Goal: Task Accomplishment & Management: Complete application form

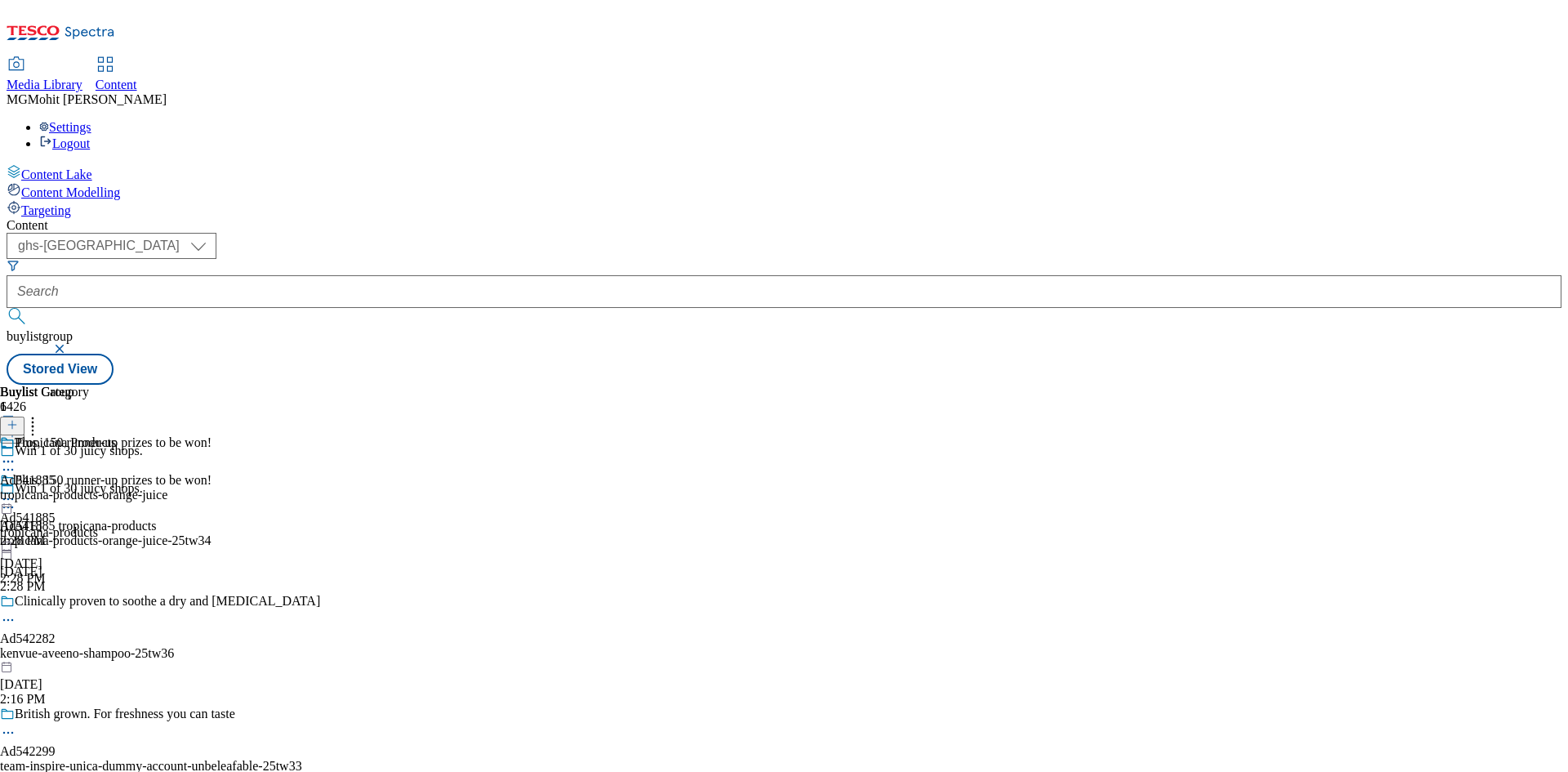
select select "ghs-uk"
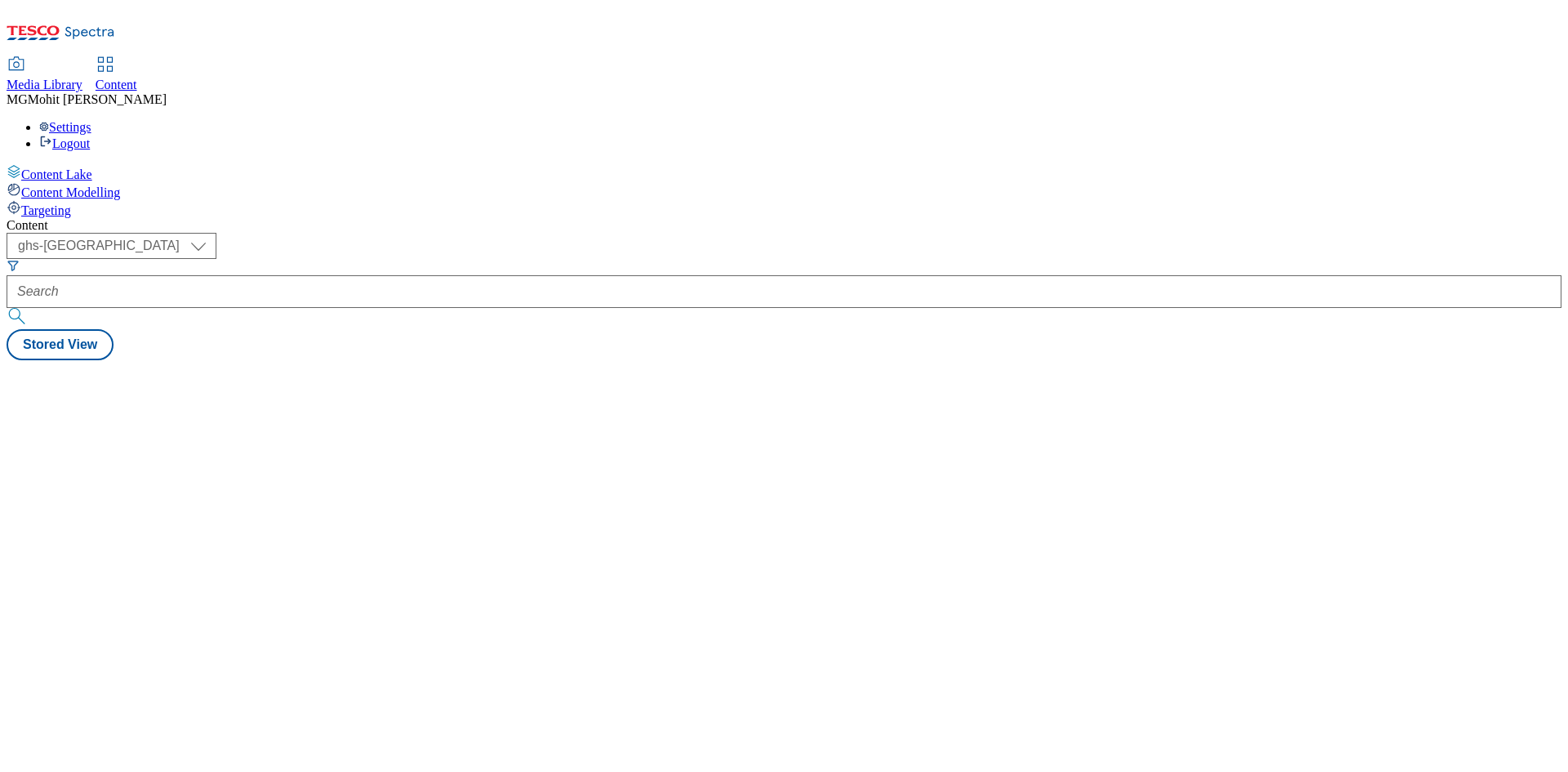
select select "ghs-[GEOGRAPHIC_DATA]"
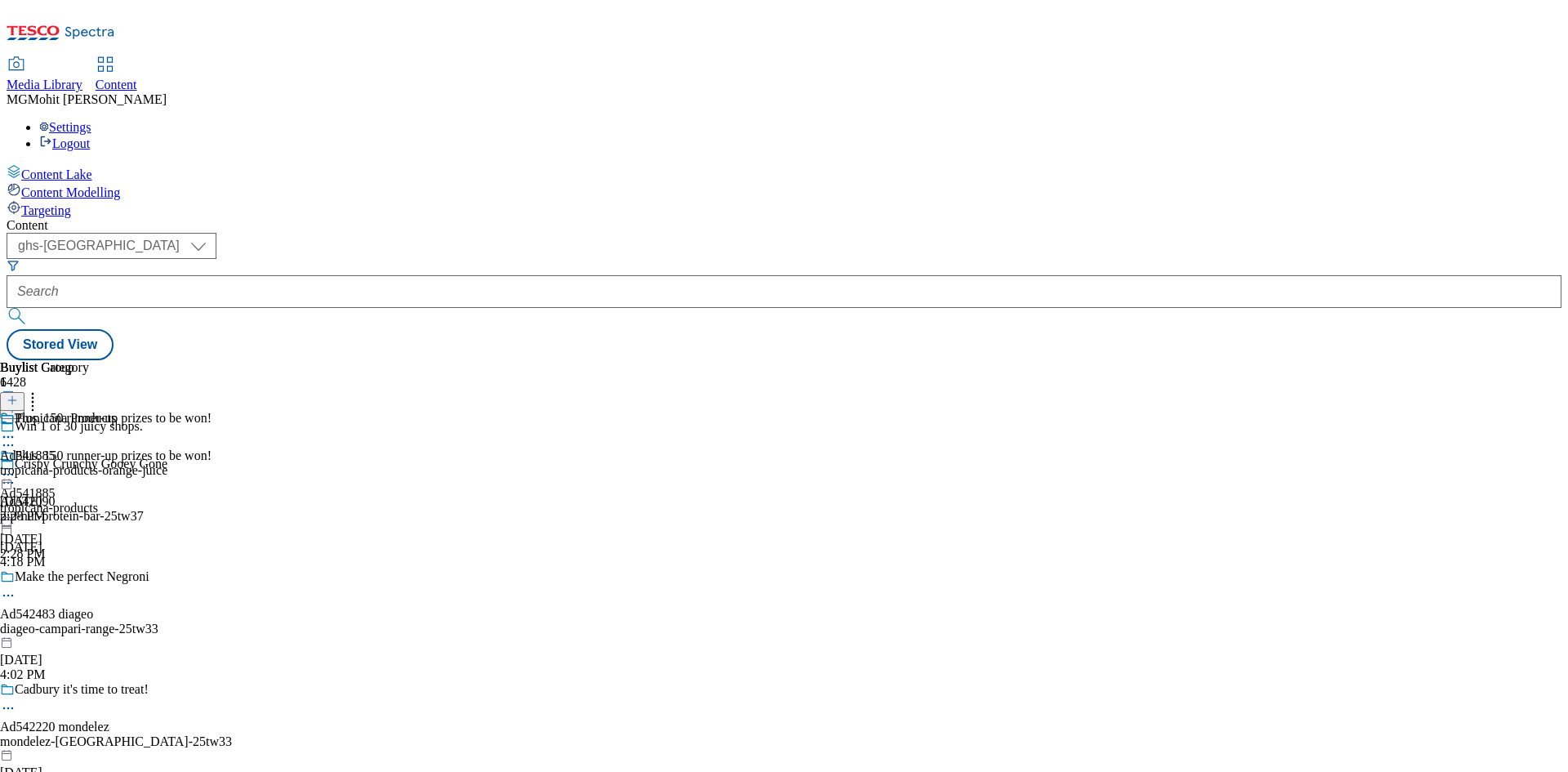
click at [17, 390] on button "button" at bounding box center [8, 393] width 17 height 8
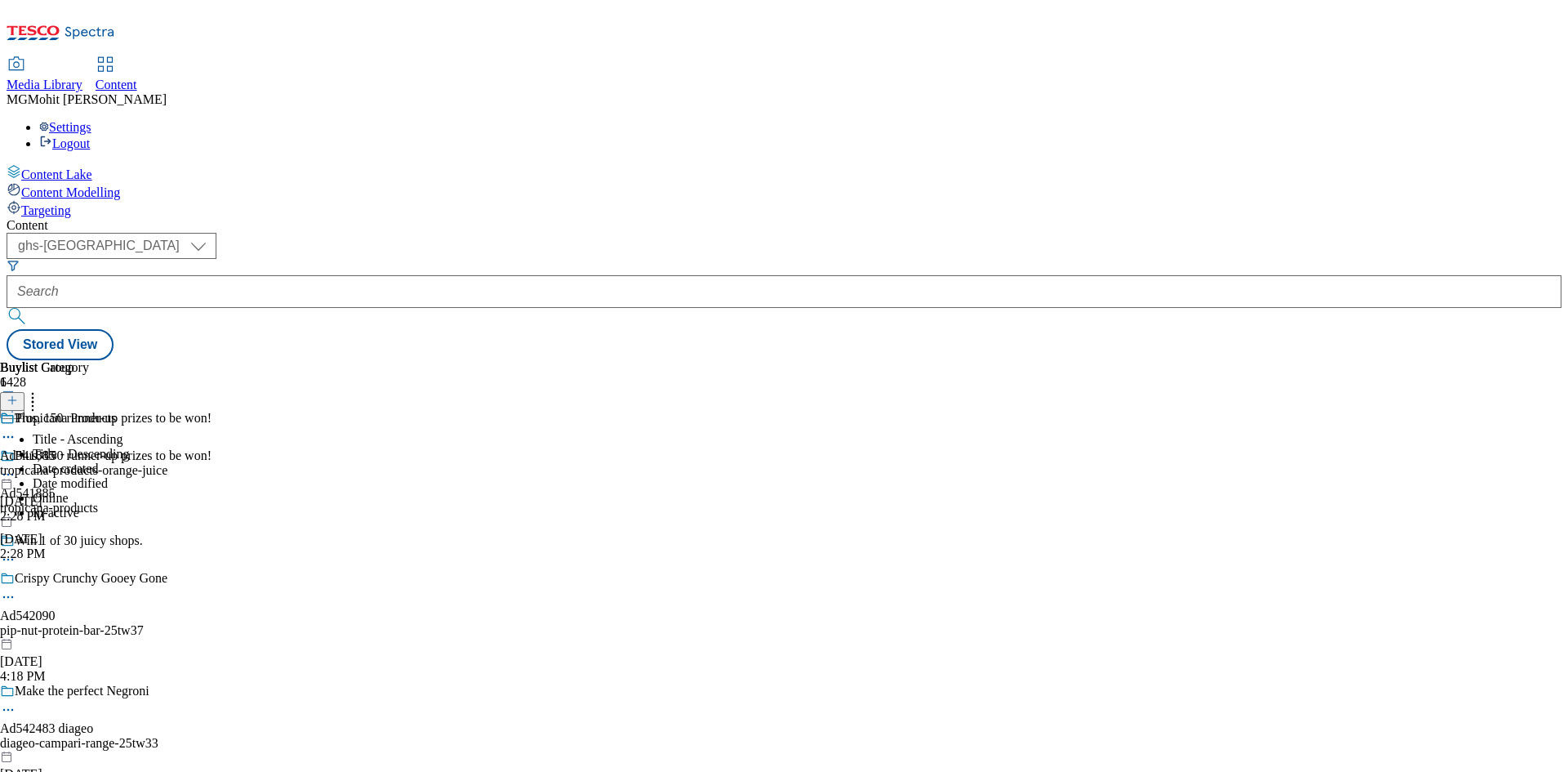
drag, startPoint x: 674, startPoint y: 541, endPoint x: 570, endPoint y: 484, distance: 118.6
click at [211, 541] on div "Plus, 150 runner-up prizes to be won! Ad541885 tropicana-products [DATE] 2:28 PM" at bounding box center [106, 504] width 211 height 113
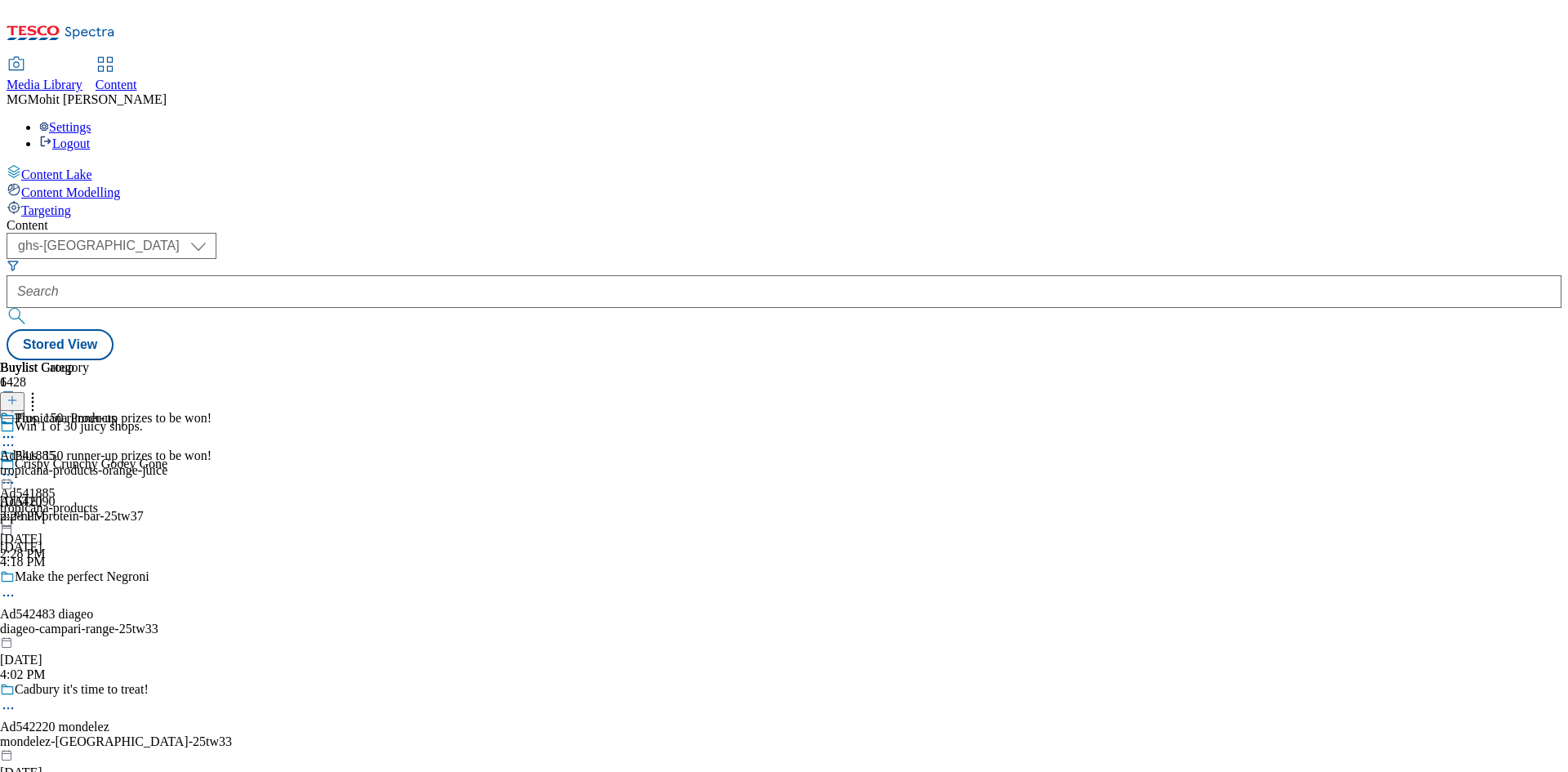
click at [73, 218] on div "Content Lake Content Modelling Targeting" at bounding box center [784, 190] width 1555 height 54
click at [18, 402] on icon at bounding box center [11, 408] width 11 height 11
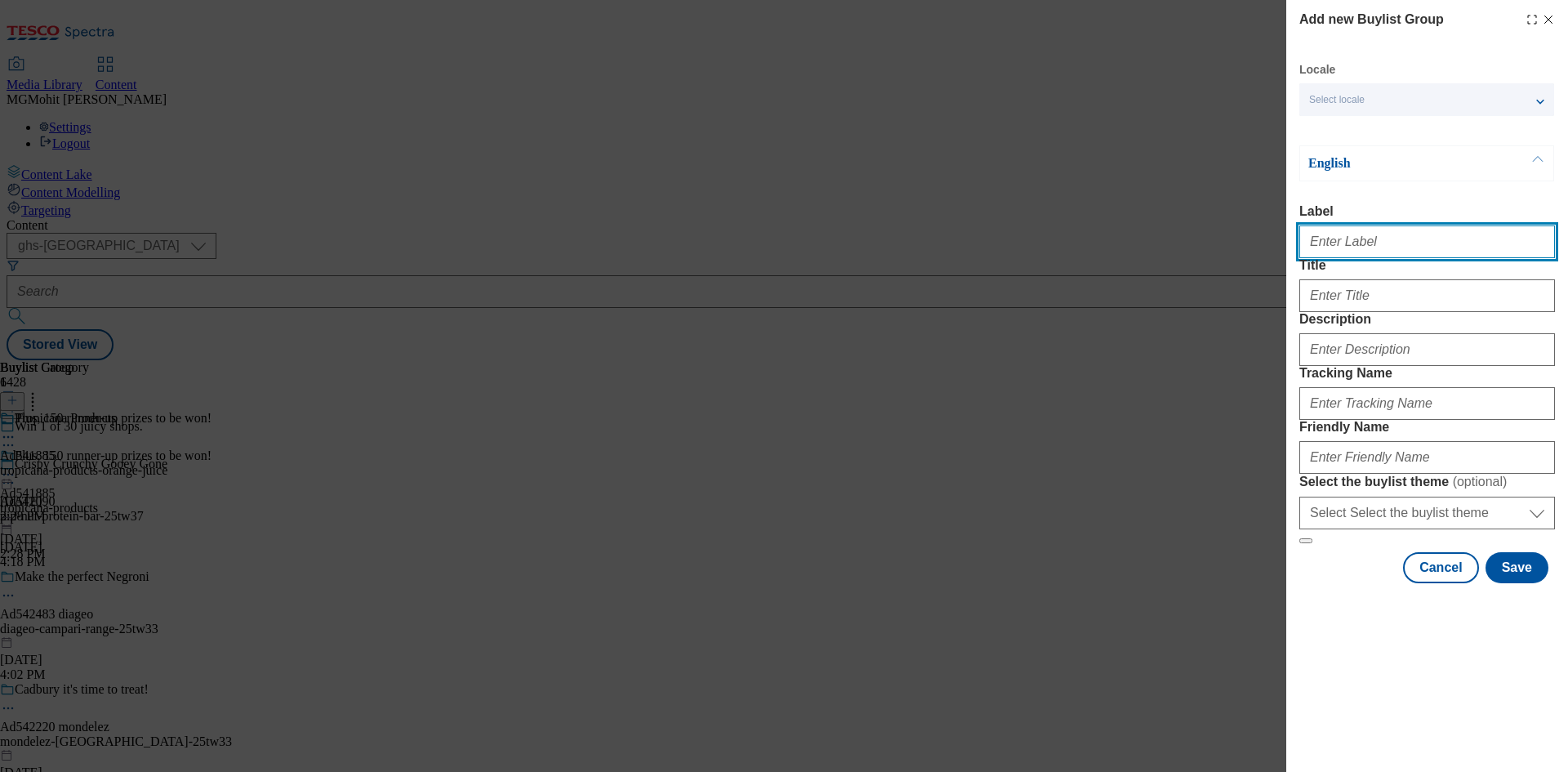
click at [1362, 254] on input "Label" at bounding box center [1427, 241] width 255 height 33
paste input "Ad541603 [PERSON_NAME]-dairy D"
type input "Ad541603 [PERSON_NAME]-dairy D"
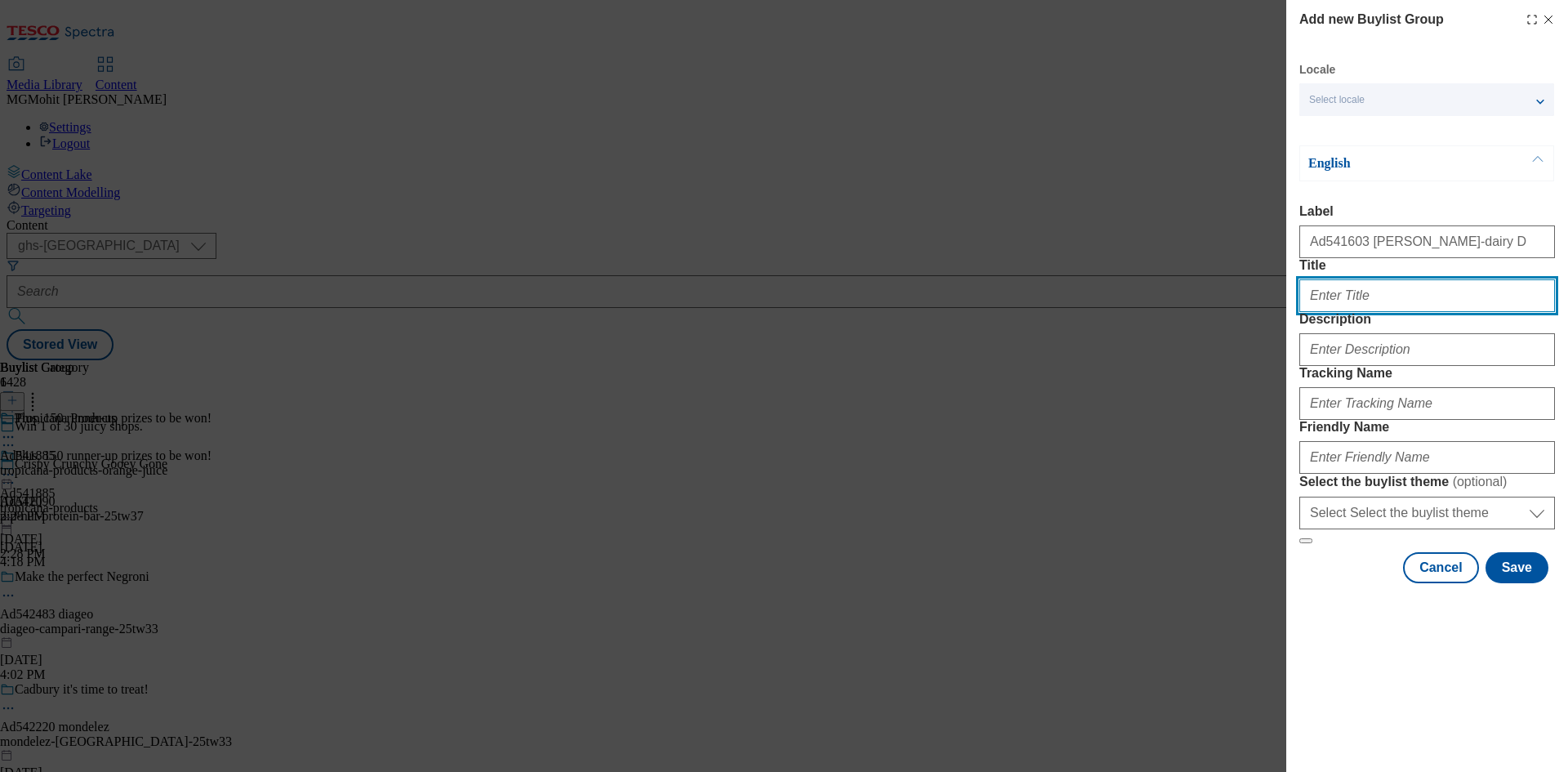
paste input "Cadbury deliciously creamy mousse"
type input "Cadbury deliciously creamy mousse"
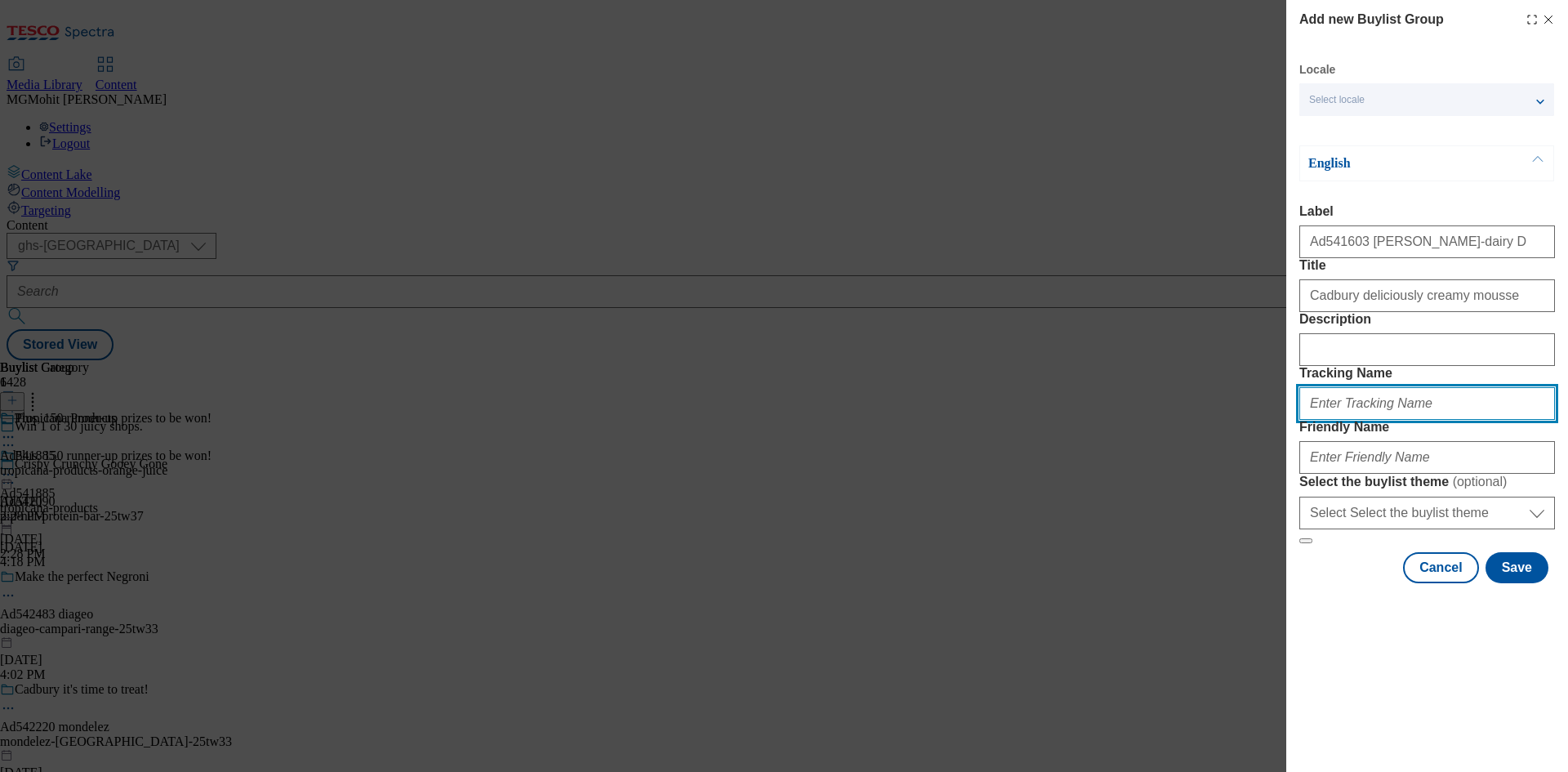
paste input "DH_AD541603"
type input "DH_AD541603"
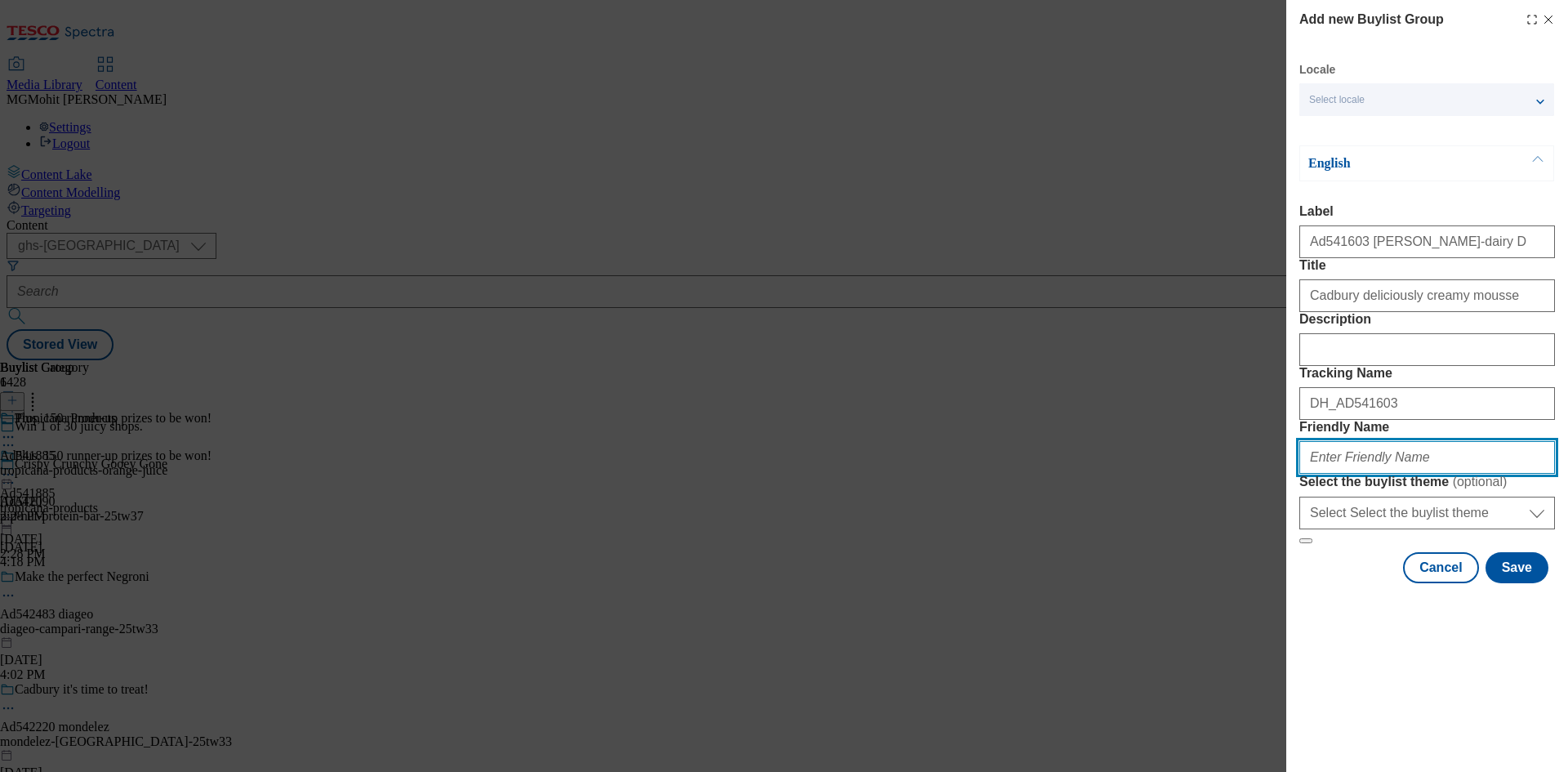
click at [1343, 474] on input "Friendly Name" at bounding box center [1427, 457] width 255 height 33
paste input "[PERSON_NAME]-dairy-Mousse-25tw34"
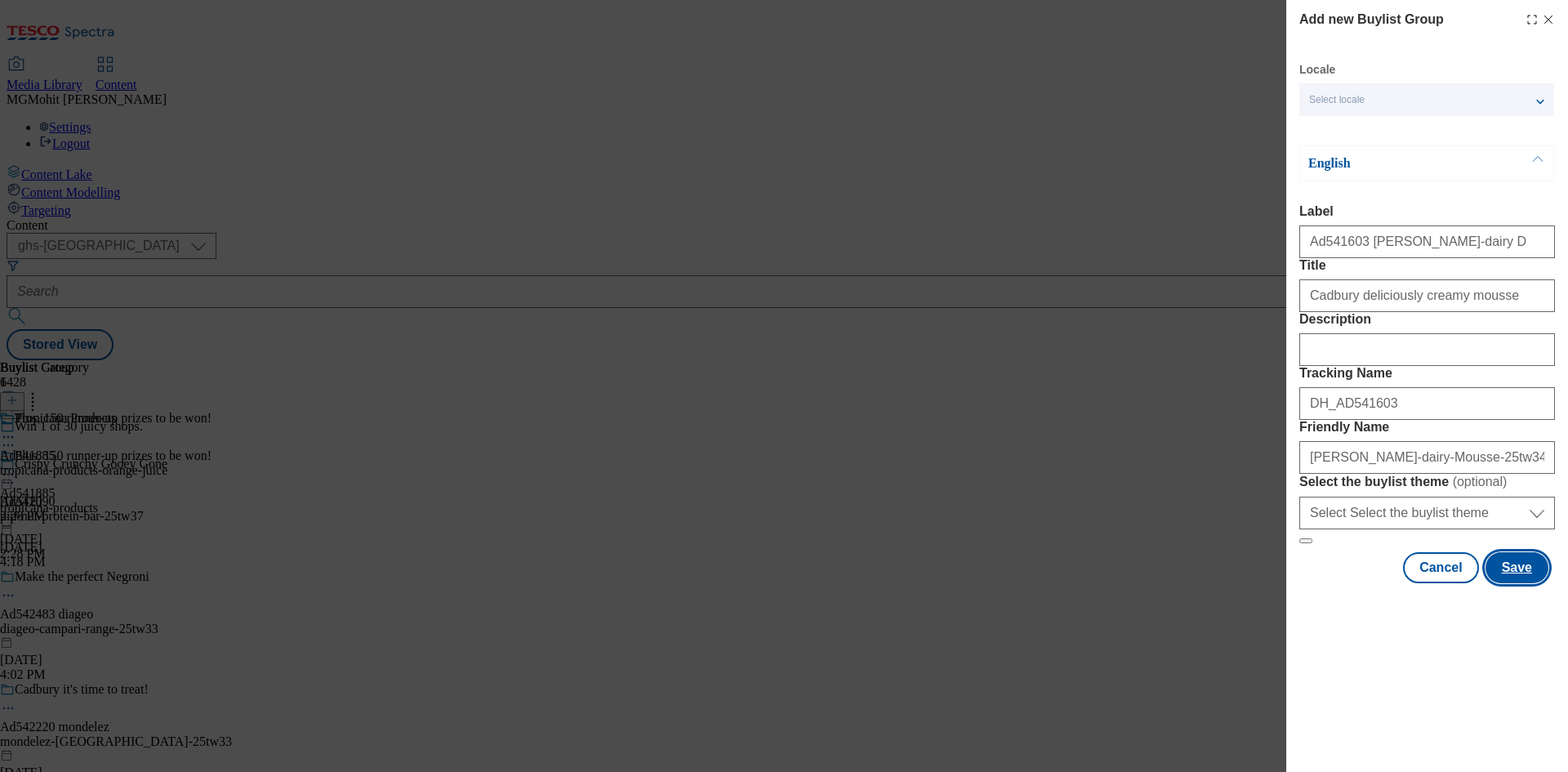
click at [1514, 583] on button "Save" at bounding box center [1517, 567] width 63 height 31
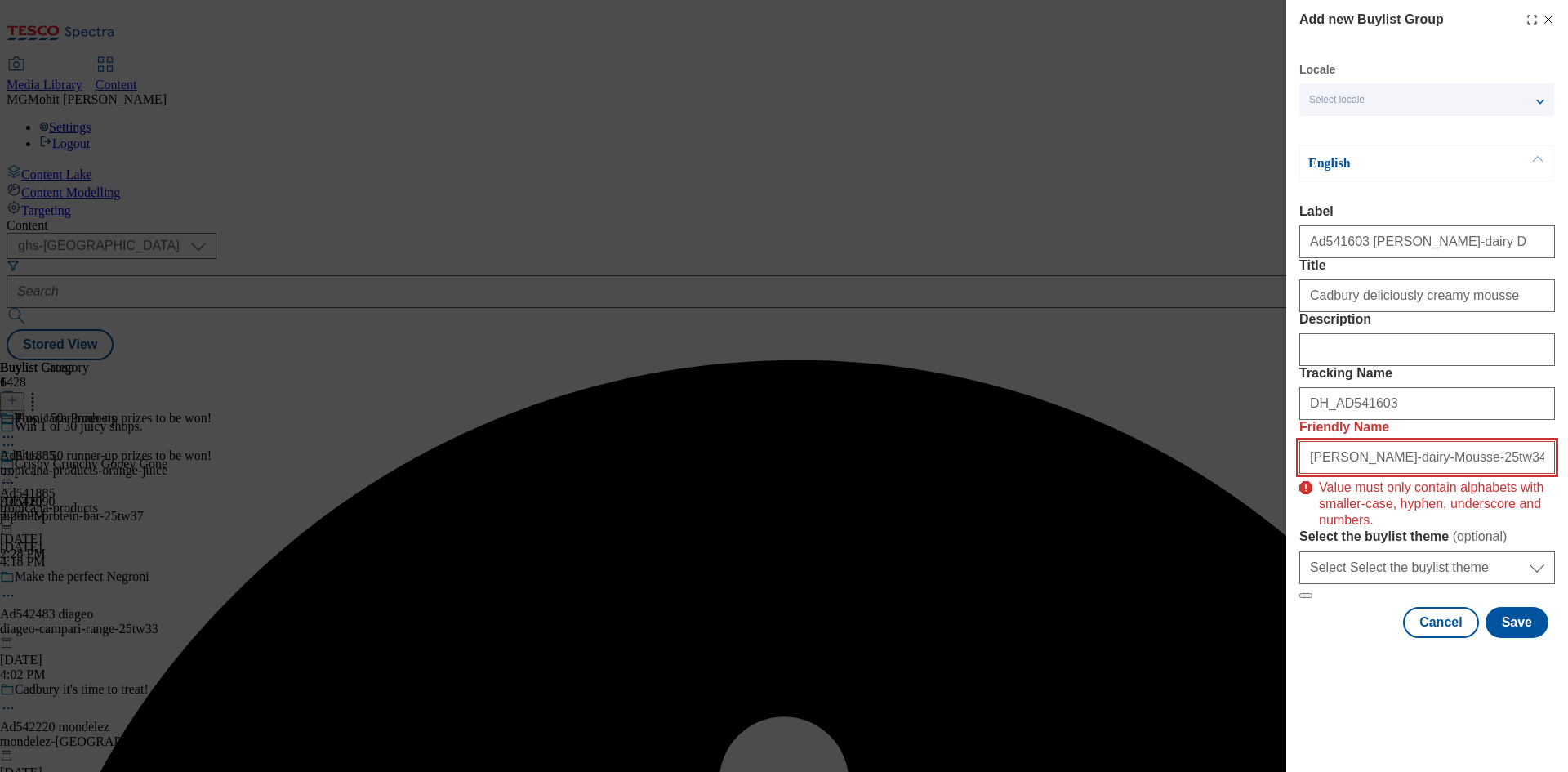
click at [1380, 474] on input "[PERSON_NAME]-dairy-Mousse-25tw34" at bounding box center [1427, 457] width 255 height 33
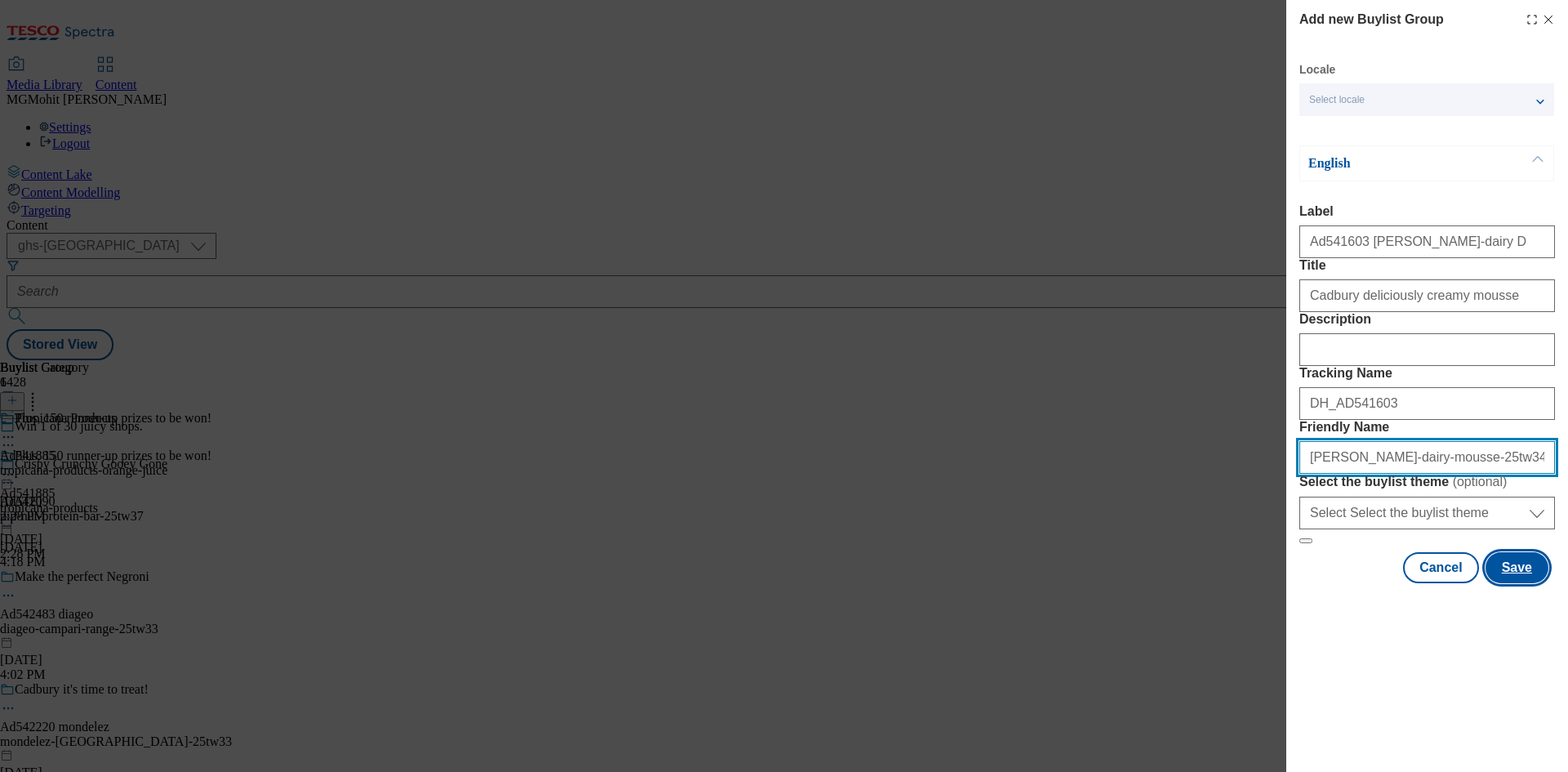
type input "[PERSON_NAME]-dairy-mousse-25tw34"
click at [1521, 583] on button "Save" at bounding box center [1517, 567] width 63 height 31
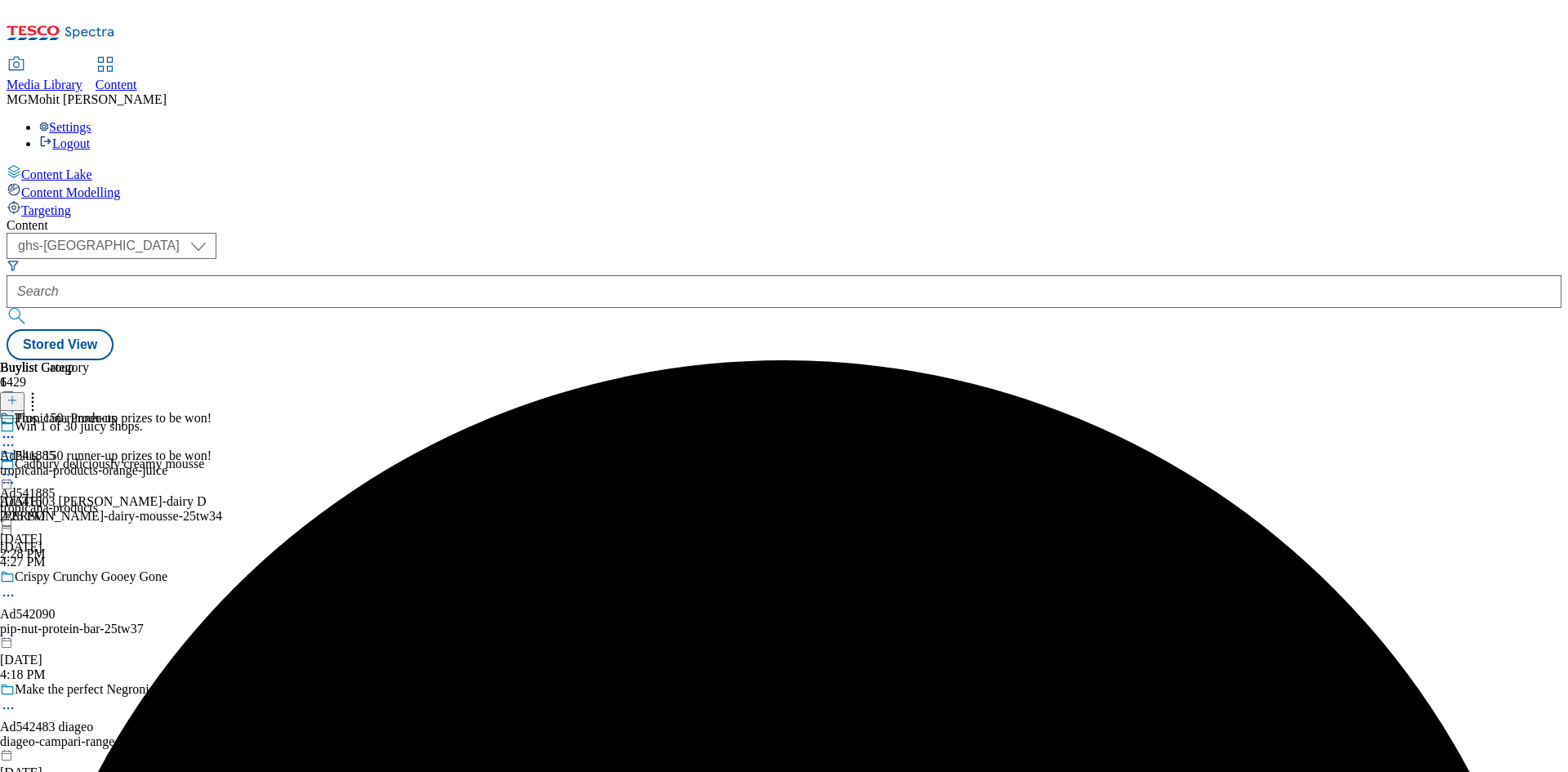
click at [320, 509] on div "[PERSON_NAME]-dairy-mousse-25tw34" at bounding box center [160, 516] width 320 height 15
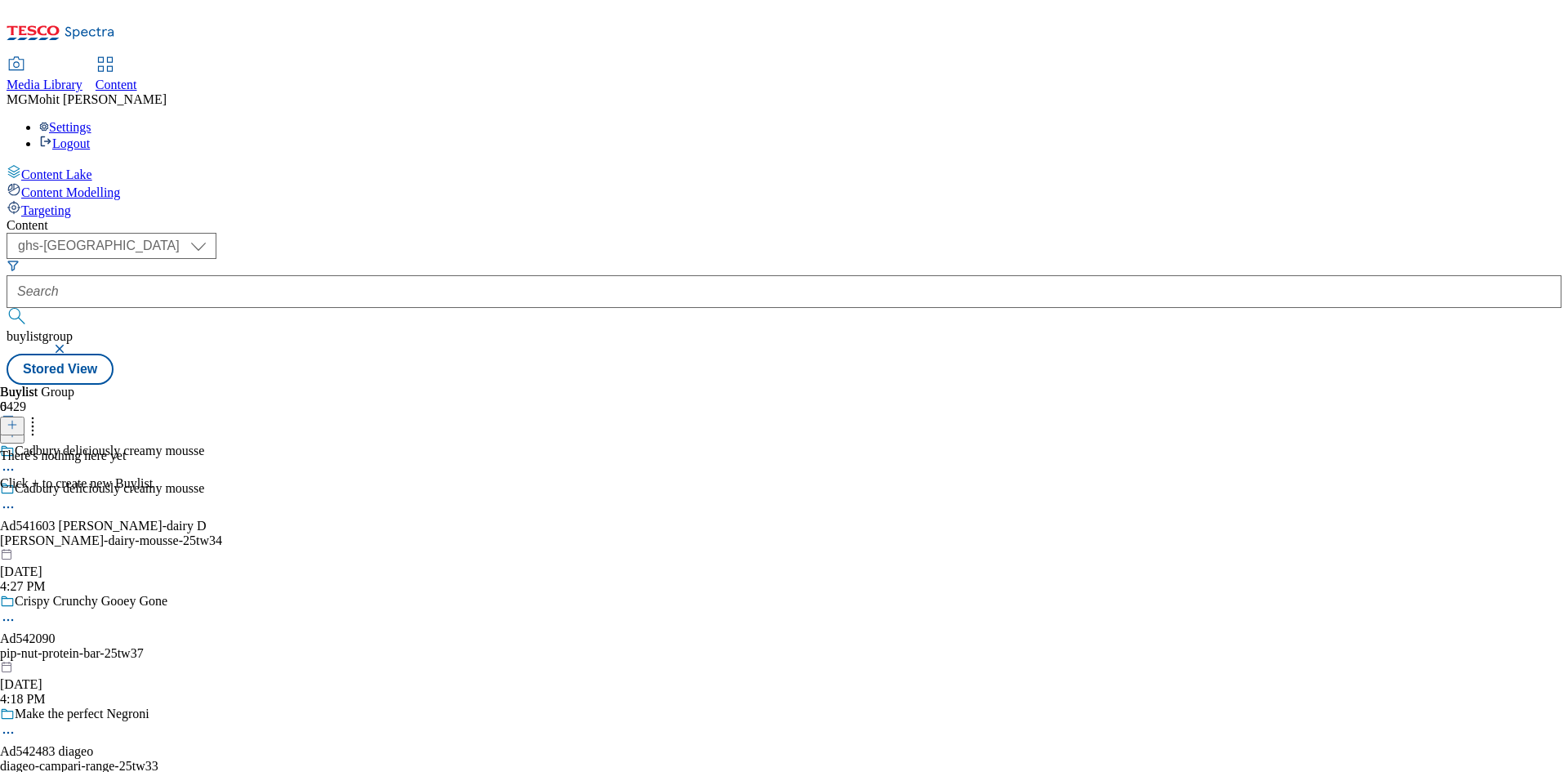
click at [12, 421] on line at bounding box center [12, 424] width 0 height 8
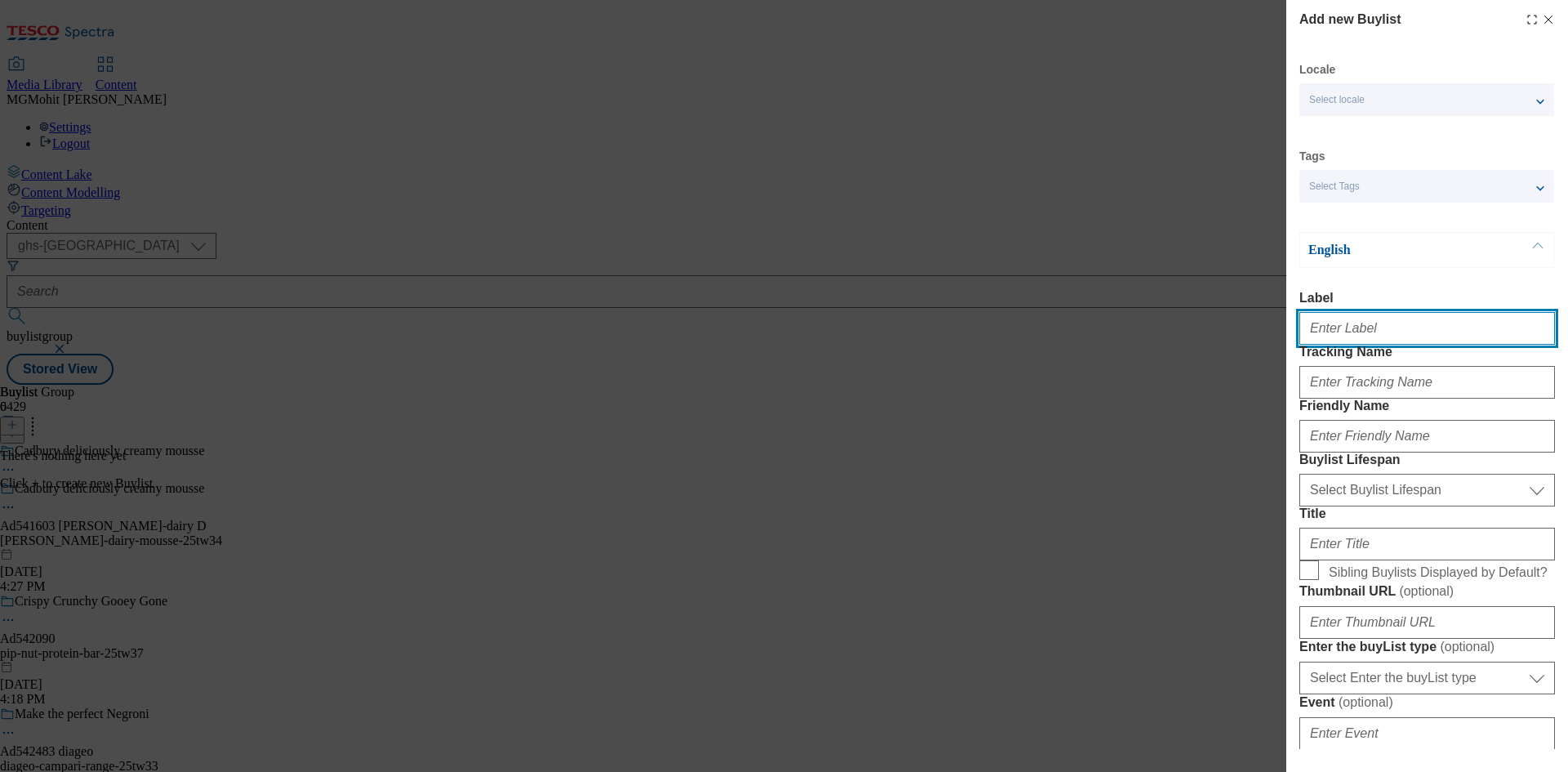
click at [1351, 322] on input "Label" at bounding box center [1427, 327] width 255 height 33
paste input "Ad541603"
type input "Ad541603"
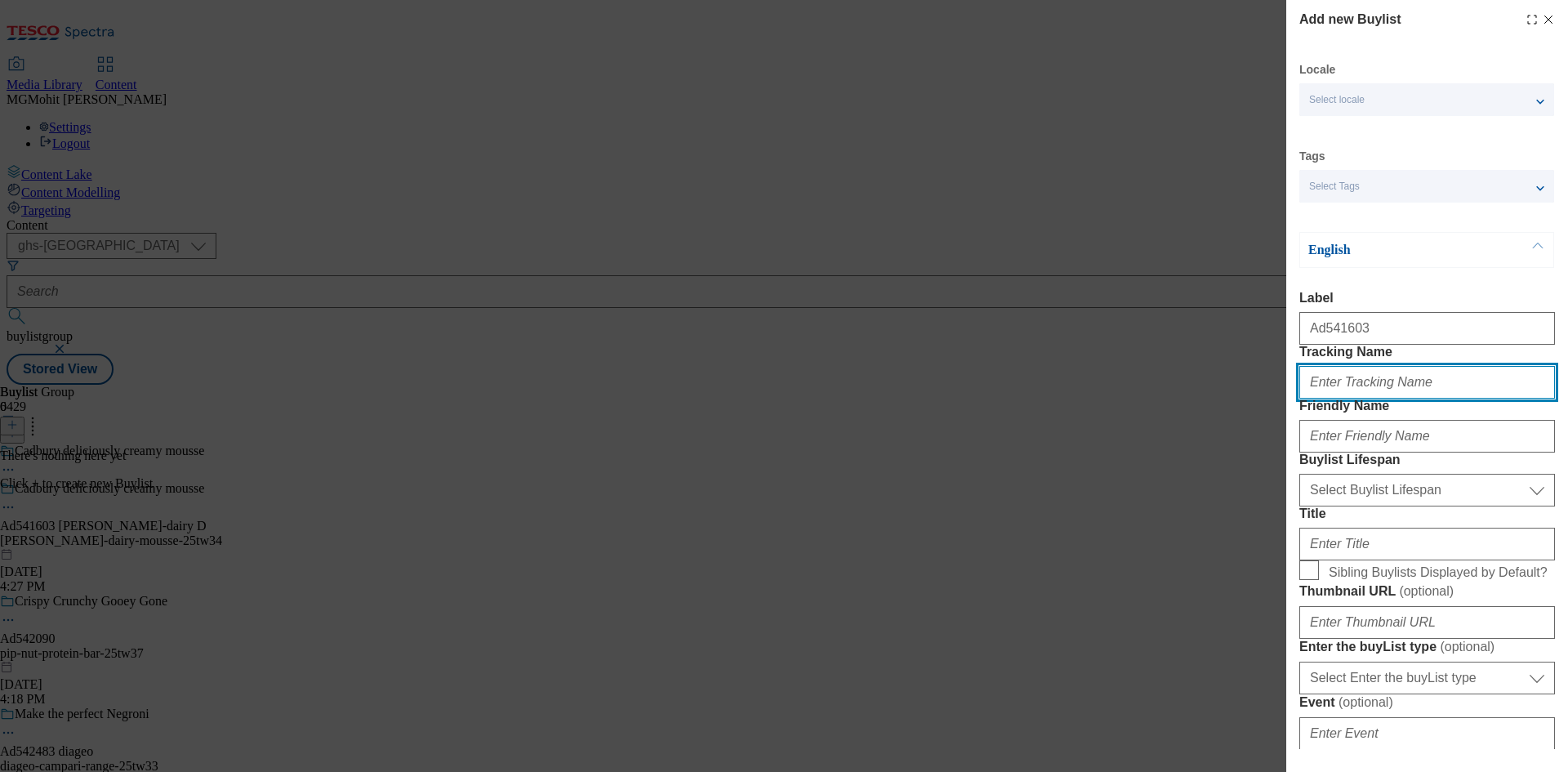
paste input "[PERSON_NAME]-dairy"
type input "[PERSON_NAME]-dairy"
drag, startPoint x: 1310, startPoint y: 409, endPoint x: 1278, endPoint y: 477, distance: 75.2
click at [1159, 429] on div "Add new Buylist Locale Select locale English Welsh Tags Select Tags fnf marketp…" at bounding box center [784, 386] width 1568 height 772
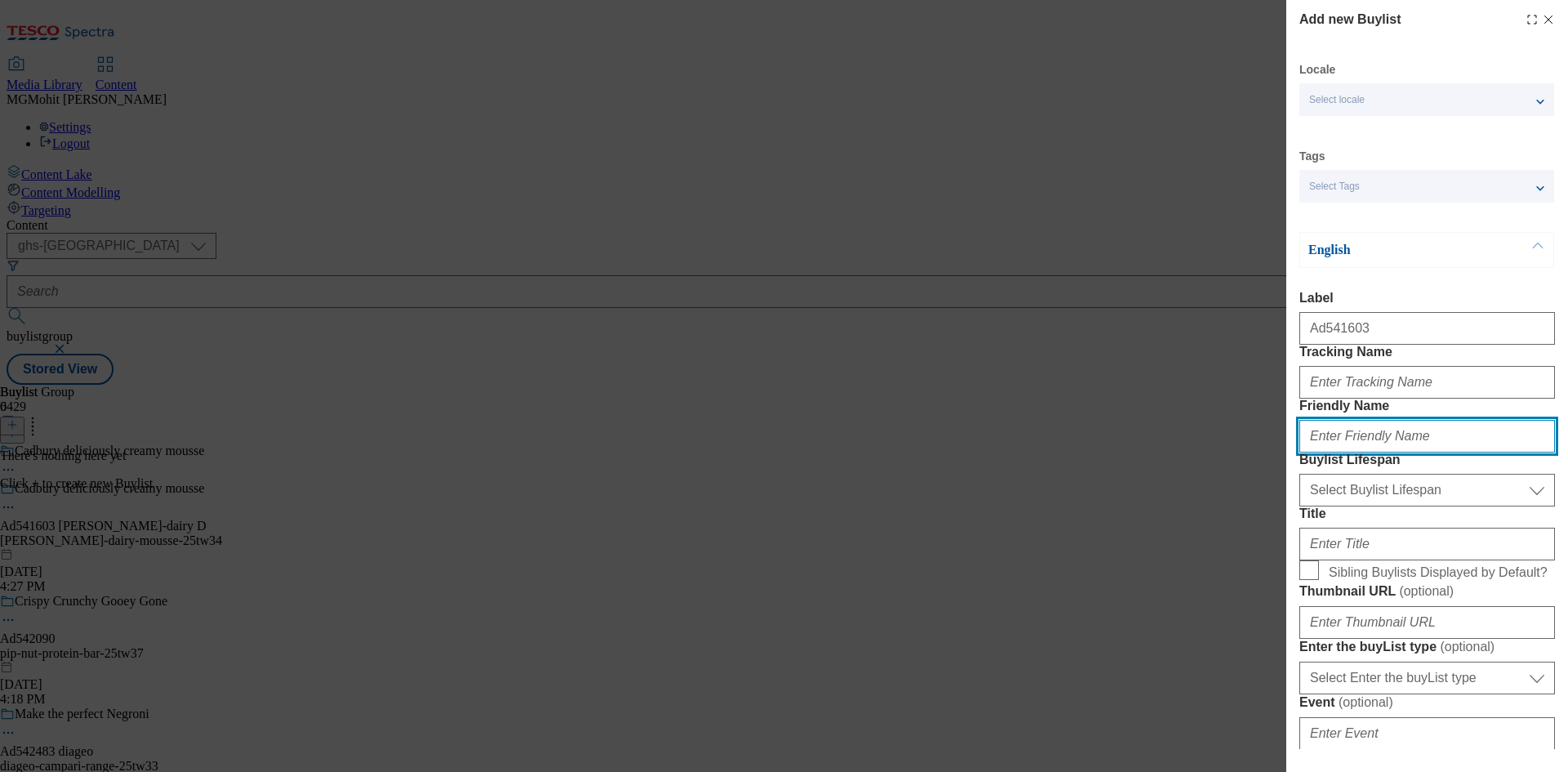
click at [1333, 452] on input "Friendly Name" at bounding box center [1427, 436] width 255 height 33
paste input "[PERSON_NAME]-dairy"
type input "[PERSON_NAME]-dairy"
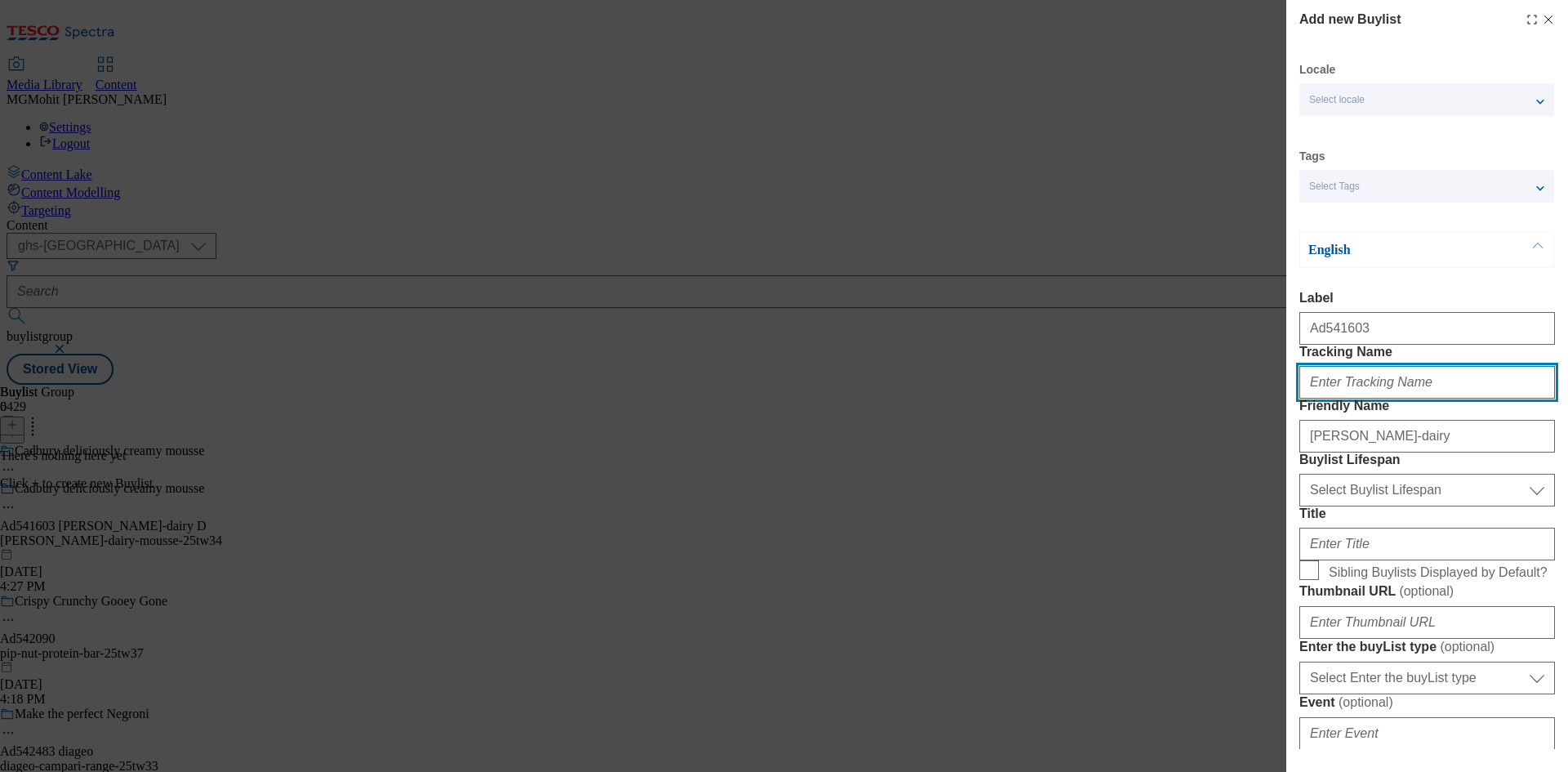
click at [1347, 399] on input "Tracking Name" at bounding box center [1427, 382] width 255 height 33
paste input "DH_AD541603"
type input "DH_AD541603"
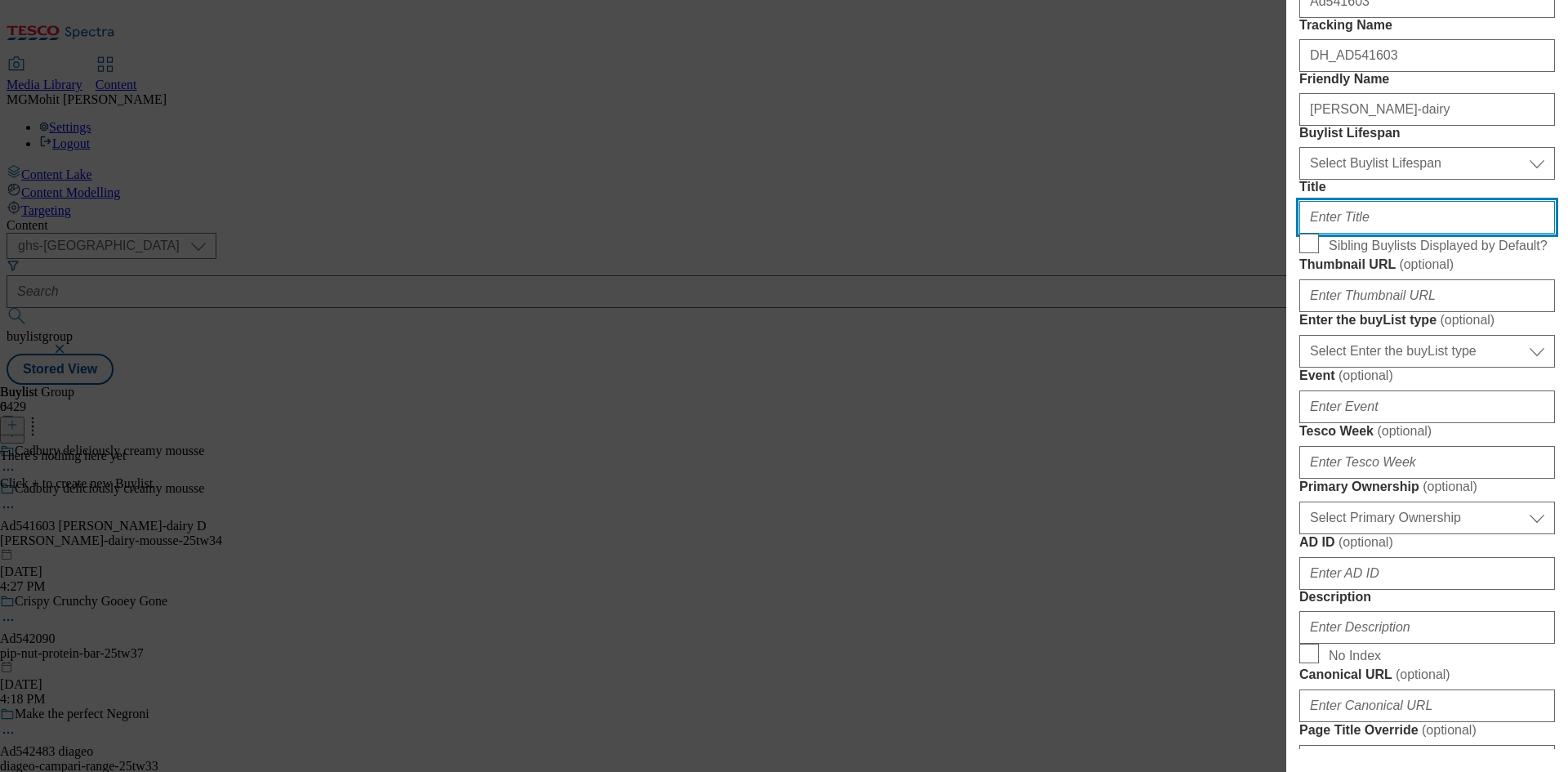
click at [1340, 233] on input "Title" at bounding box center [1427, 217] width 255 height 33
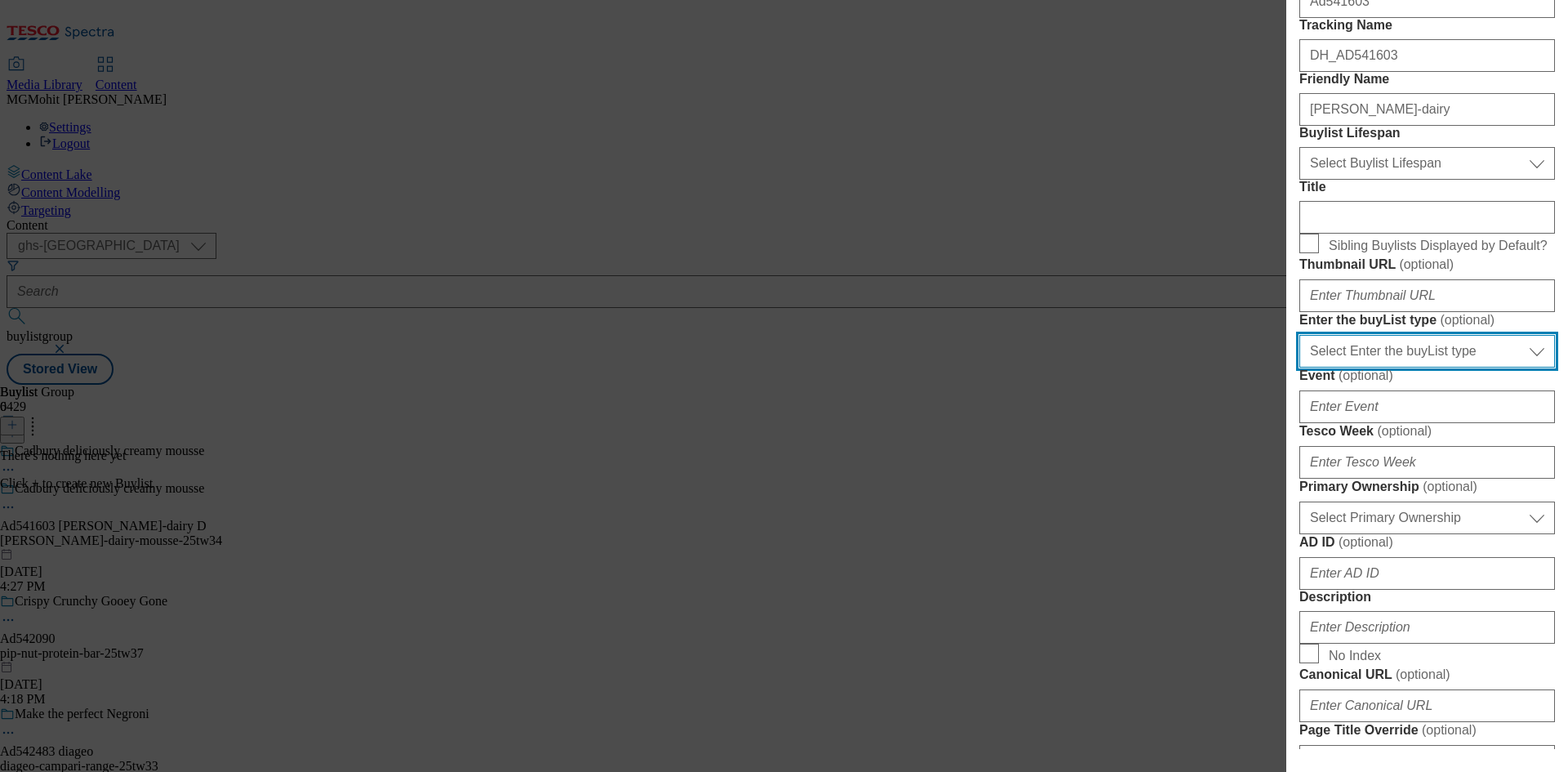
click at [1378, 367] on select "Select Enter the buyList type event supplier funded long term >4 weeks supplier…" at bounding box center [1427, 350] width 255 height 33
select select "supplier funded short term 1-3 weeks"
click at [1299, 367] on select "Select Enter the buyList type event supplier funded long term >4 weeks supplier…" at bounding box center [1427, 350] width 255 height 33
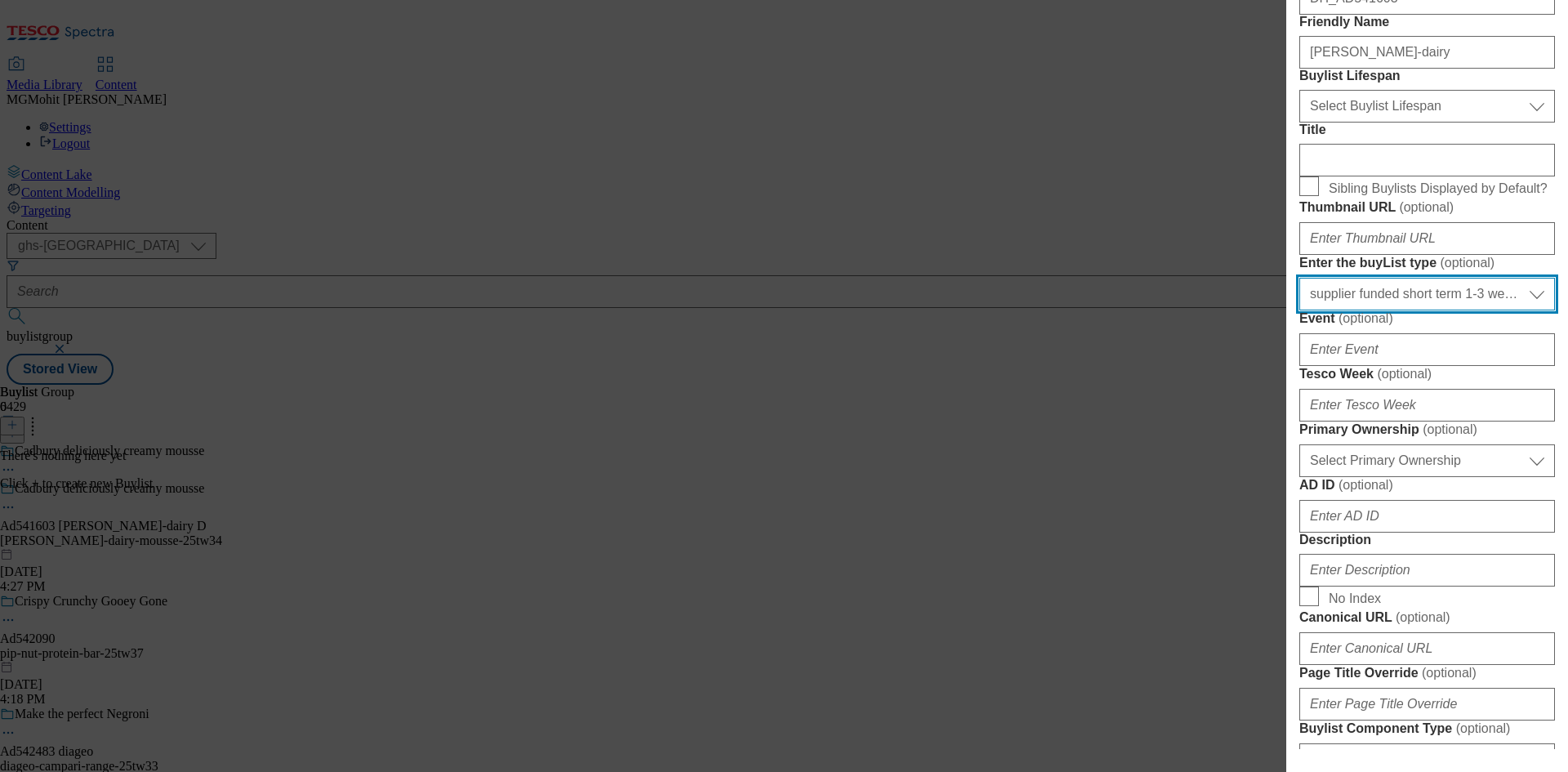
scroll to position [408, 0]
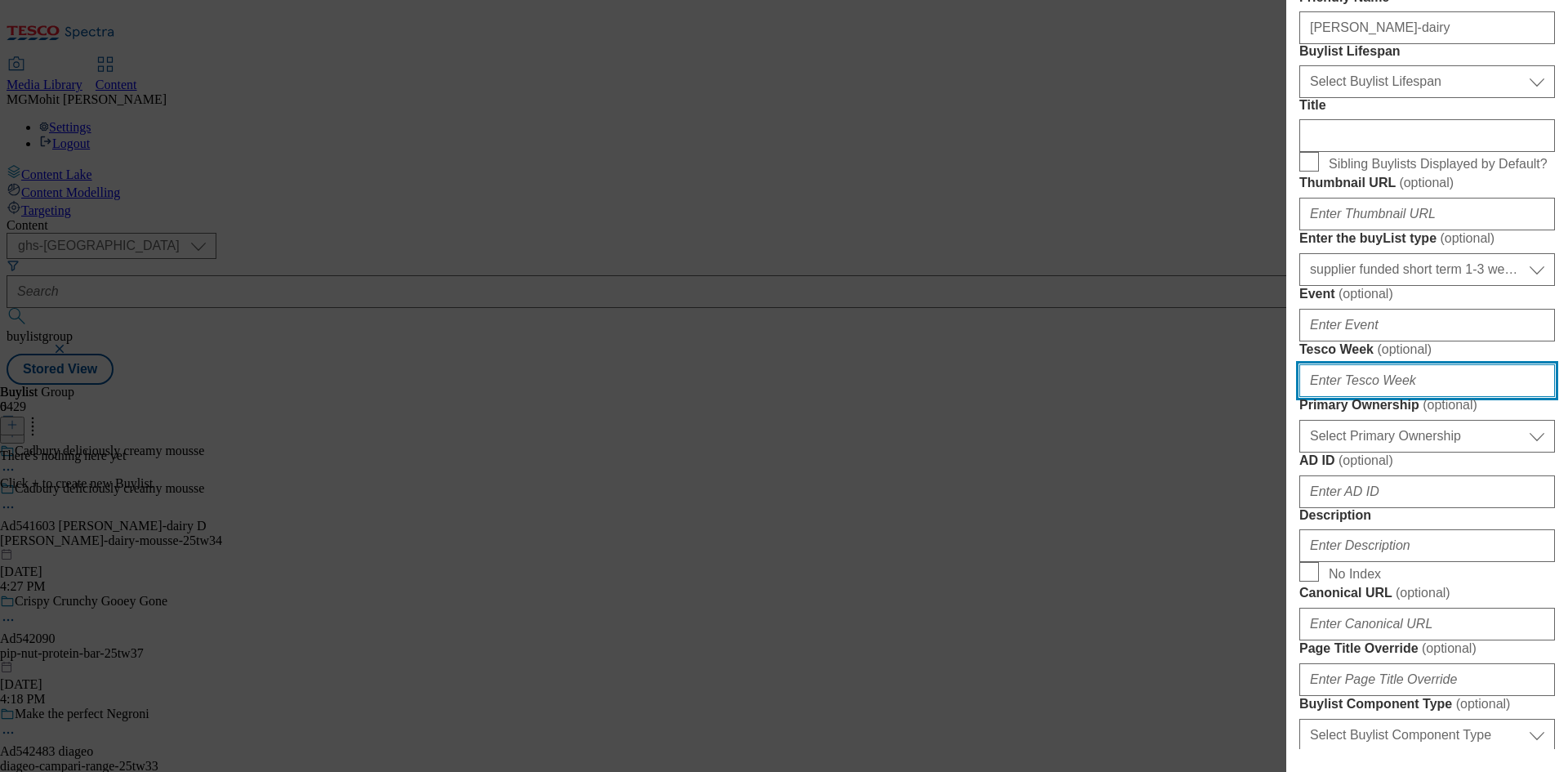
click at [1351, 397] on input "Tesco Week ( optional )" at bounding box center [1427, 380] width 255 height 33
type input "34"
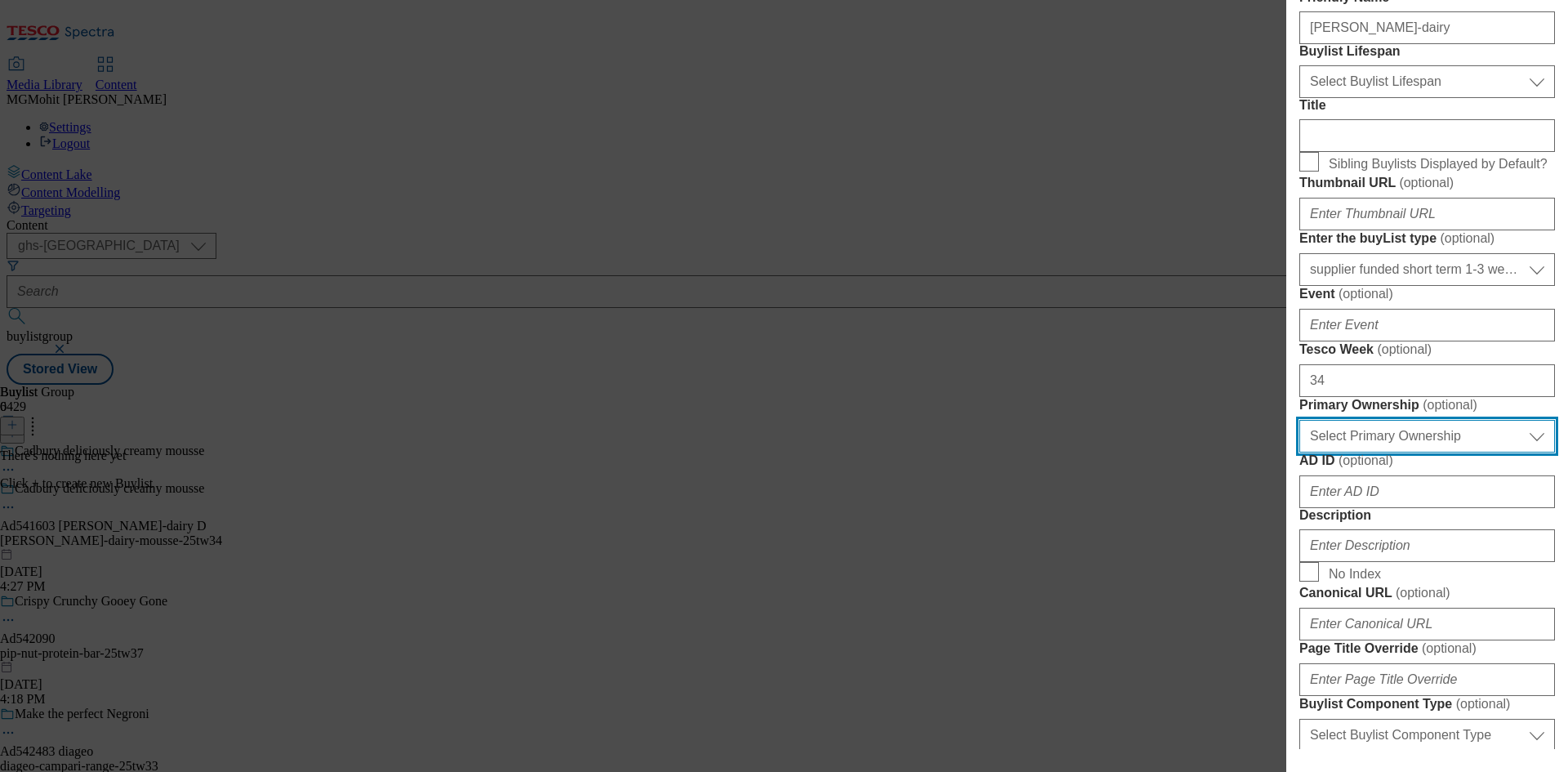
scroll to position [653, 0]
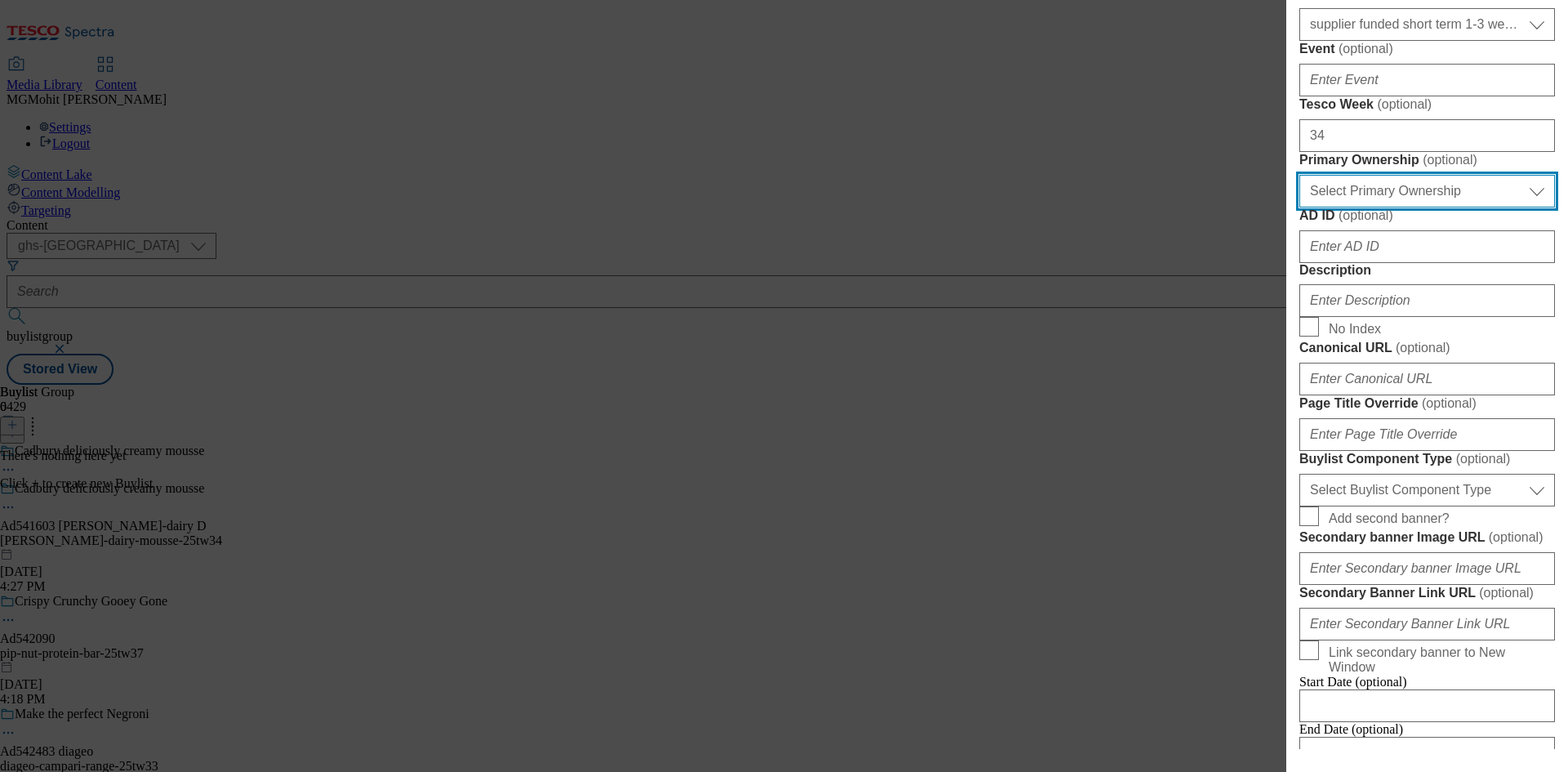
click at [1380, 208] on select "Select Primary Ownership [PERSON_NAME]" at bounding box center [1427, 191] width 255 height 33
select select "dunnhumby"
click at [1299, 208] on select "Select Primary Ownership [PERSON_NAME]" at bounding box center [1427, 191] width 255 height 33
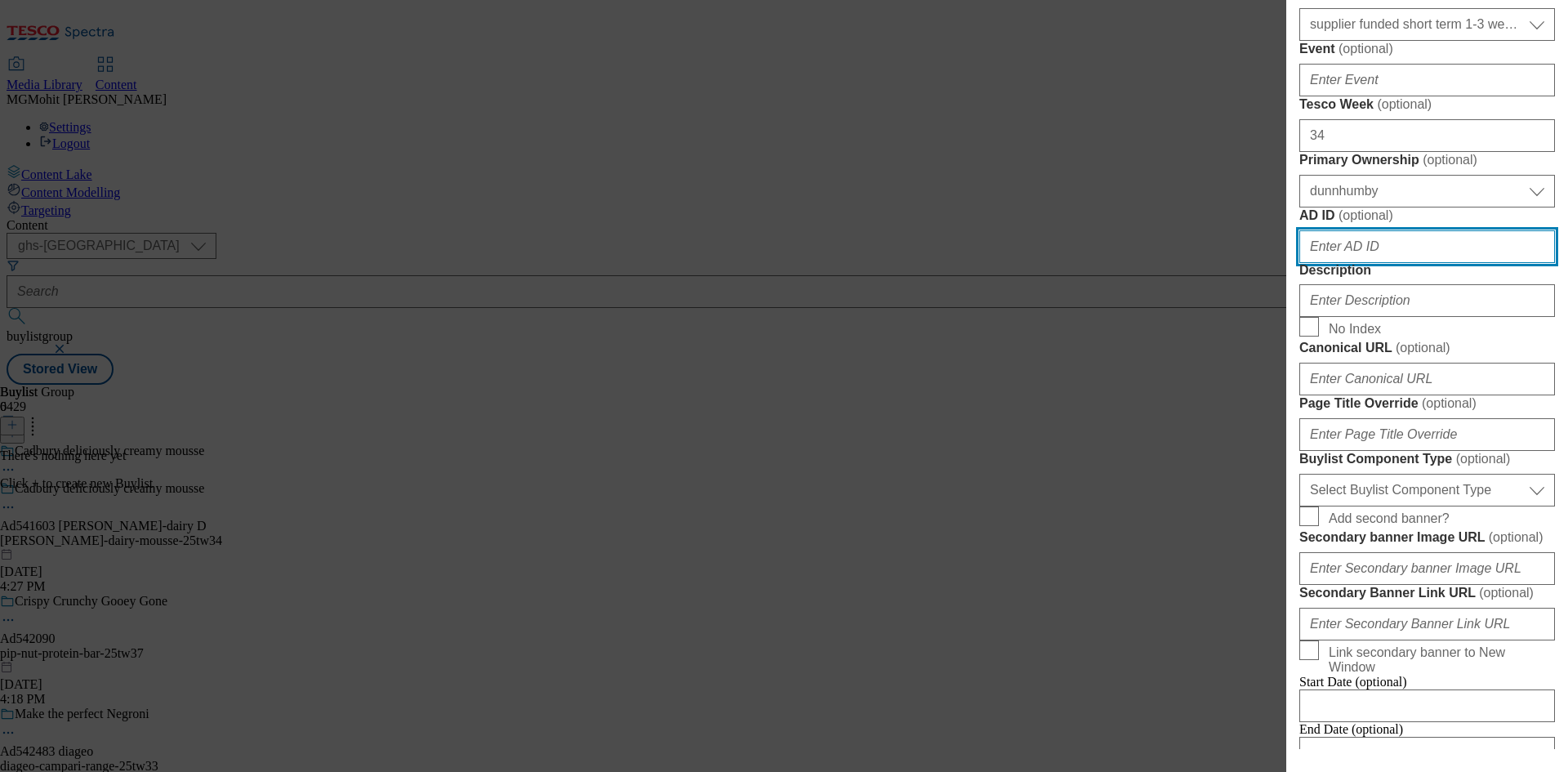
click at [1336, 263] on input "AD ID ( optional )" at bounding box center [1427, 246] width 255 height 33
paste input "541603"
type input "541603"
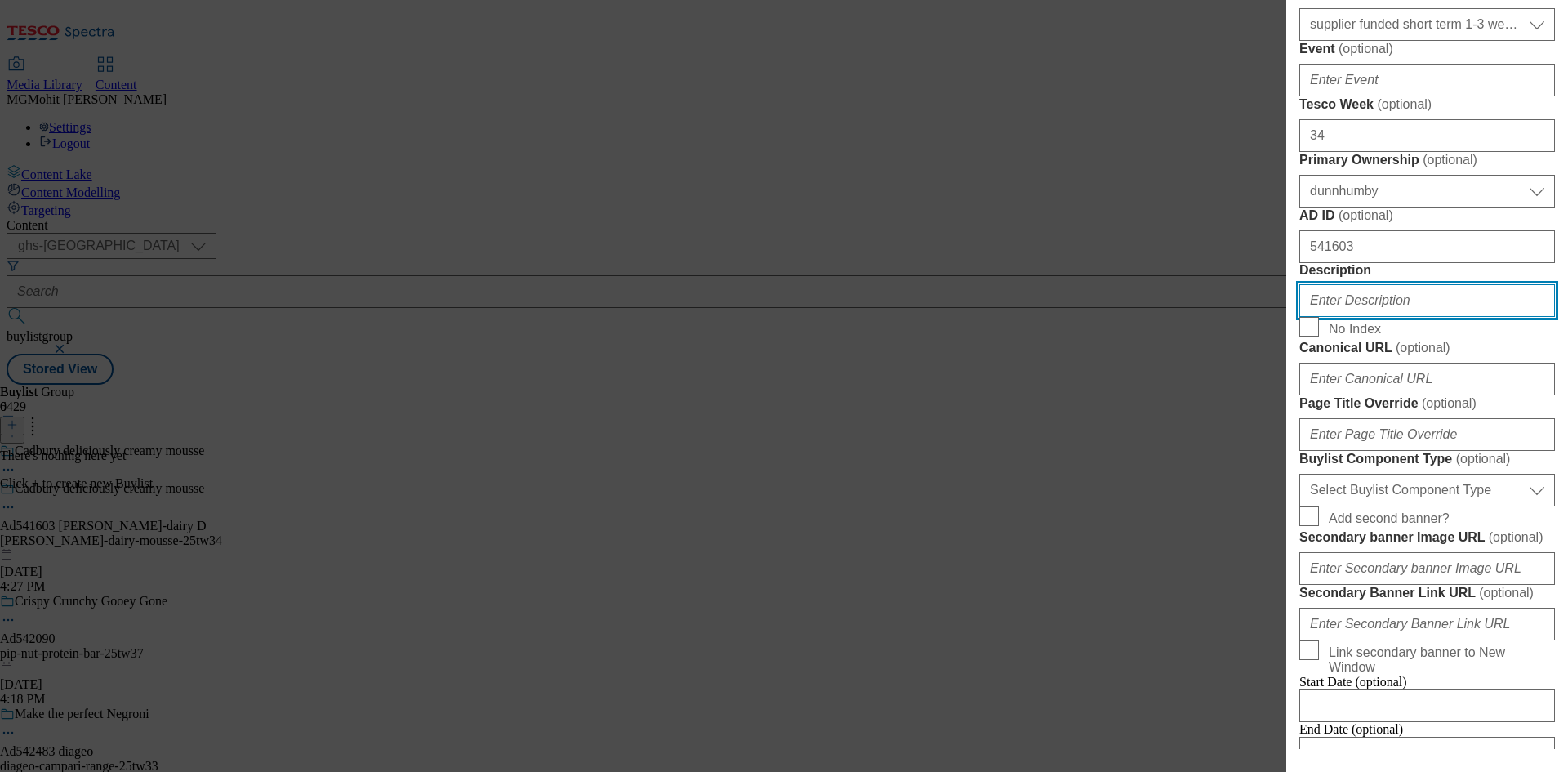
click at [1345, 317] on input "Description" at bounding box center [1427, 300] width 255 height 33
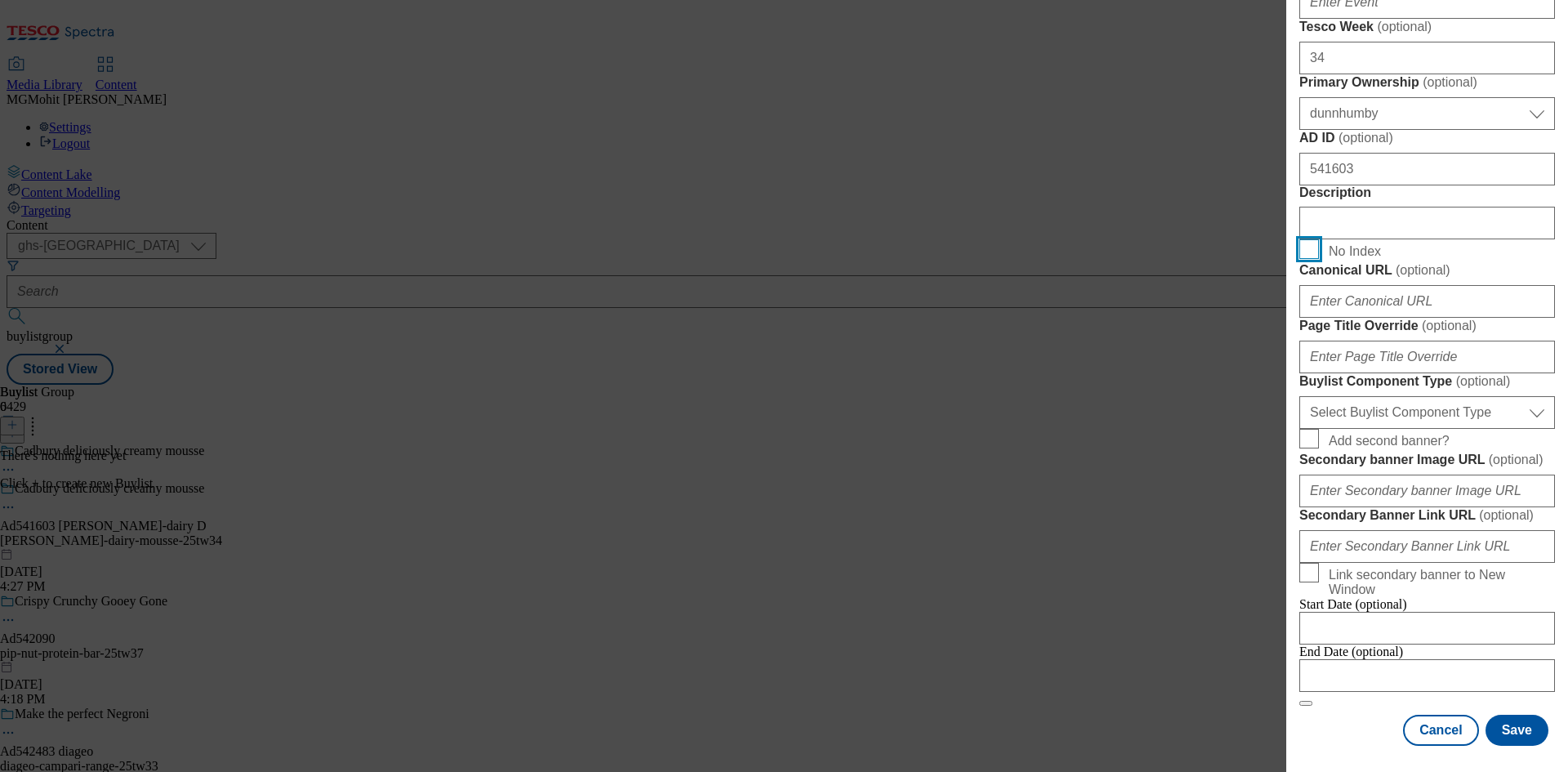
scroll to position [980, 0]
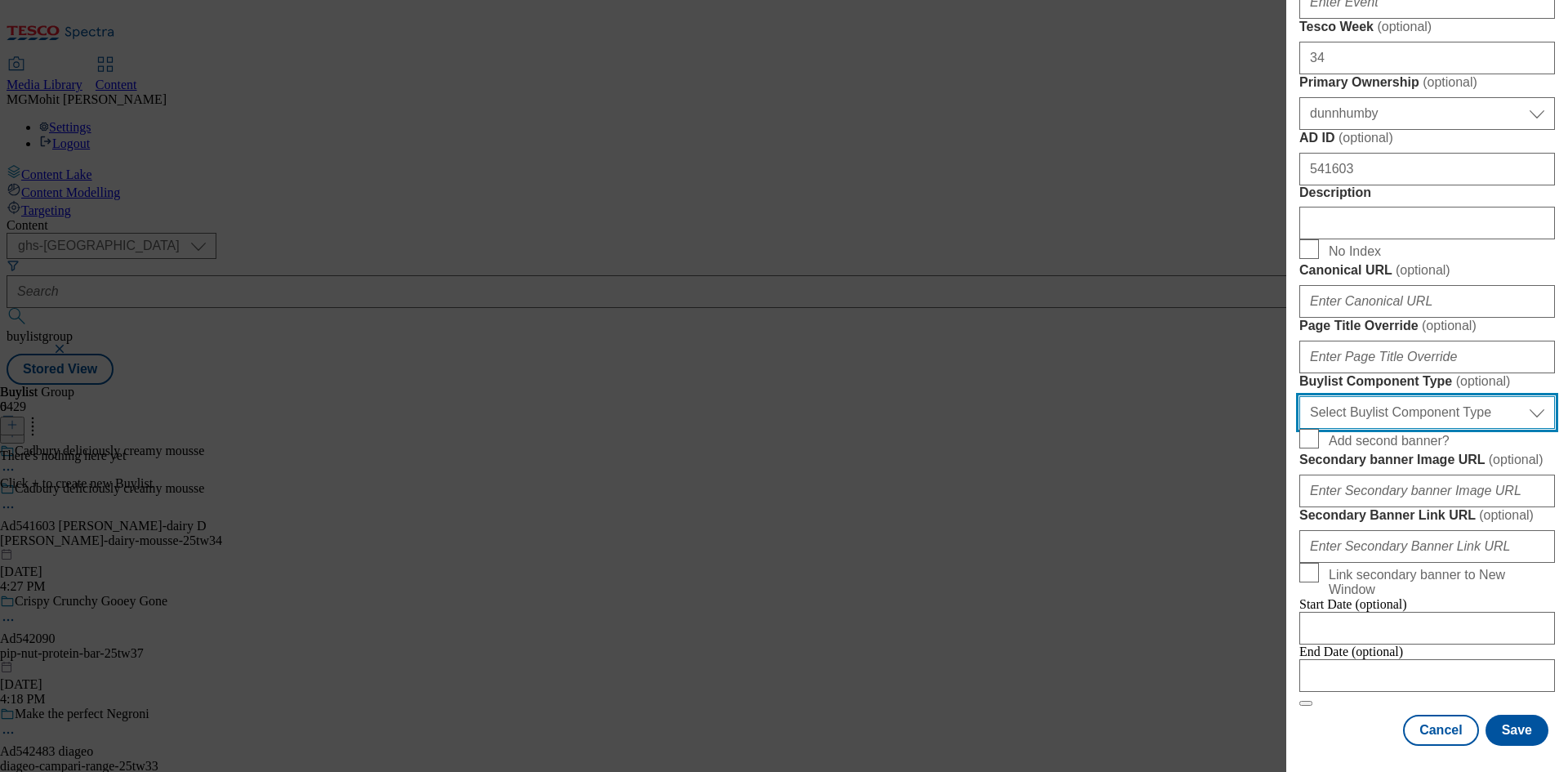
click at [1378, 429] on select "Select Buylist Component Type Banner Competition Header Meal" at bounding box center [1427, 412] width 255 height 33
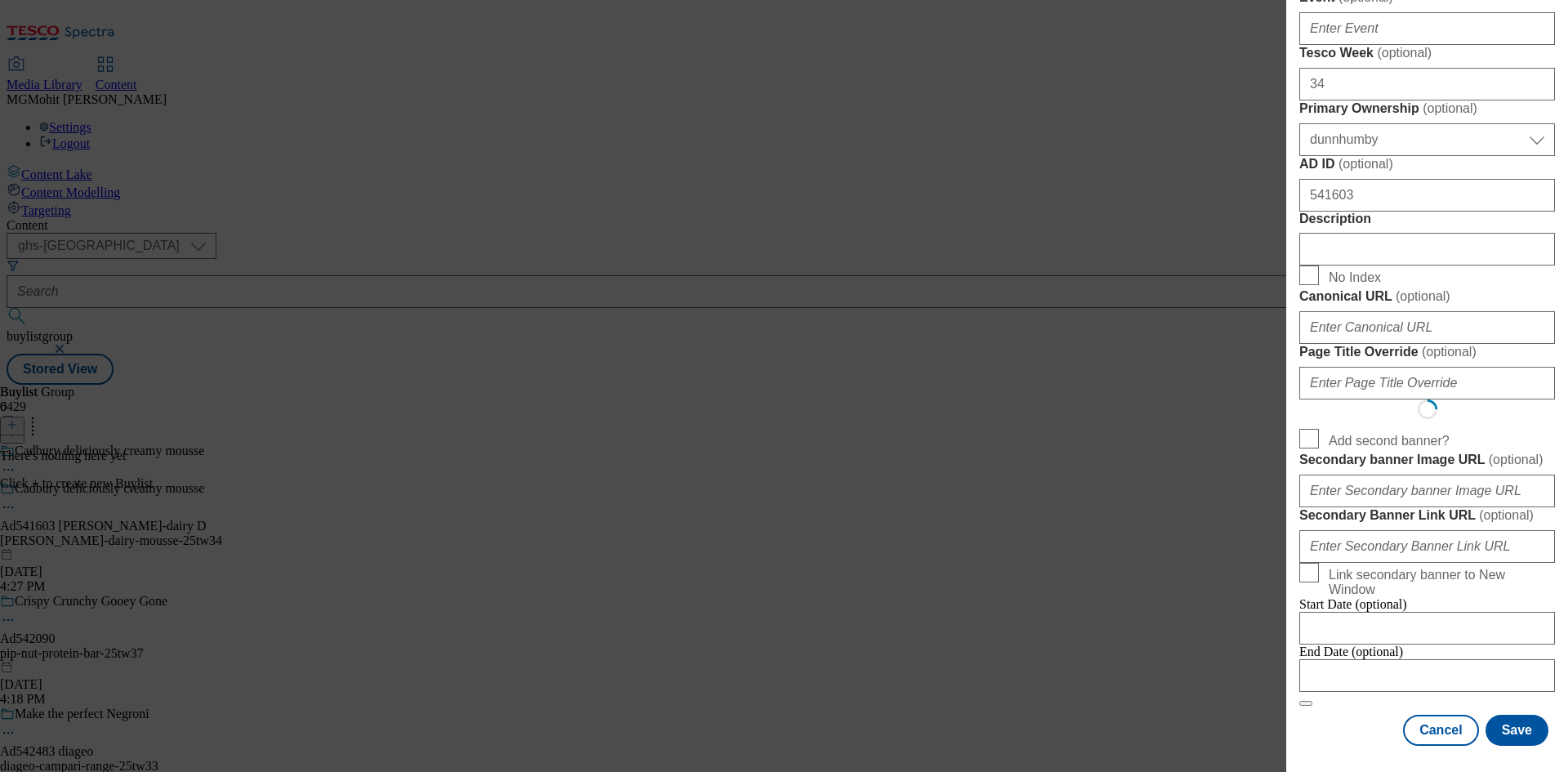
select select "Banner"
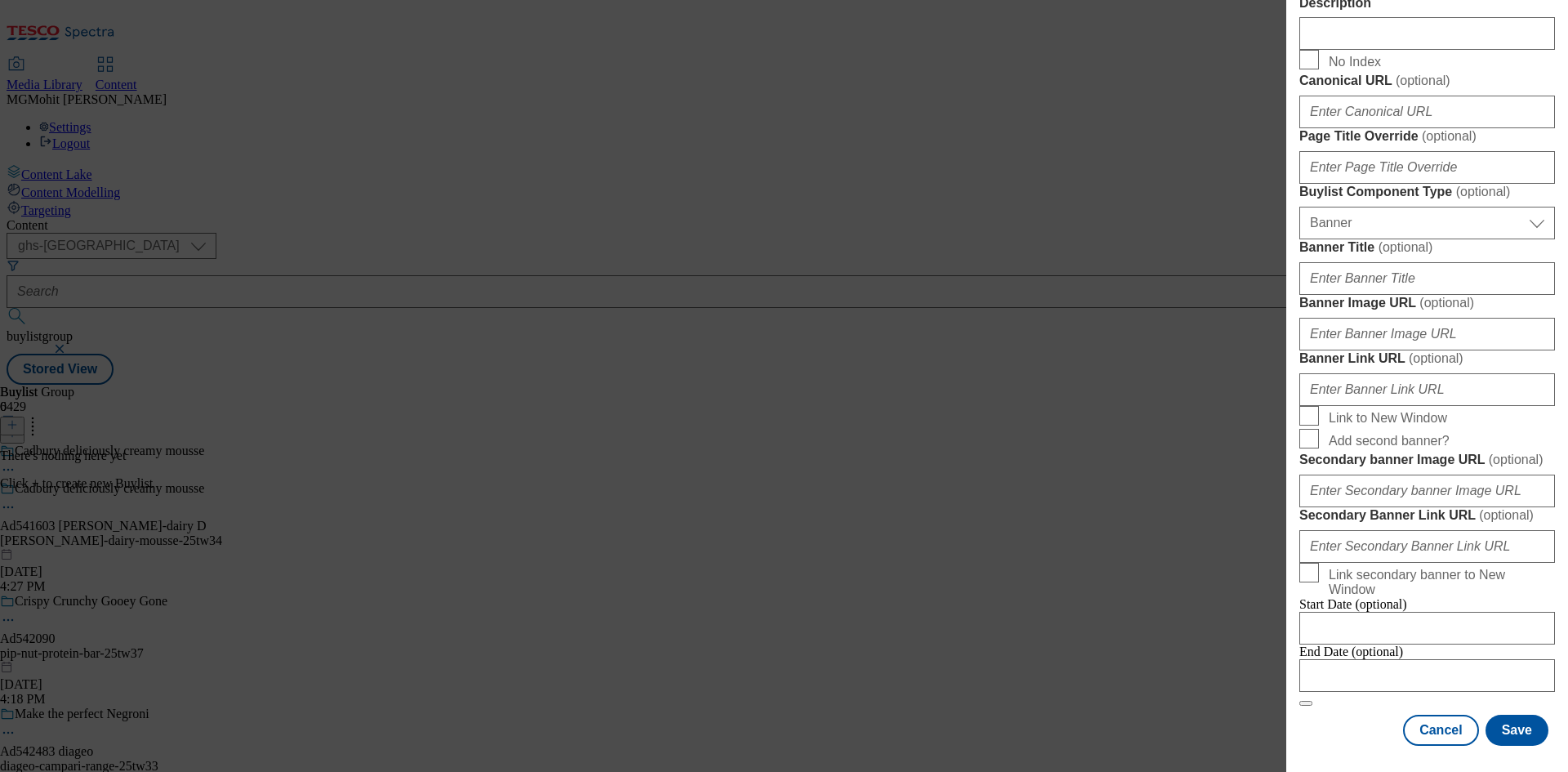
scroll to position [1619, 0]
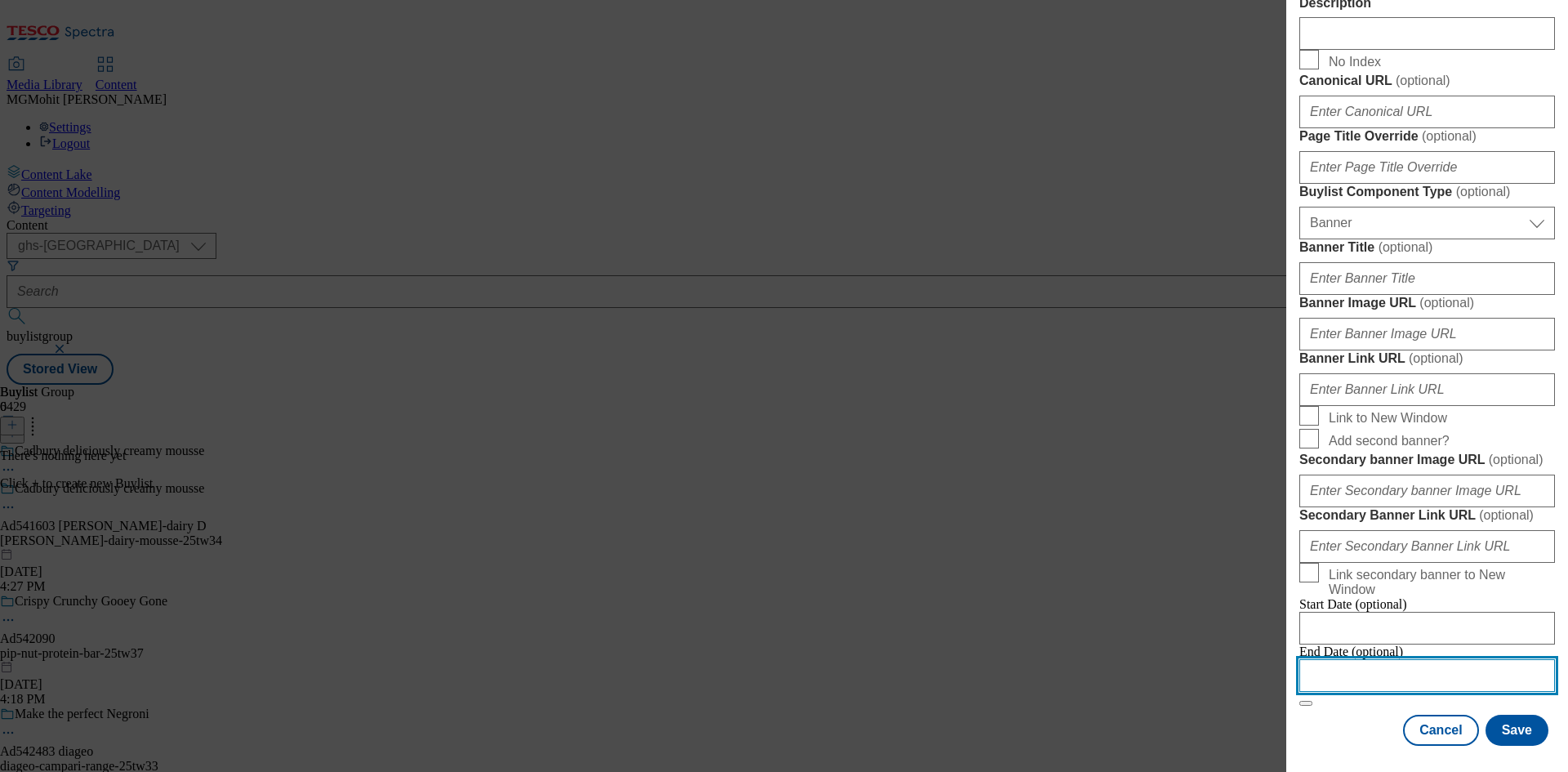
click at [1369, 667] on input "Modal" at bounding box center [1427, 675] width 255 height 33
select select "2025"
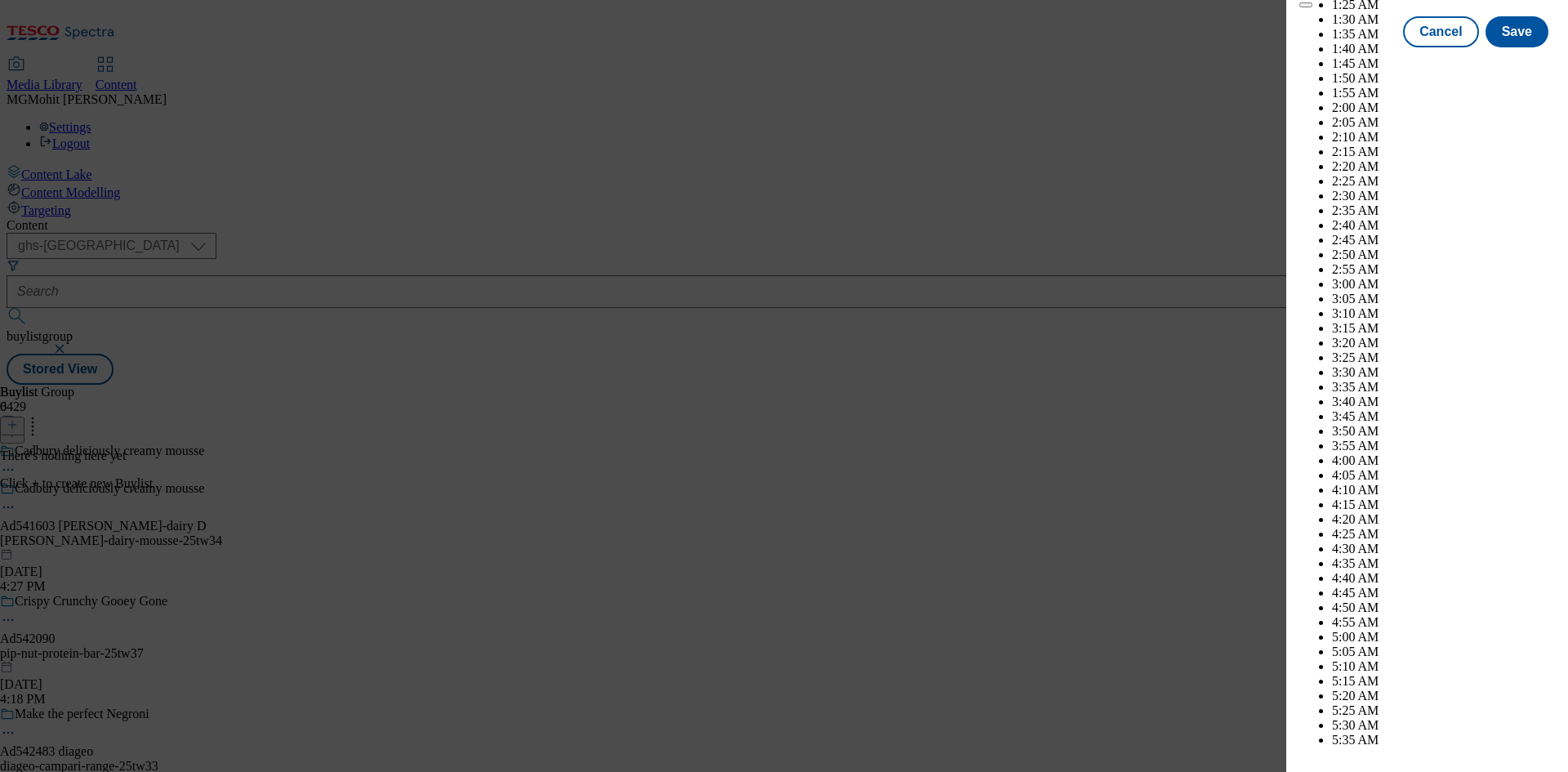
scroll to position [5941, 0]
select select "December"
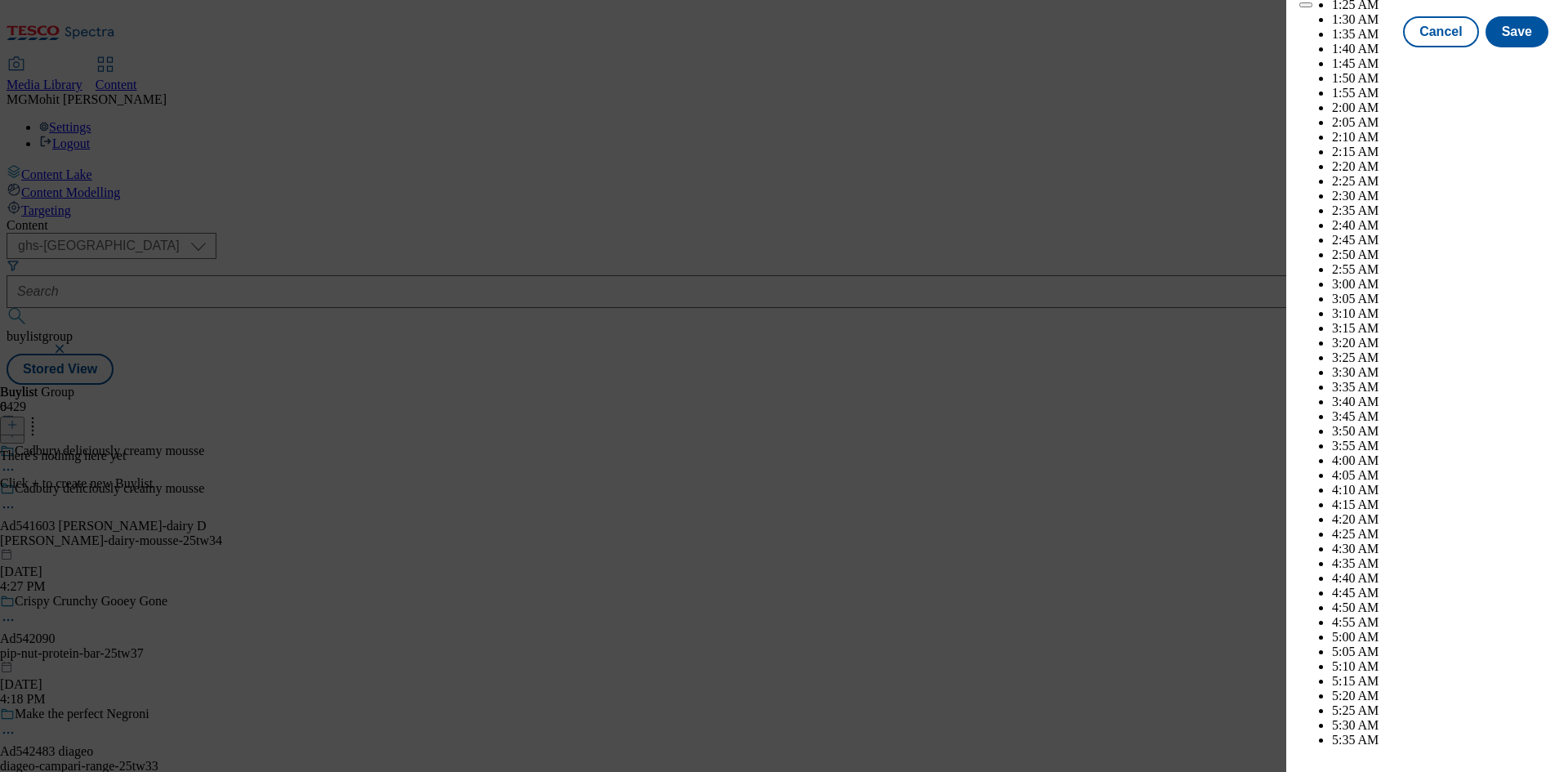
select select "2026"
select select "January"
click at [1517, 62] on button "Save" at bounding box center [1517, 46] width 63 height 31
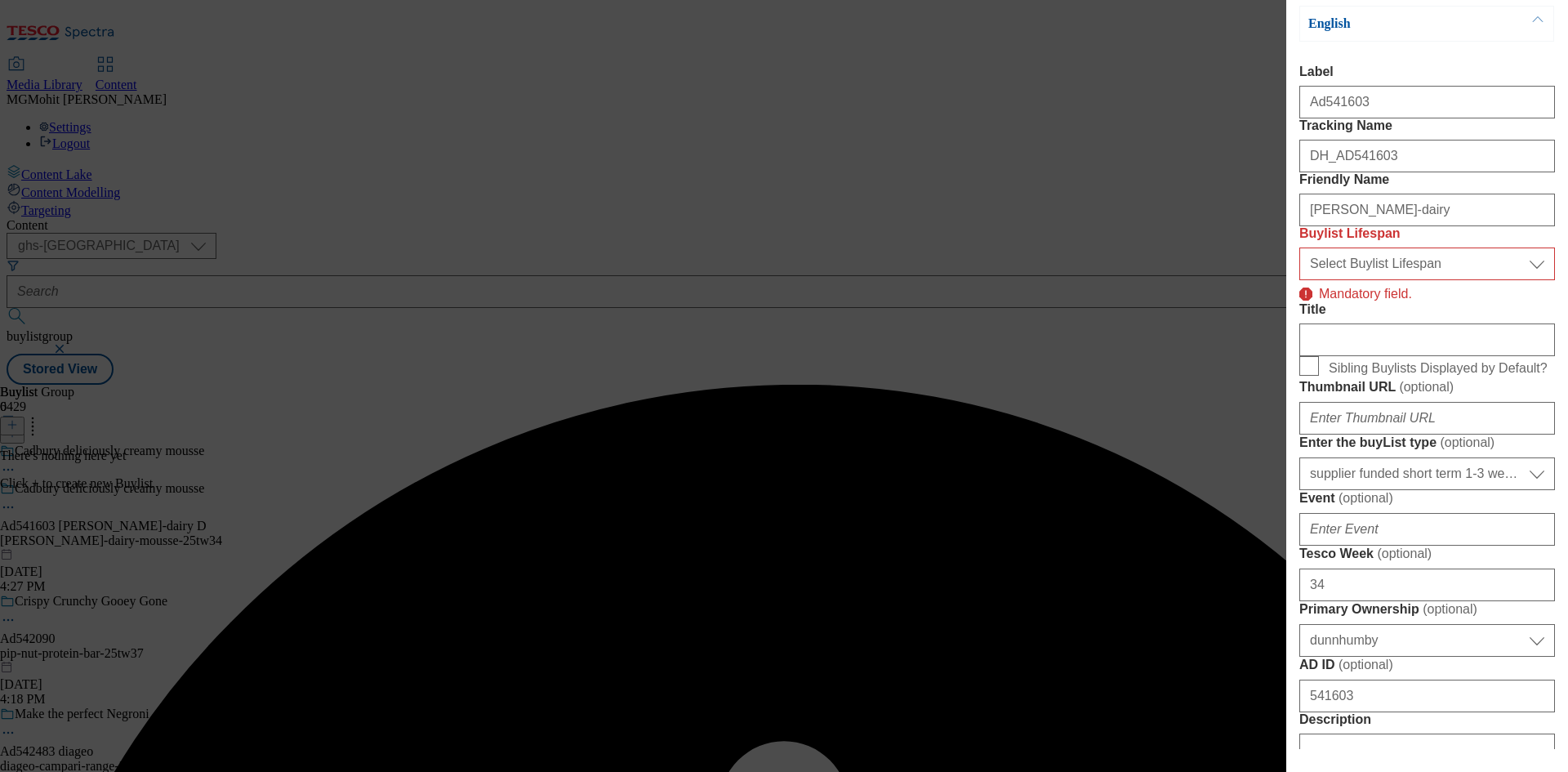
scroll to position [171, 0]
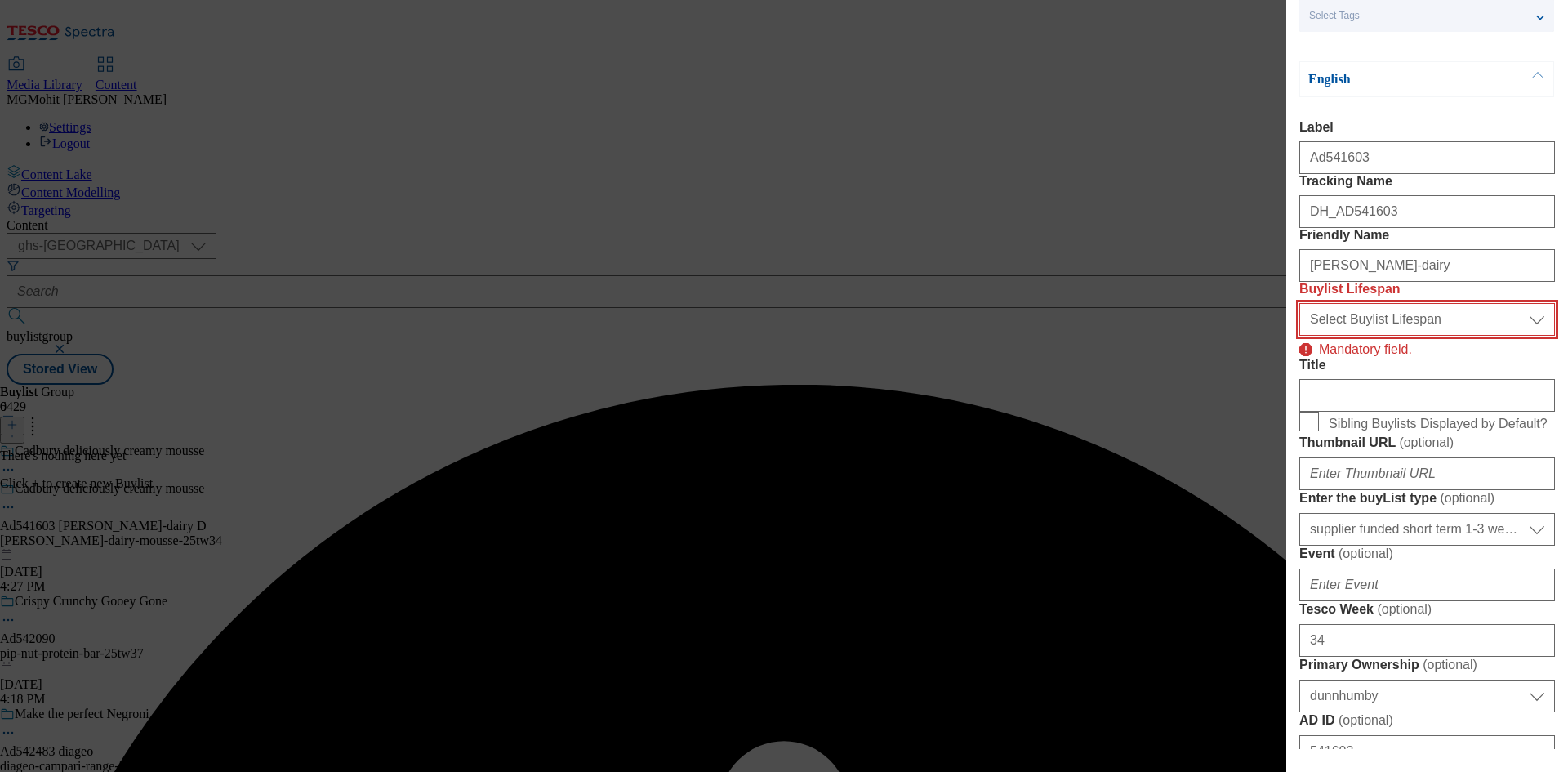
drag, startPoint x: 1438, startPoint y: 414, endPoint x: 1424, endPoint y: 424, distance: 17.2
click at [1438, 335] on select "Select Buylist Lifespan evergreen seasonal tactical" at bounding box center [1427, 319] width 255 height 33
select select "tactical"
click at [1299, 335] on select "Select Buylist Lifespan evergreen seasonal tactical" at bounding box center [1427, 319] width 255 height 33
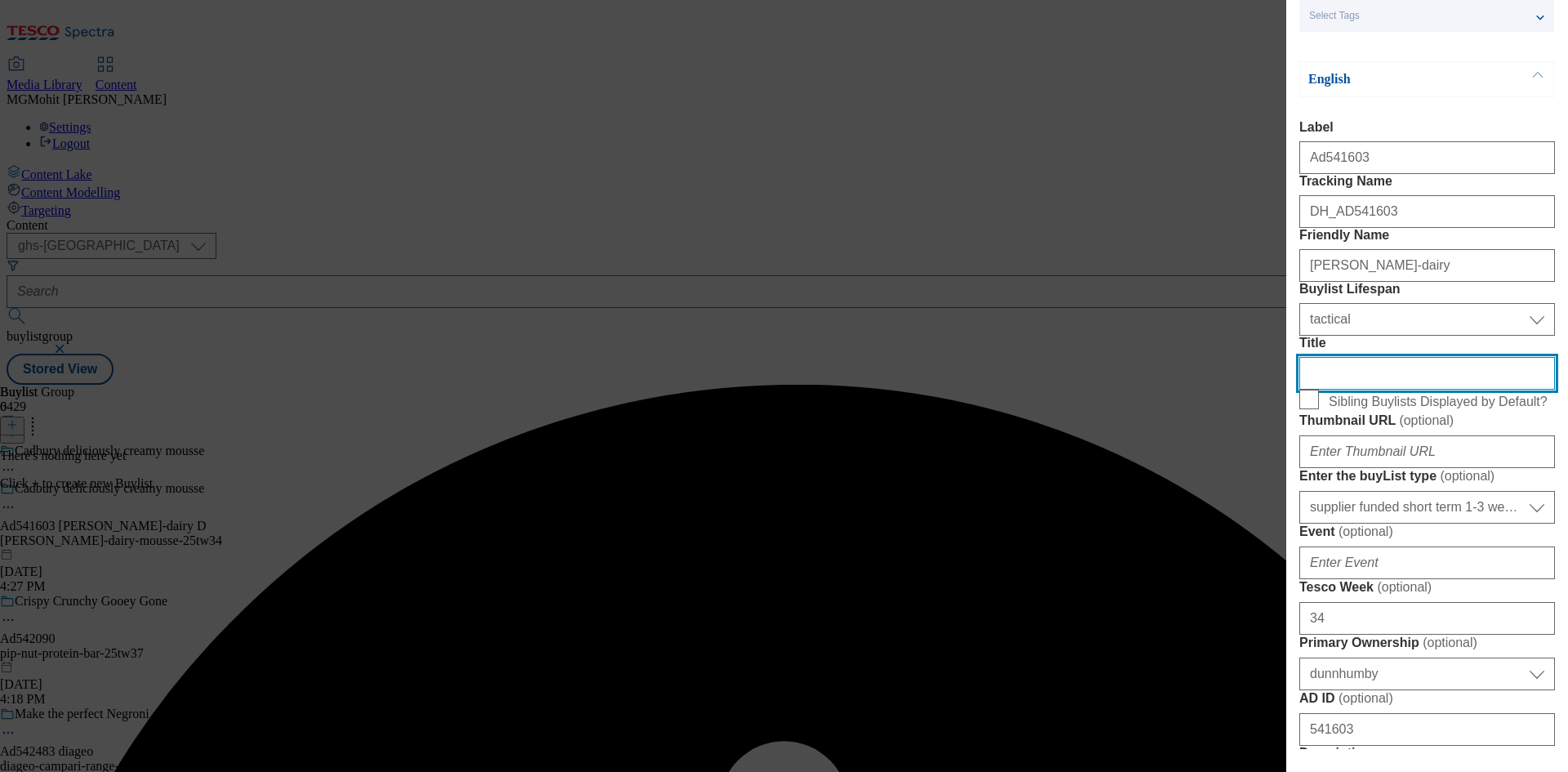
drag, startPoint x: 1351, startPoint y: 489, endPoint x: 1199, endPoint y: 489, distance: 152.0
click at [1216, 489] on div "Add new Buylist Locale Select locale English Welsh Tags Select Tags fnf marketp…" at bounding box center [784, 386] width 1568 height 772
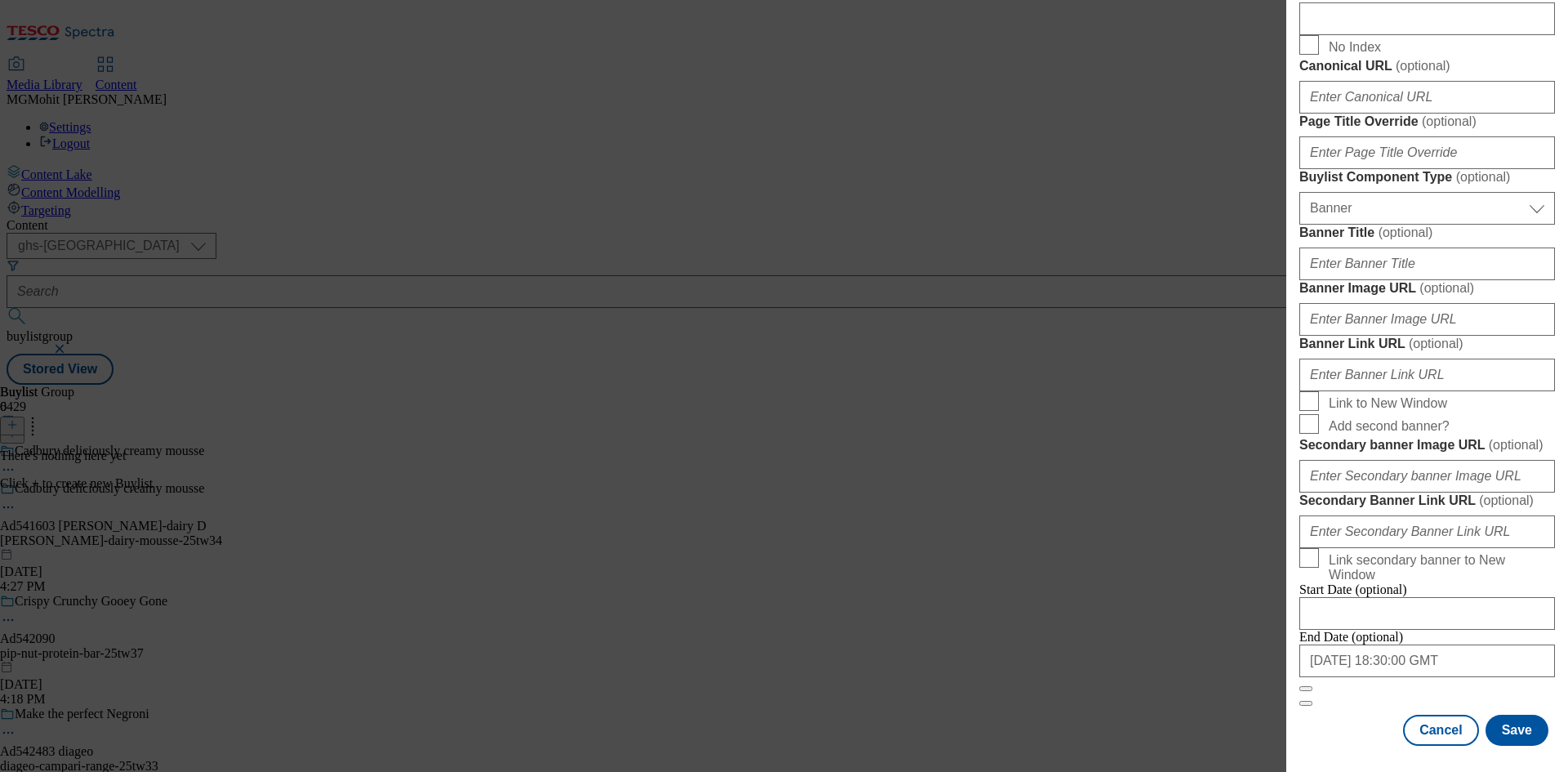
scroll to position [1619, 0]
click at [1502, 729] on button "Save" at bounding box center [1517, 730] width 63 height 31
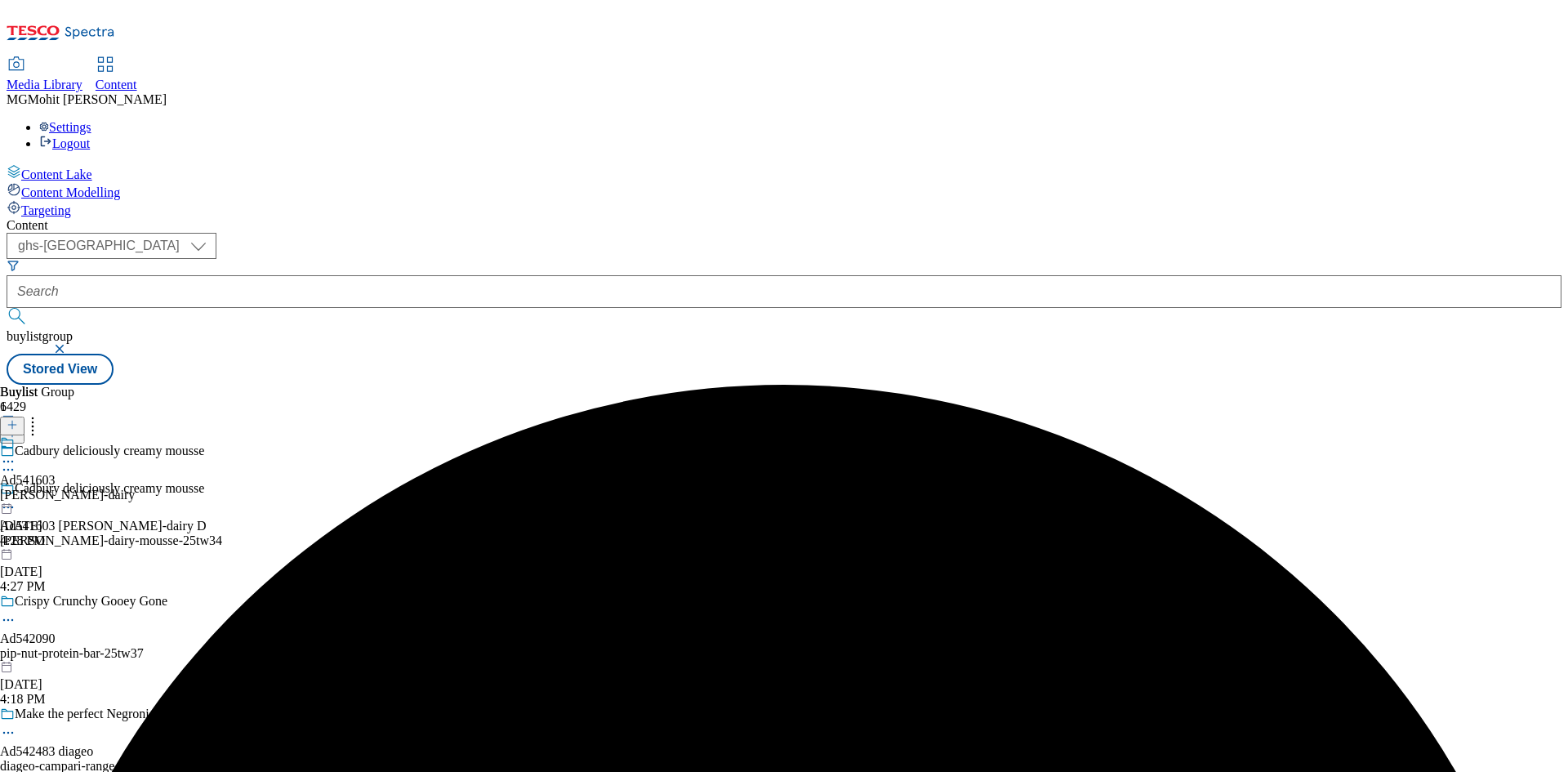
click at [135, 488] on div "[PERSON_NAME]-dairy" at bounding box center [67, 495] width 135 height 15
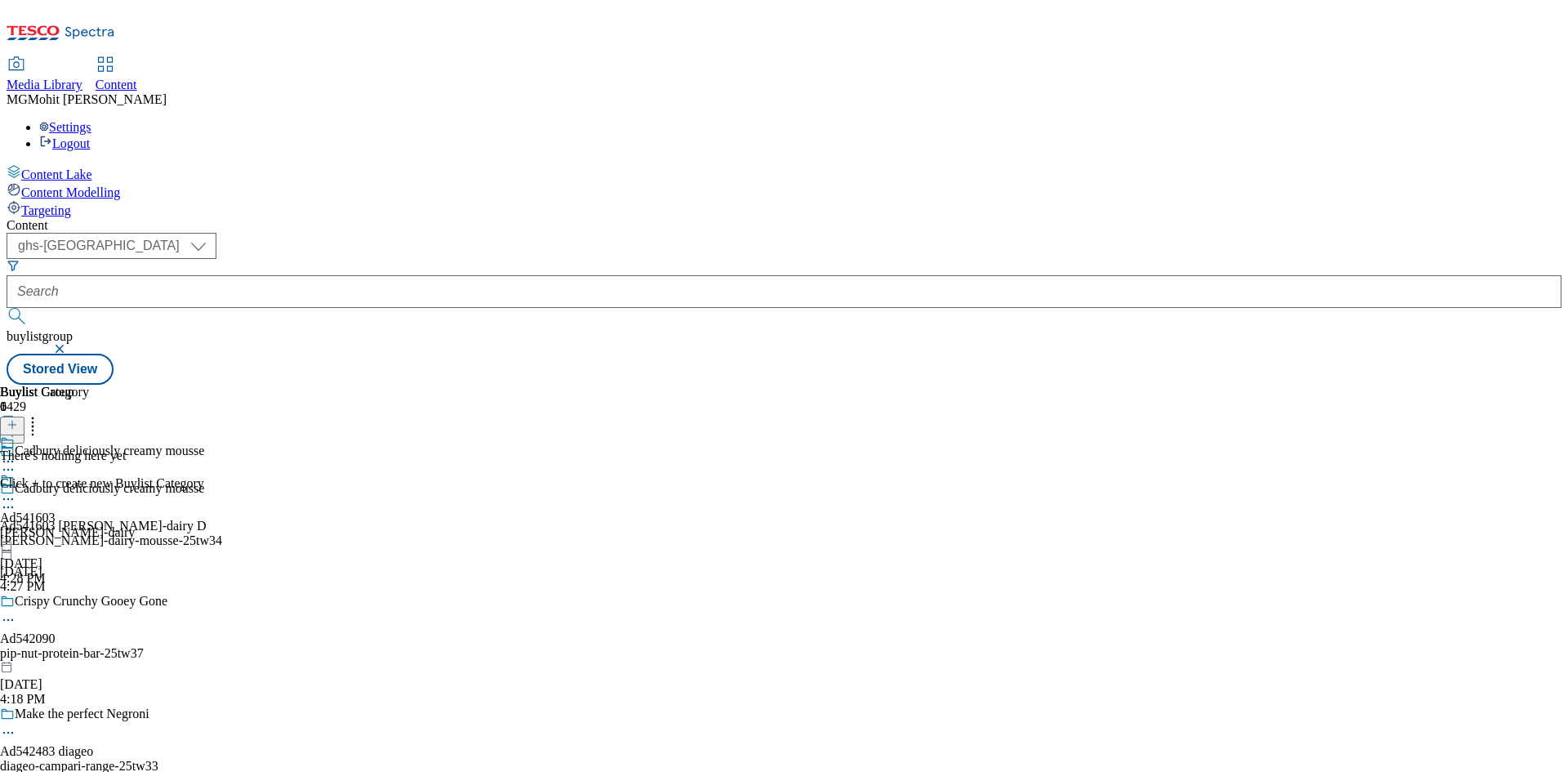
click at [18, 419] on icon at bounding box center [11, 424] width 11 height 11
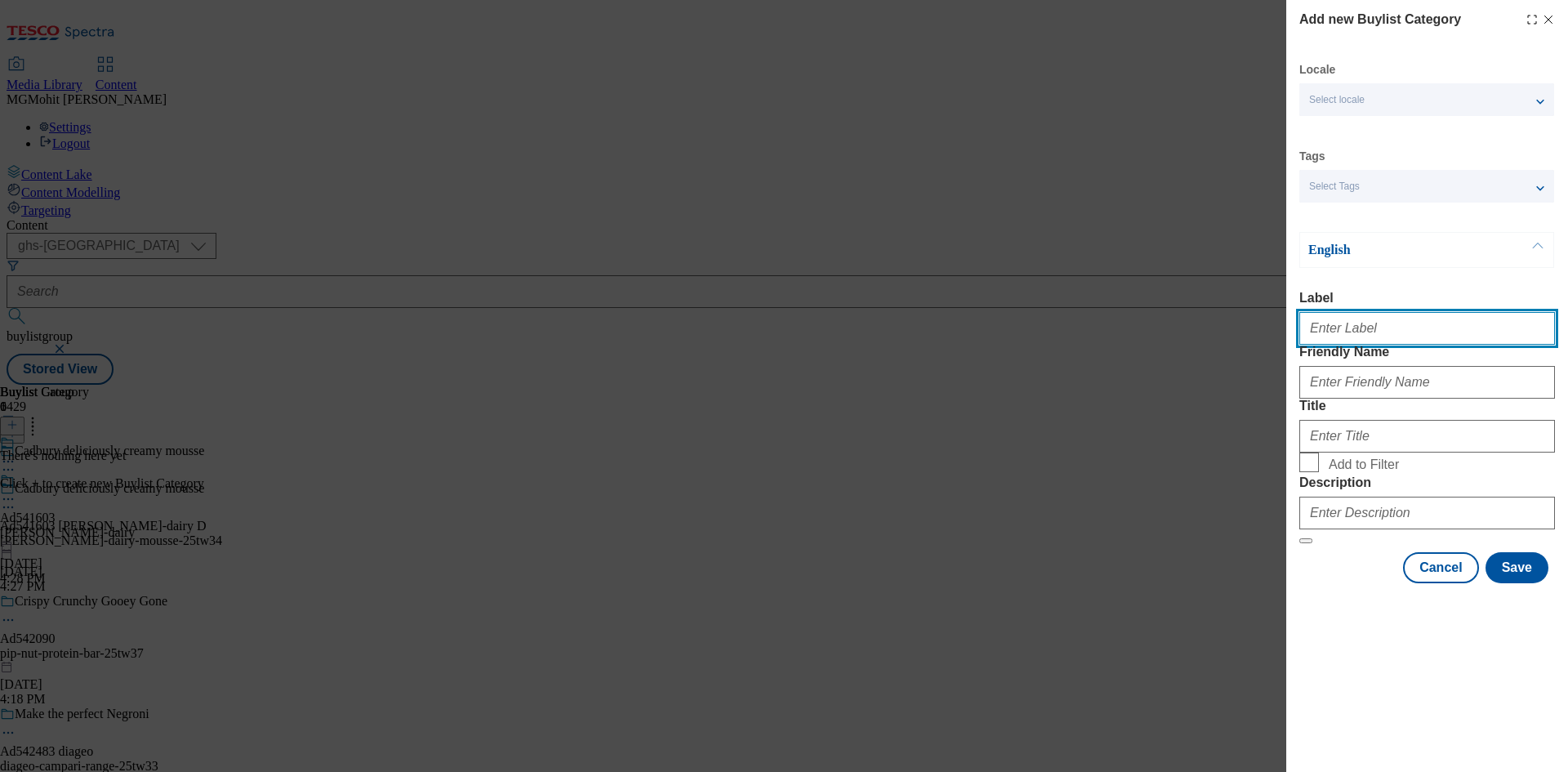
click at [1343, 334] on input "Label" at bounding box center [1427, 327] width 255 height 33
paste input "Ad541603"
type input "Ad541603"
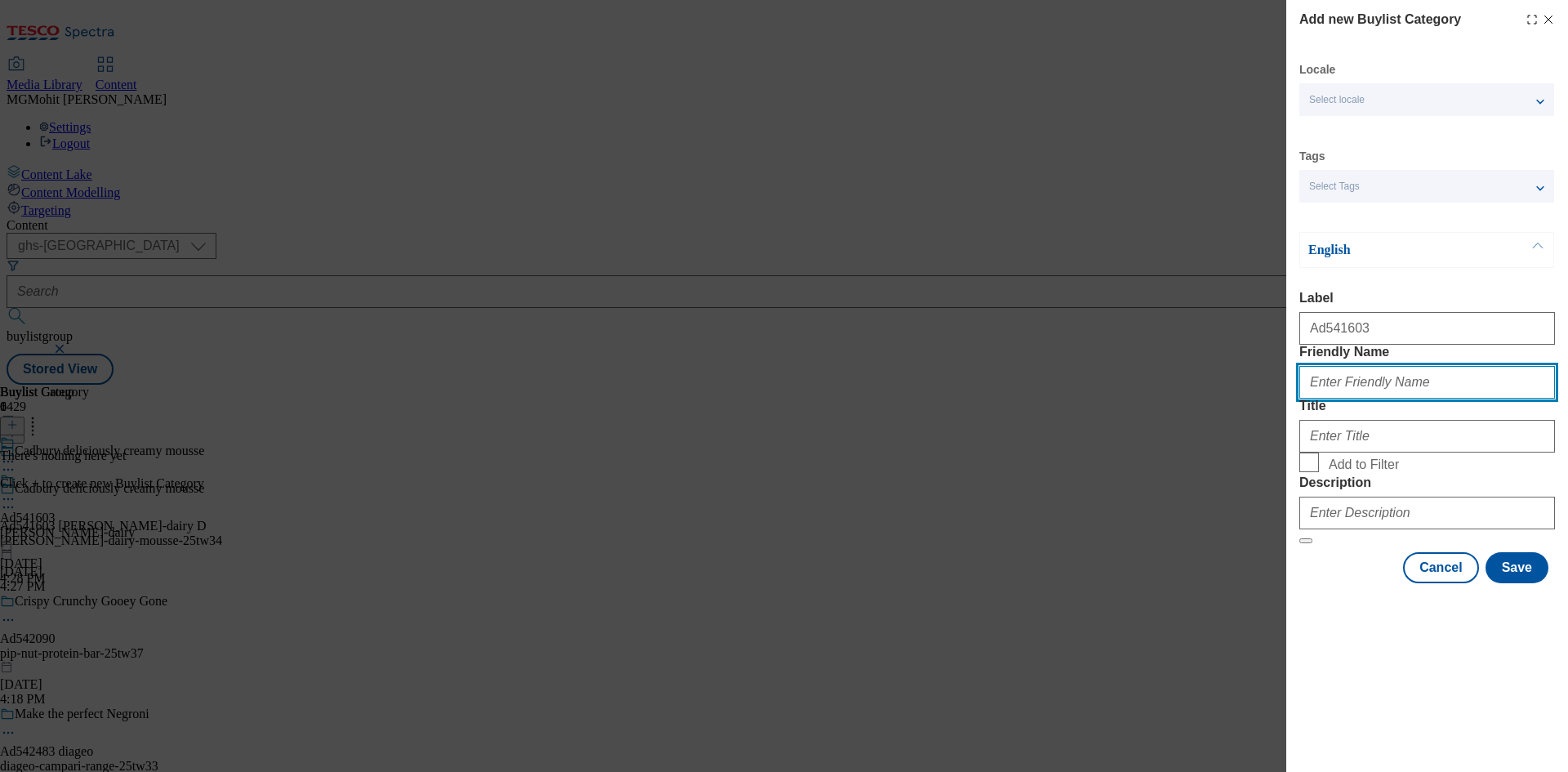
paste input "[PERSON_NAME]-dairy-Mousse"
type input "[PERSON_NAME]-dairy-Mousse"
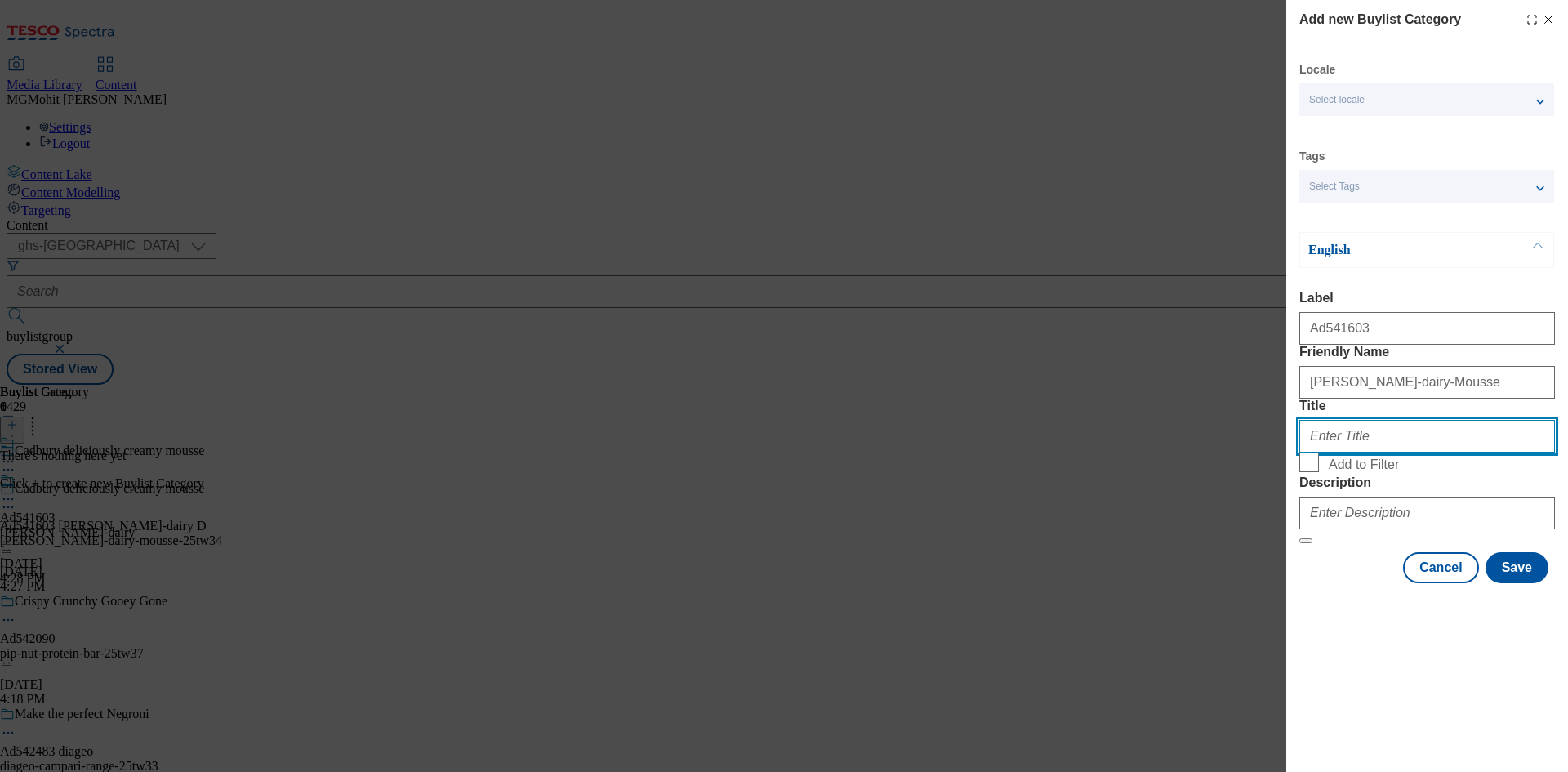
click at [1362, 452] on input "Title" at bounding box center [1427, 436] width 255 height 33
paste input "[PERSON_NAME] Dairy"
type input "[PERSON_NAME] Dairy"
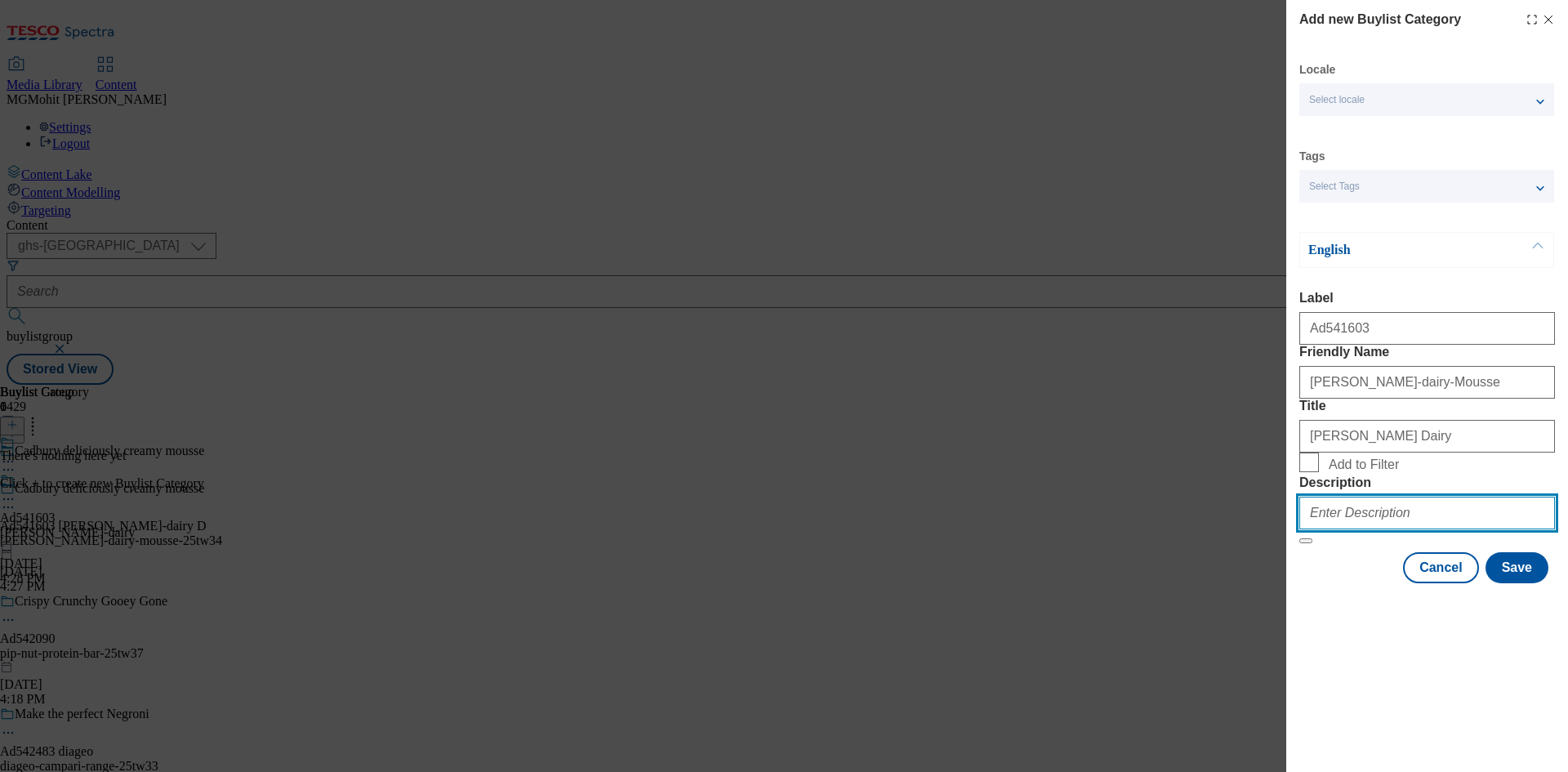
click at [1372, 529] on input "Description" at bounding box center [1427, 512] width 255 height 33
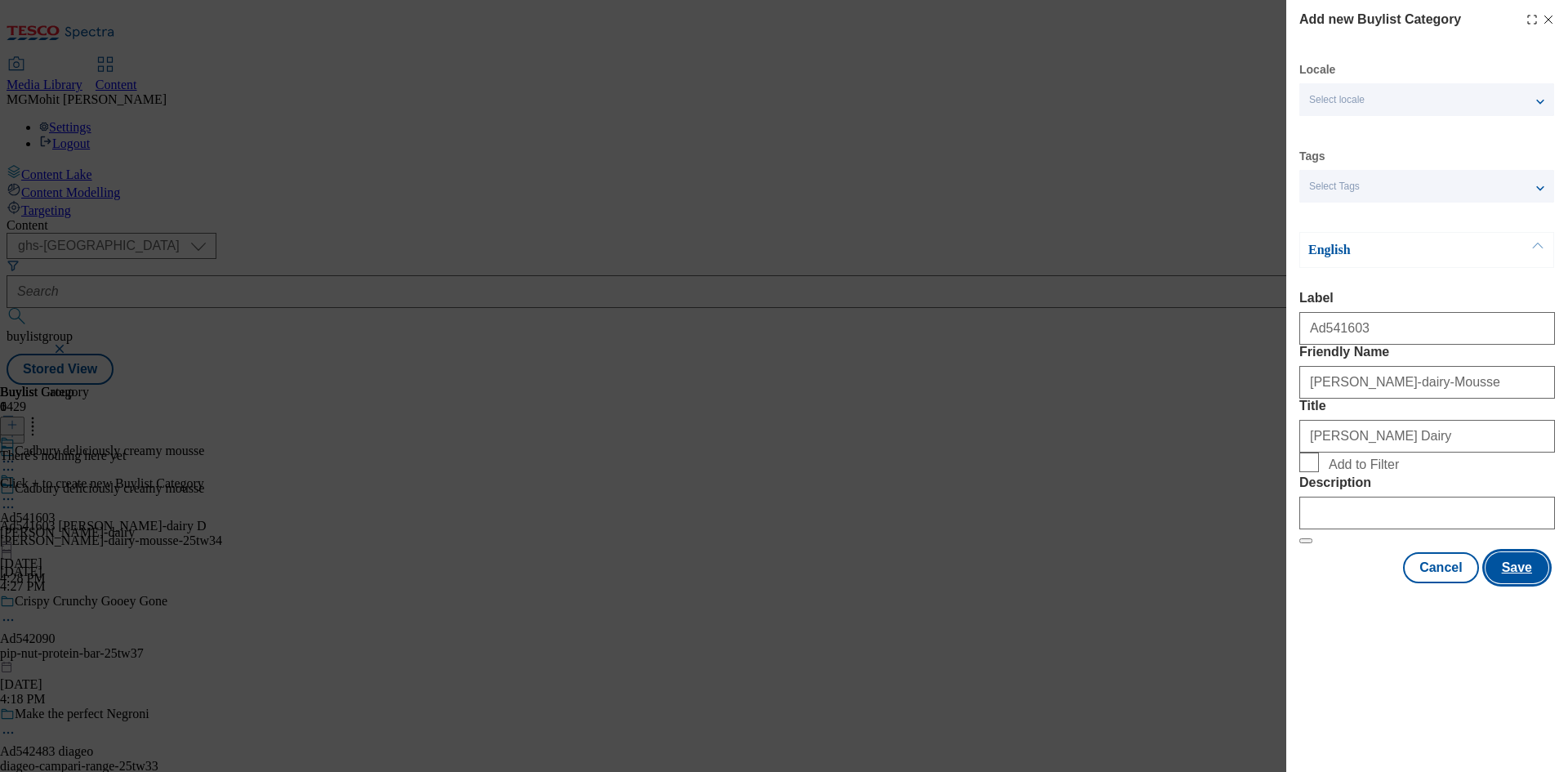
click at [1517, 583] on button "Save" at bounding box center [1517, 567] width 63 height 31
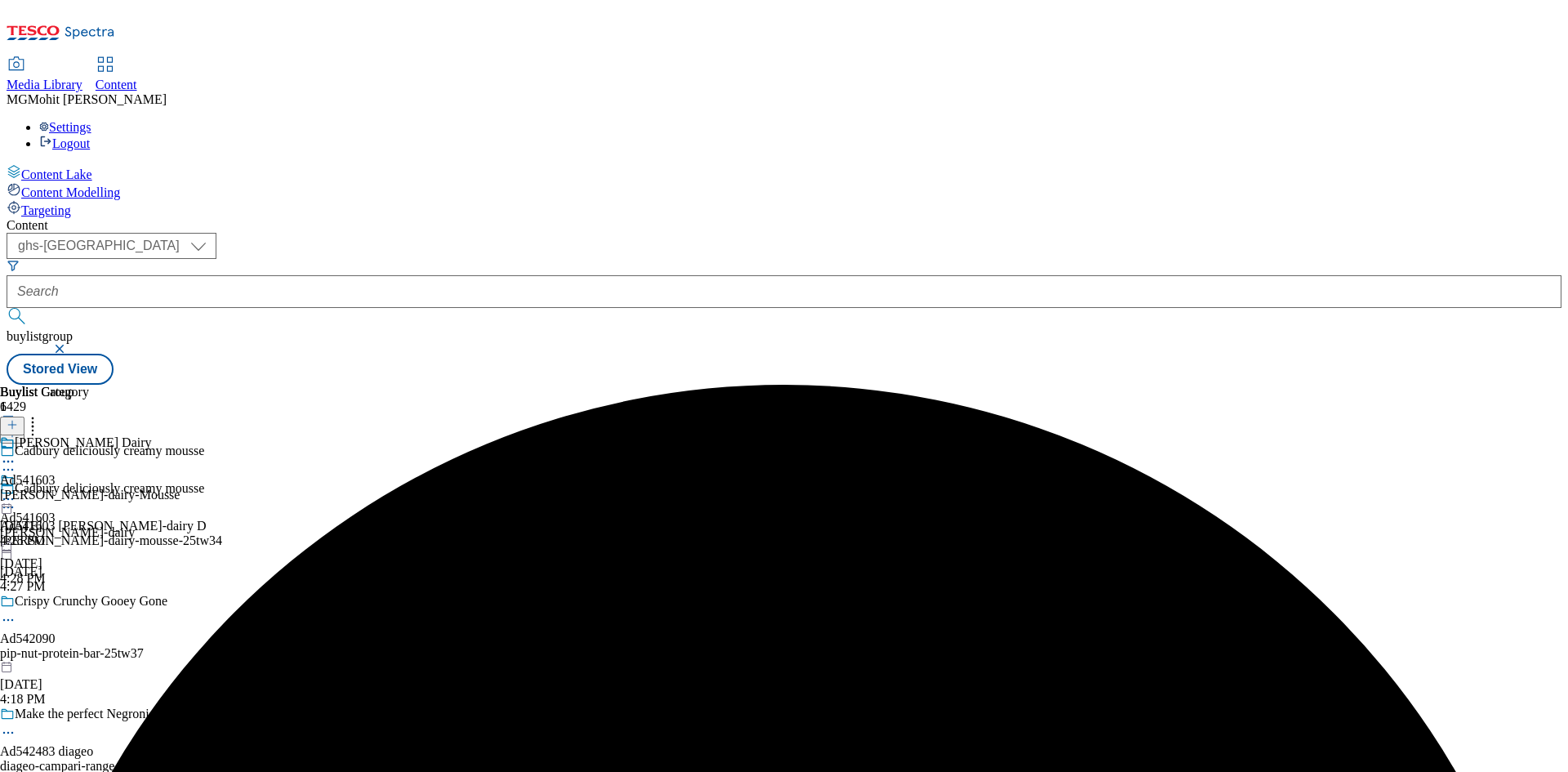
click at [180, 435] on div "[PERSON_NAME] Dairy Ad541603 [PERSON_NAME]-dairy-Mousse [DATE] 4:28 PM" at bounding box center [90, 491] width 180 height 113
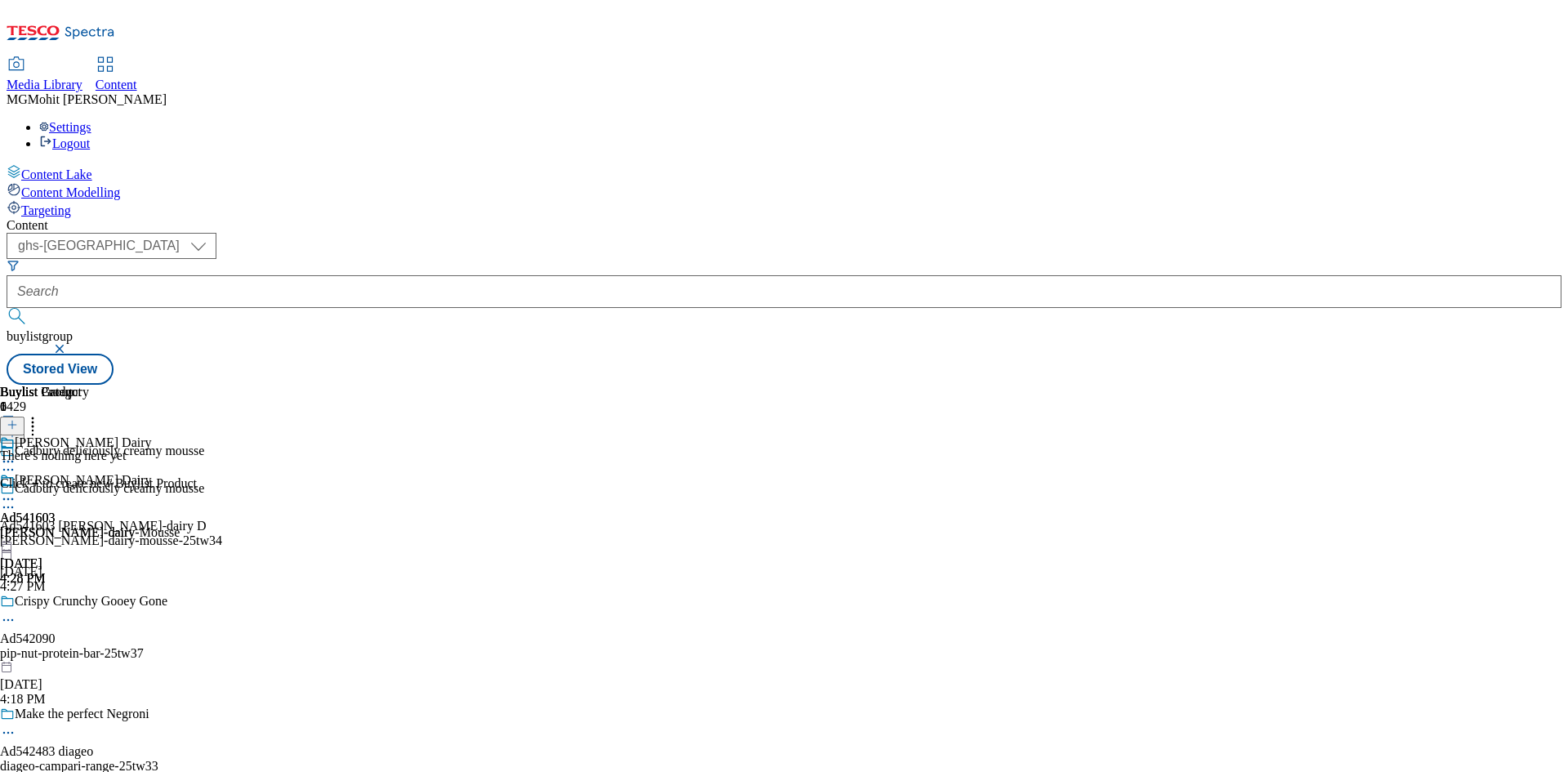
click at [18, 419] on icon at bounding box center [11, 424] width 11 height 11
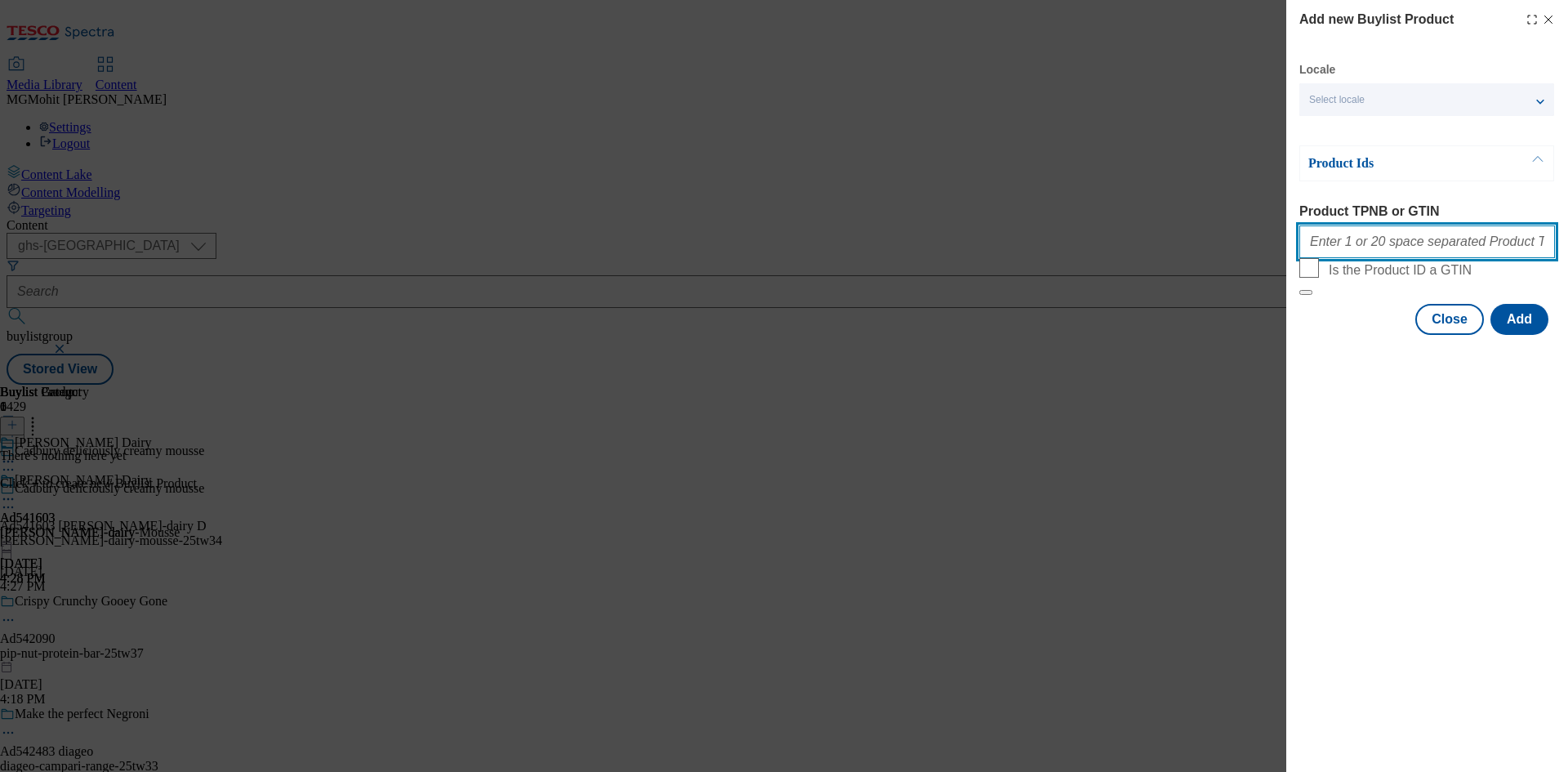
click at [1339, 247] on input "Product TPNB or GTIN" at bounding box center [1427, 241] width 255 height 33
paste input "92000344 92058609 93717134 89923638 64879291 92982420 93720383 93883978 9072953…"
type input "92000344 92058609 93717134 89923638 64879291 92982420 93720383 93883978 9072953…"
click at [1531, 335] on button "Add" at bounding box center [1520, 319] width 58 height 31
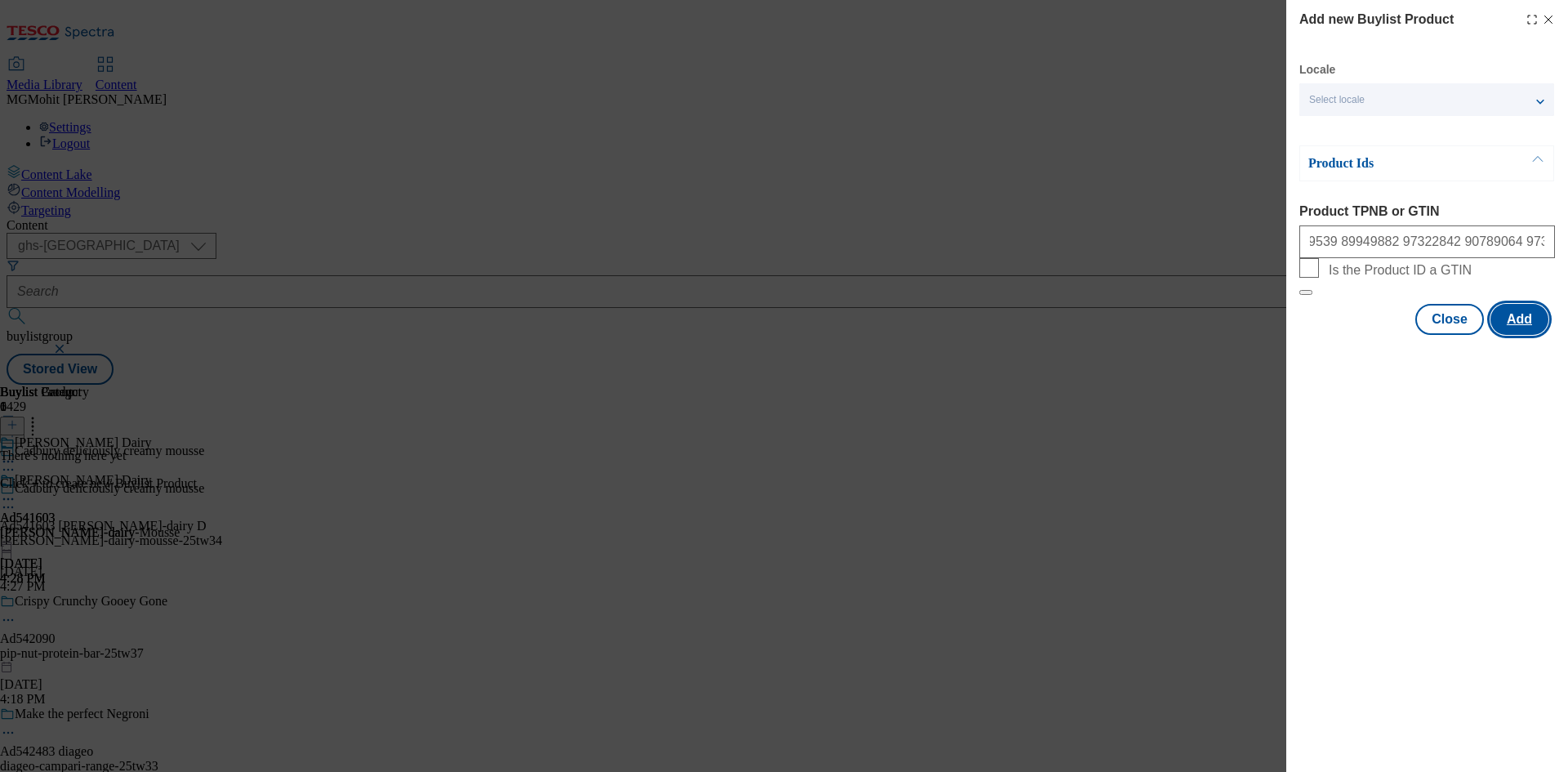
scroll to position [0, 0]
click at [1514, 335] on button "Add" at bounding box center [1520, 319] width 58 height 31
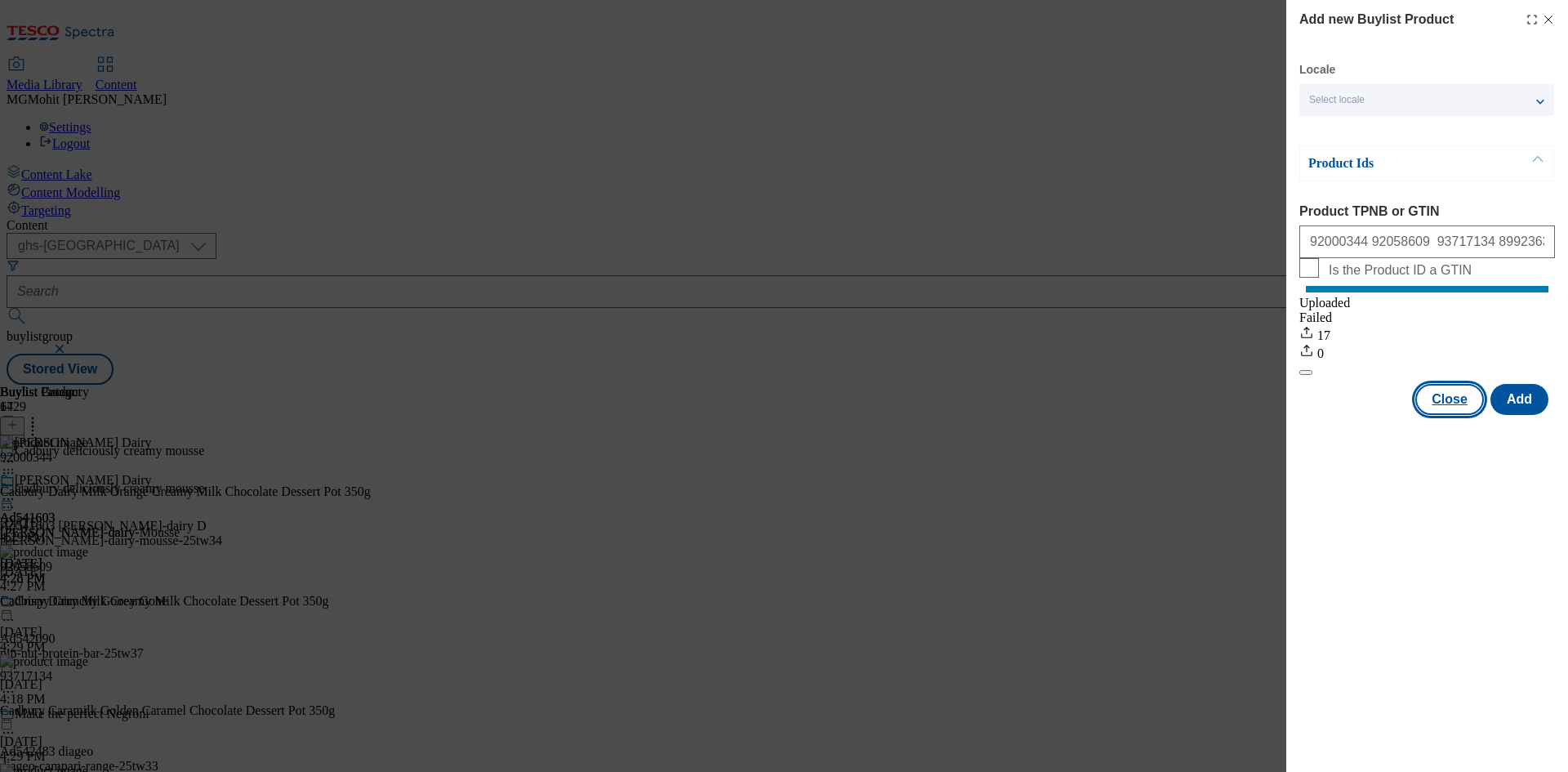
click at [1451, 415] on button "Close" at bounding box center [1450, 399] width 69 height 31
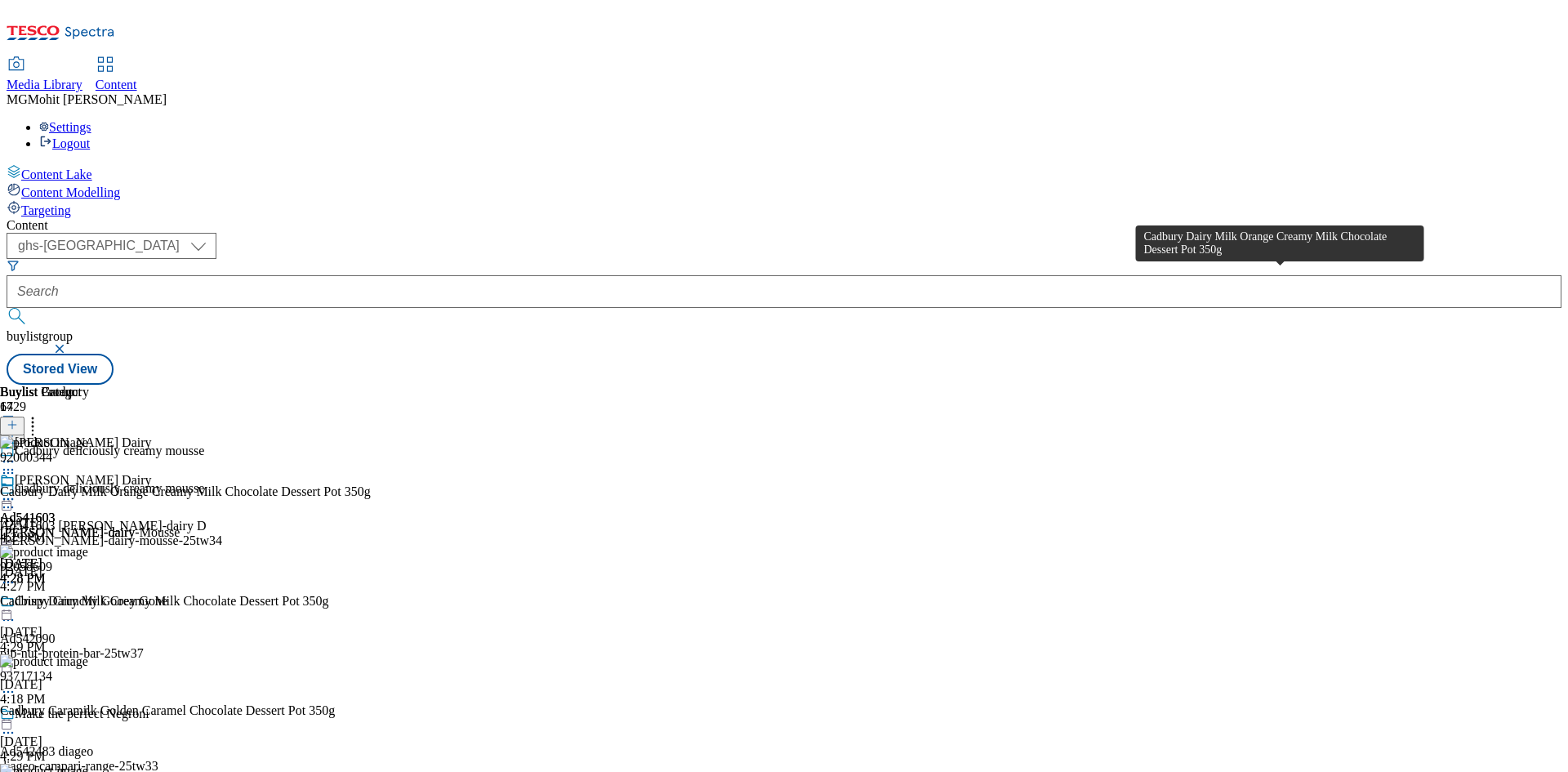
click at [371, 484] on div "Cadbury Dairy Milk Orange Creamy Milk Chocolate Dessert Pot 350g" at bounding box center [185, 491] width 371 height 15
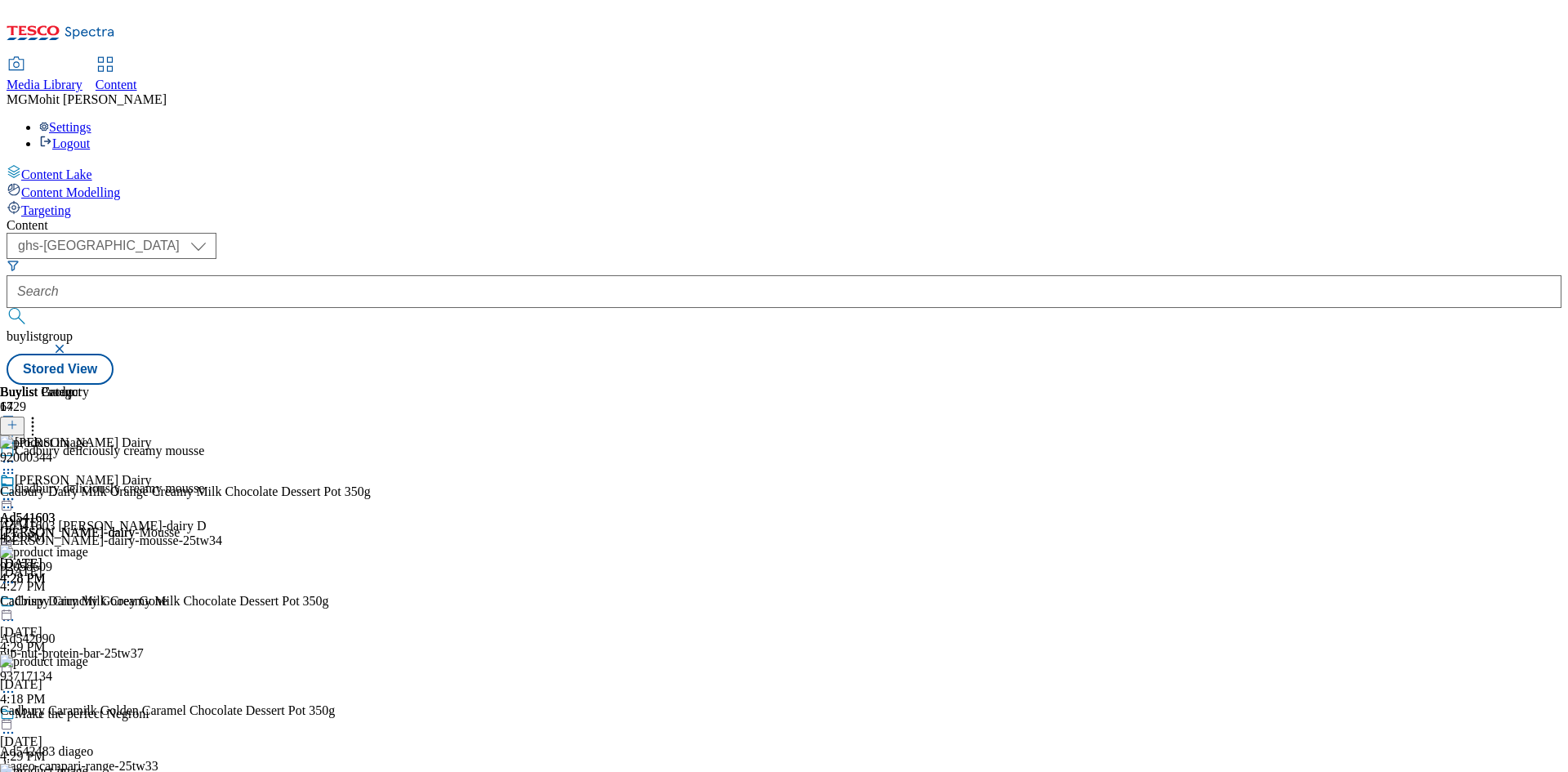
click at [17, 491] on icon at bounding box center [8, 499] width 17 height 17
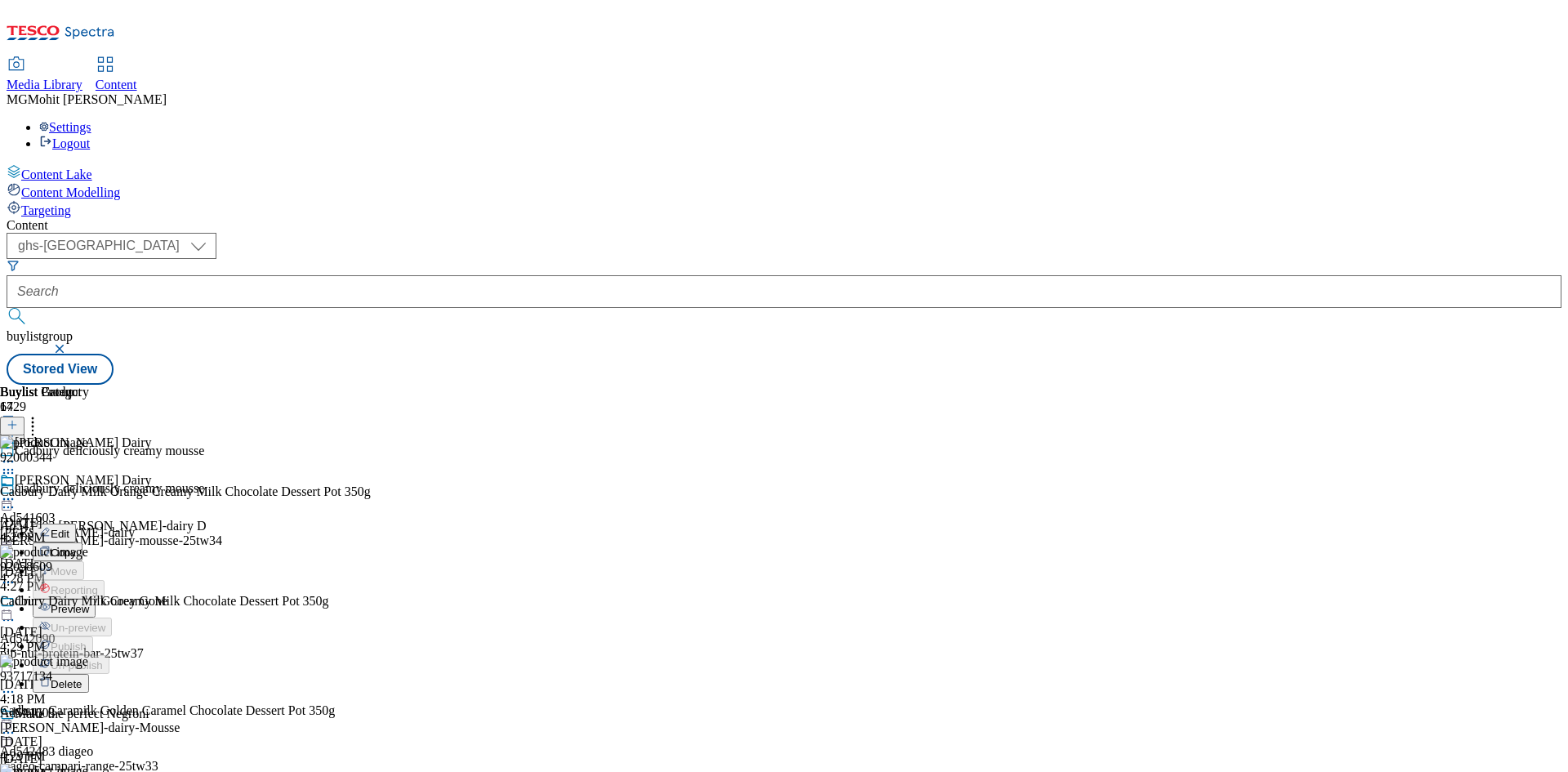
click at [70, 527] on span "Edit" at bounding box center [60, 533] width 18 height 12
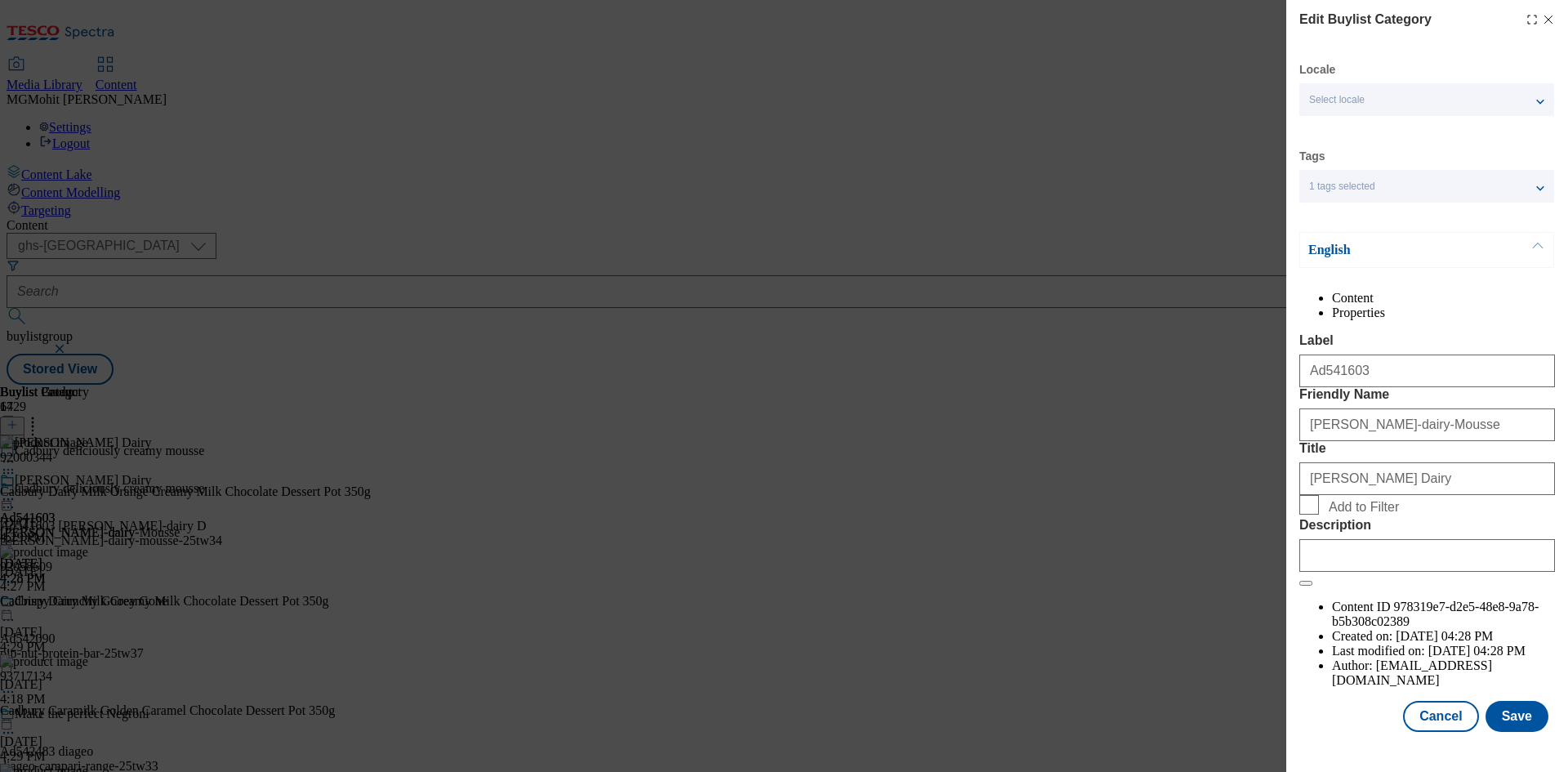
scroll to position [32, 0]
click at [1336, 571] on input "Description" at bounding box center [1427, 555] width 255 height 33
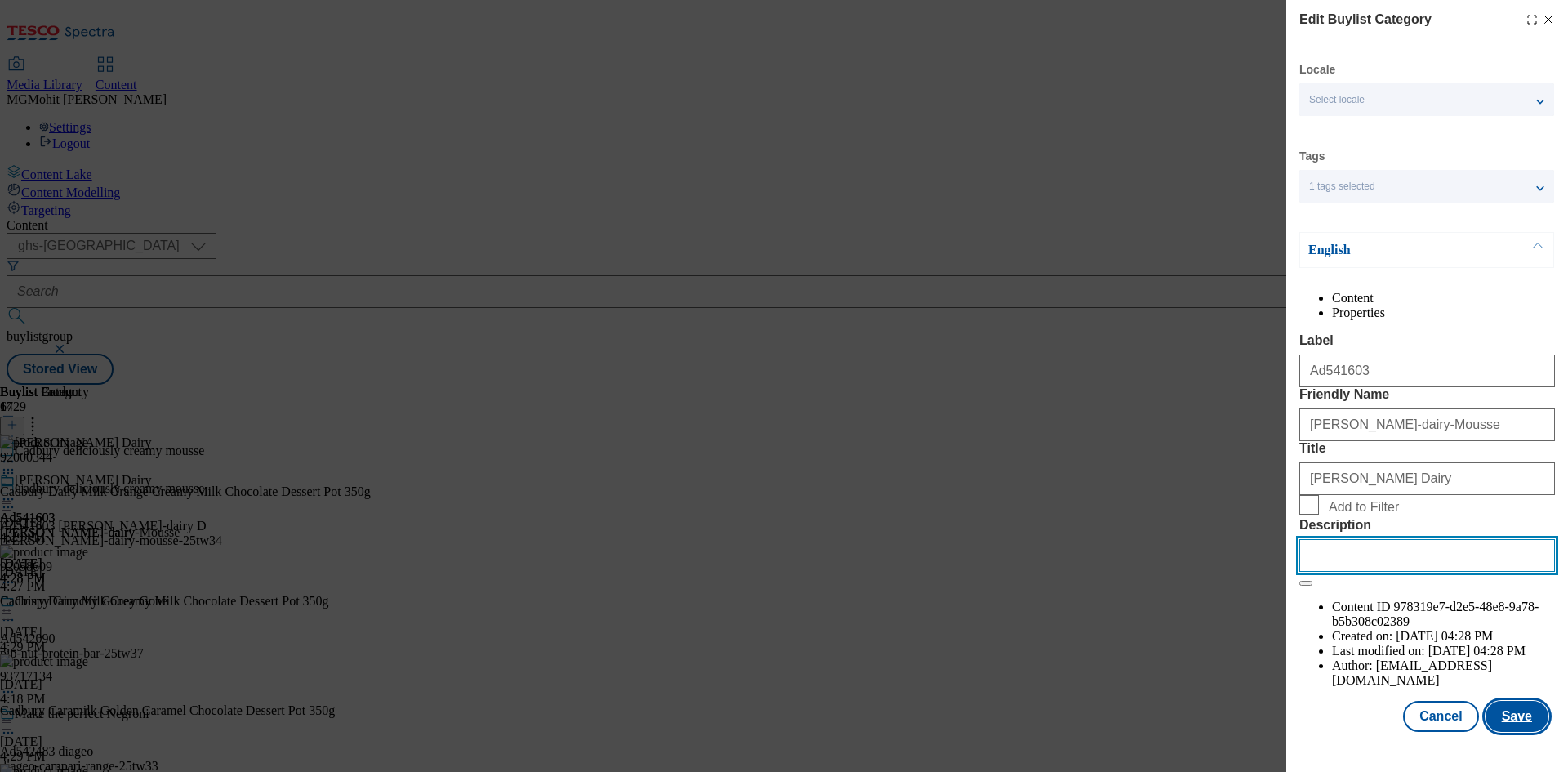
paste input "Cadbury Dairy Milk Orange Creamy Milk Chocolate Dessert Pot 350g"
type input "Cadbury Dairy Milk Orange Creamy Milk Chocolate Dessert Pot 350g"
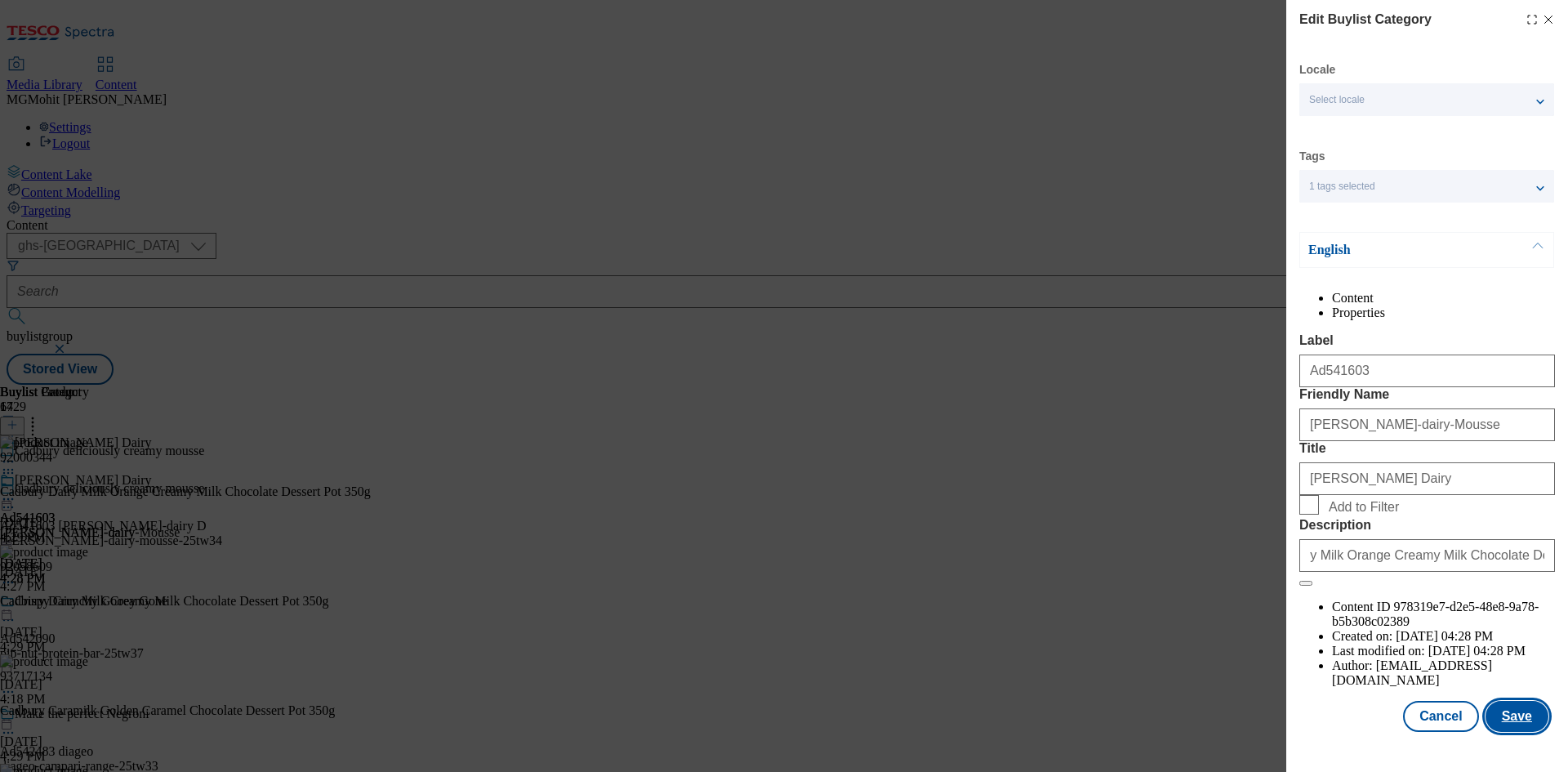
click at [1503, 724] on button "Save" at bounding box center [1517, 716] width 63 height 31
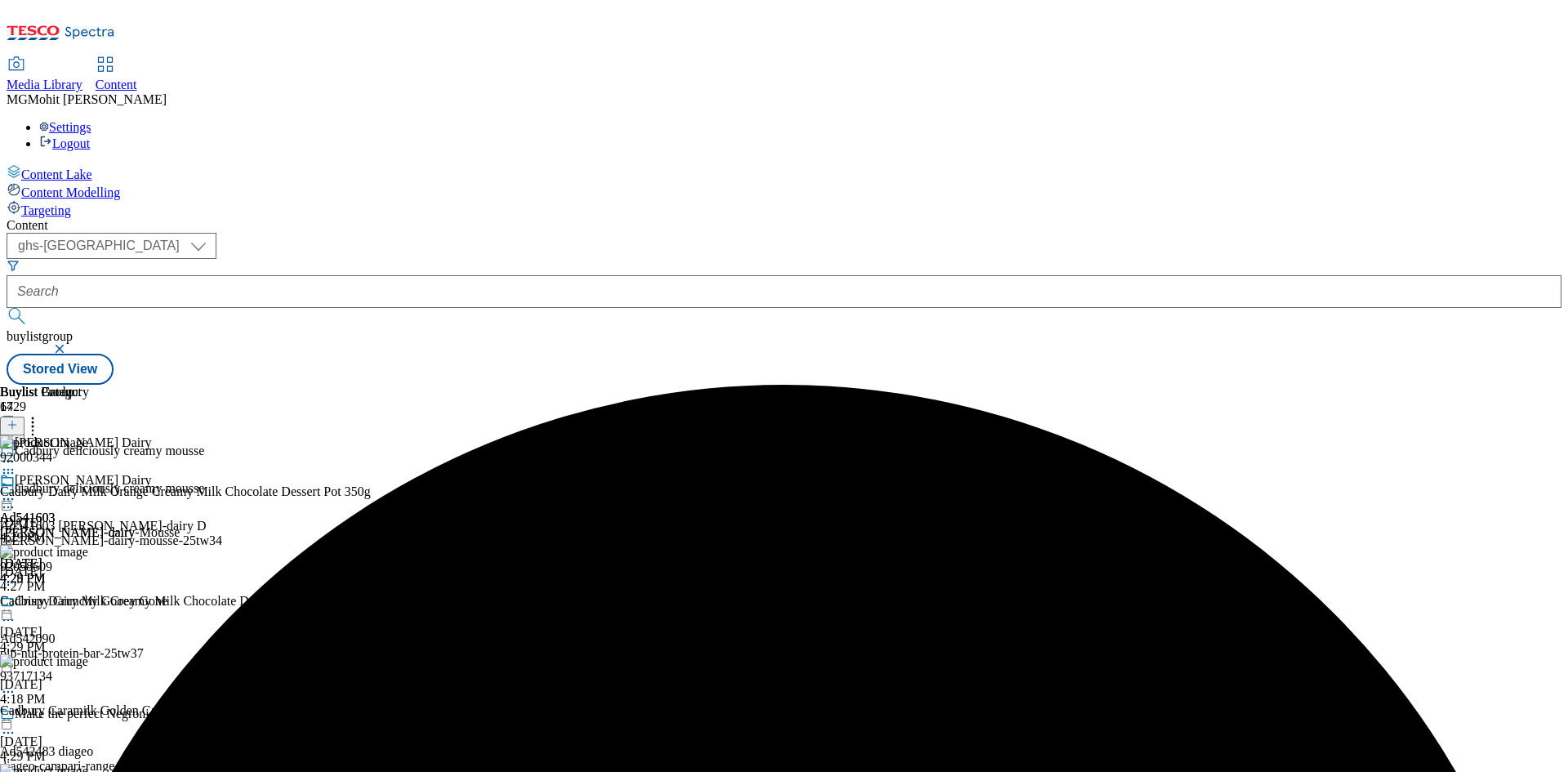
click at [17, 491] on icon at bounding box center [8, 499] width 17 height 17
click at [70, 527] on span "Edit" at bounding box center [60, 533] width 18 height 12
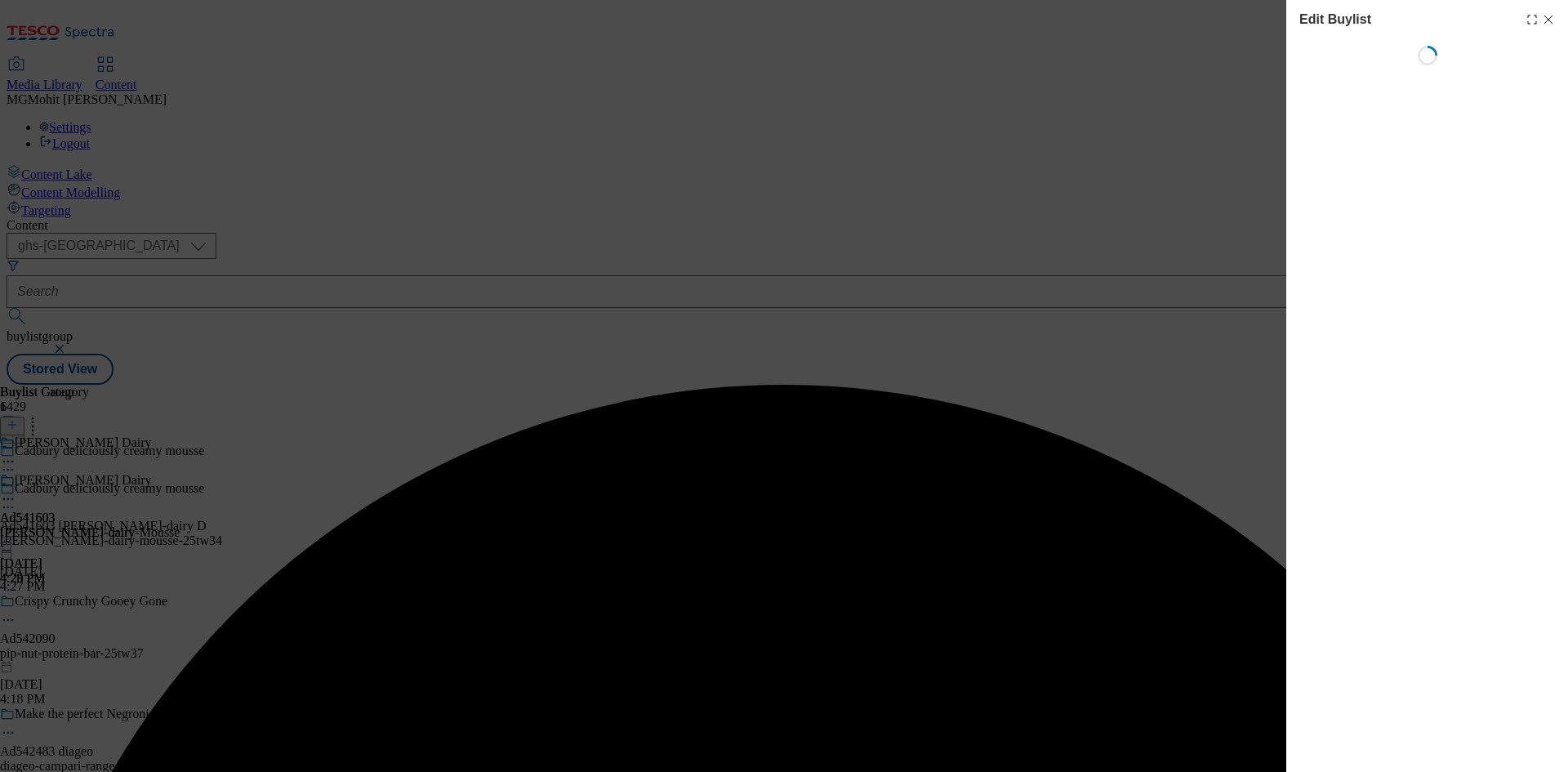
select select "tactical"
select select "supplier funded short term 1-3 weeks"
select select "dunnhumby"
select select "Banner"
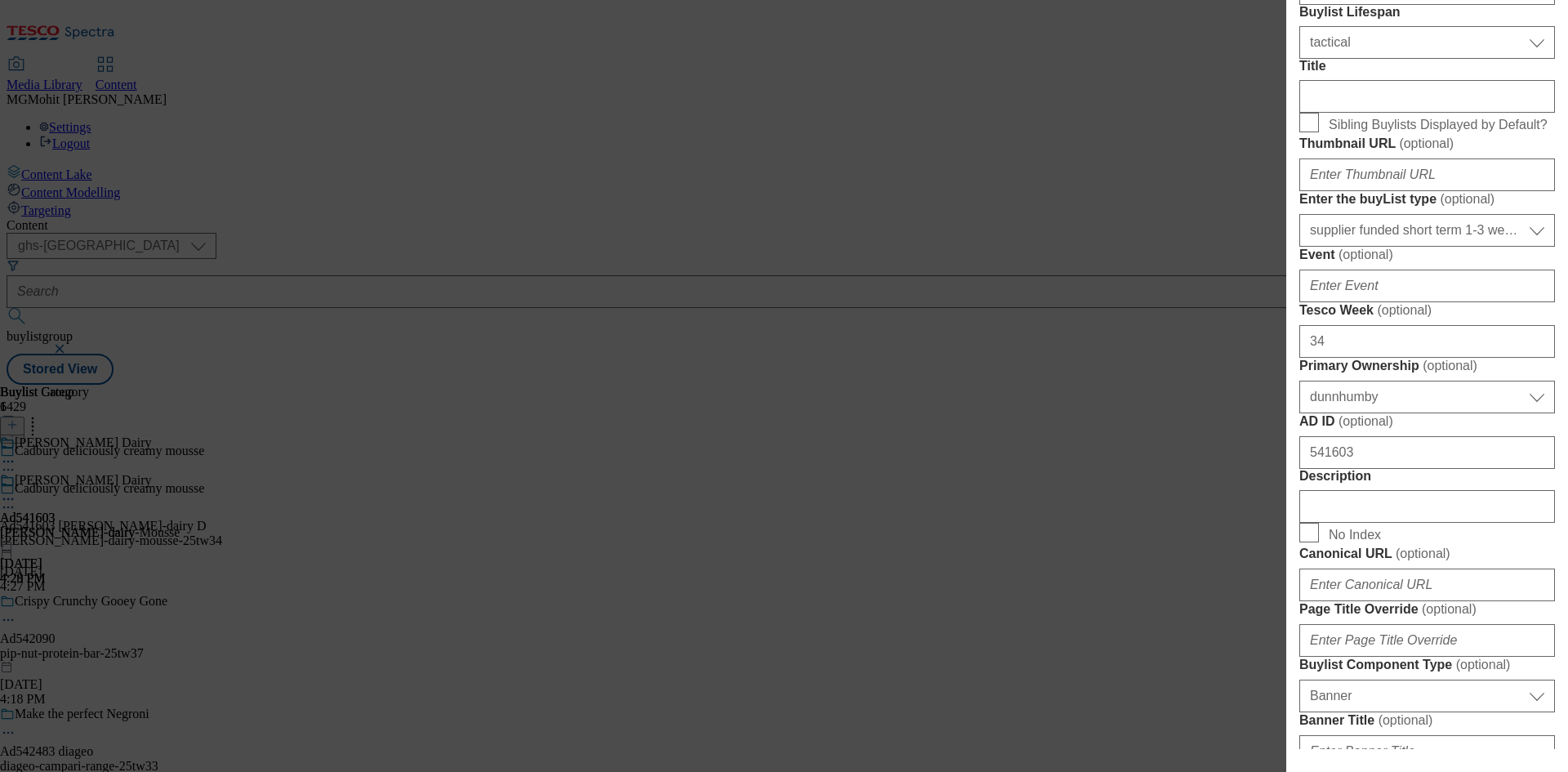
scroll to position [817, 0]
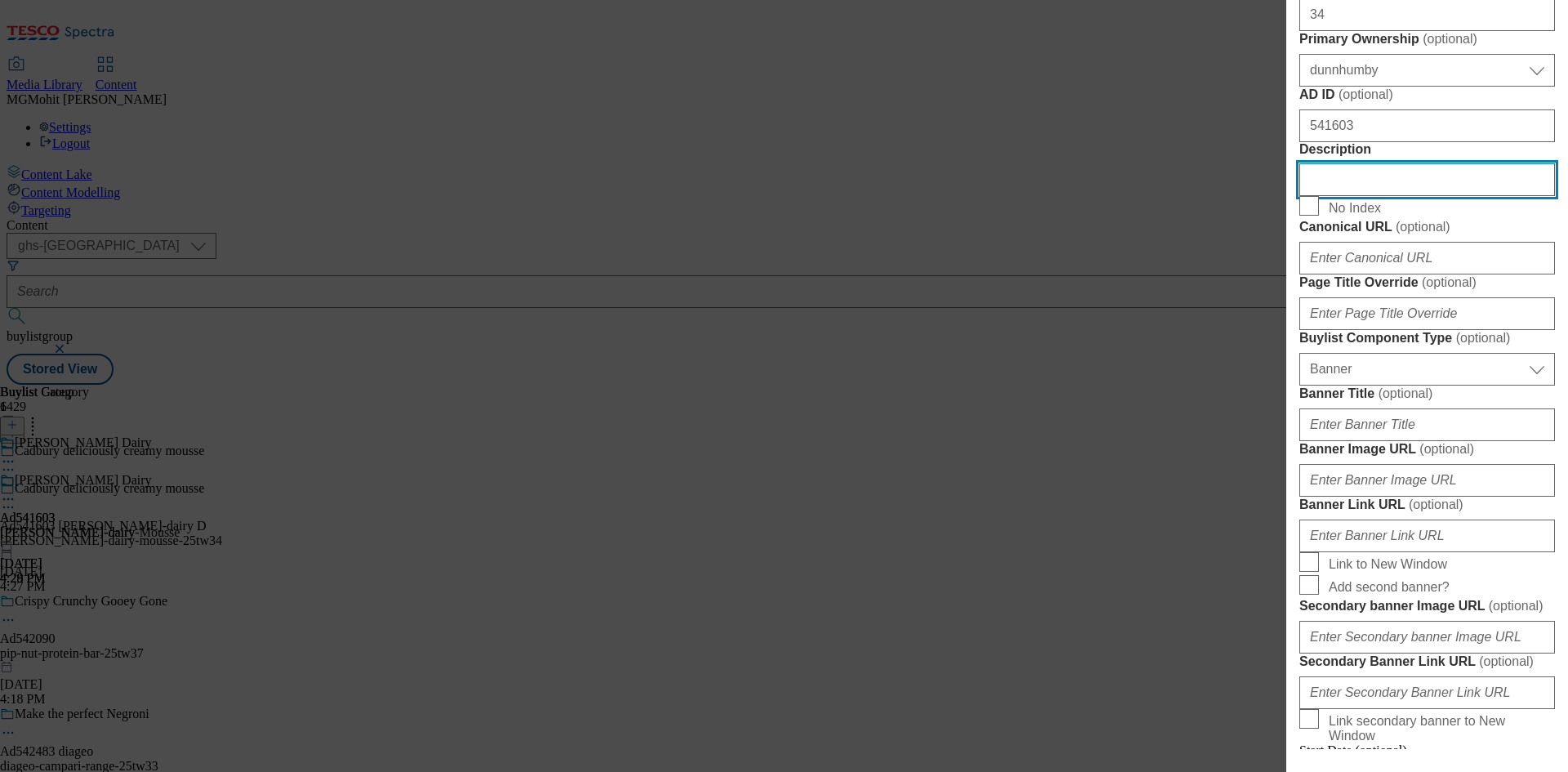
click at [1324, 196] on input "Description" at bounding box center [1427, 180] width 255 height 33
paste input "Cadbury Dairy Milk Orange Creamy Milk Chocolate Dessert Pot 350g"
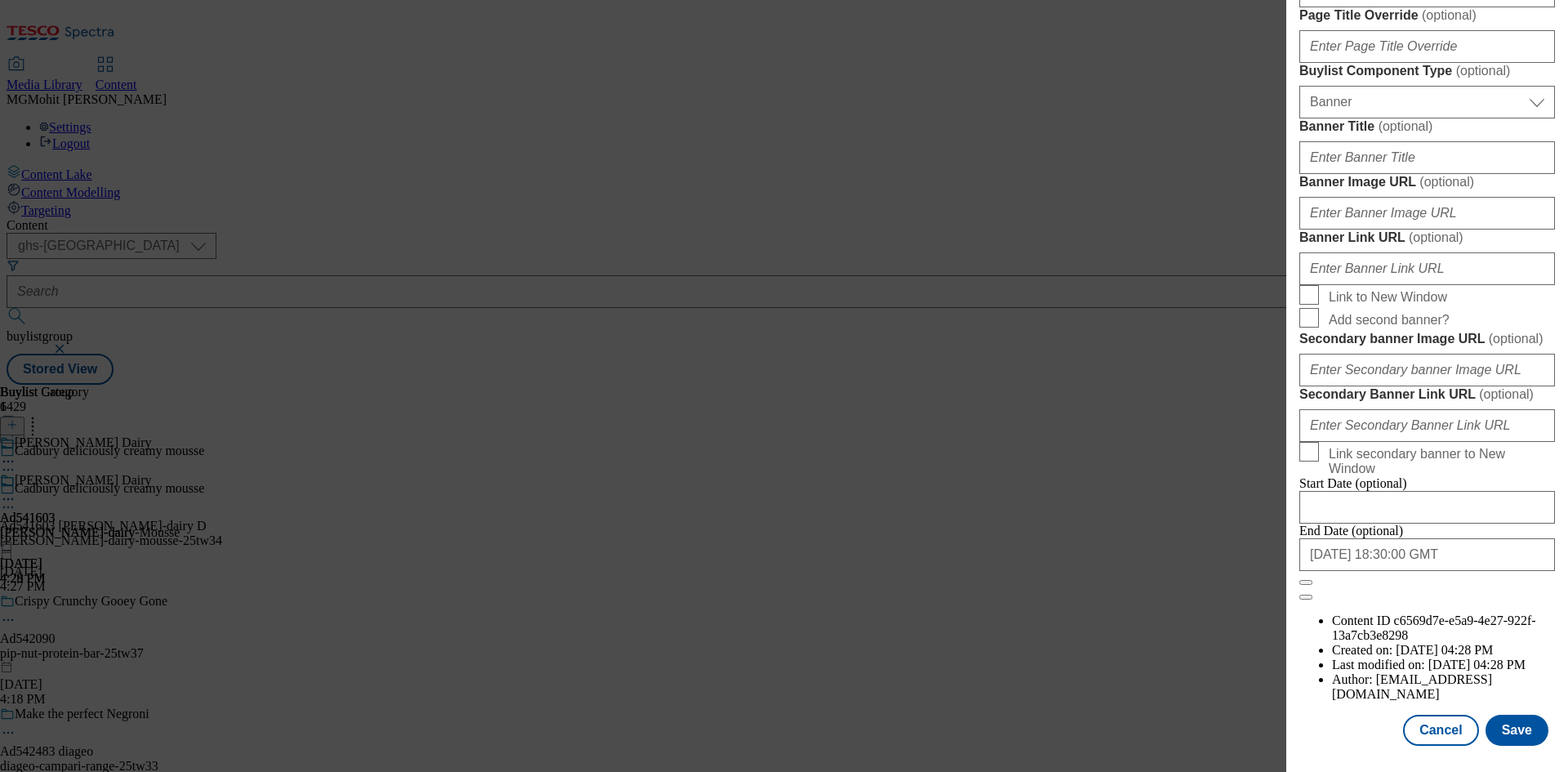
scroll to position [1690, 0]
type input "Cadbury Dairy Milk Orange Creamy Milk Chocolate Dessert Pot 350g"
click at [1505, 724] on button "Save" at bounding box center [1517, 730] width 63 height 31
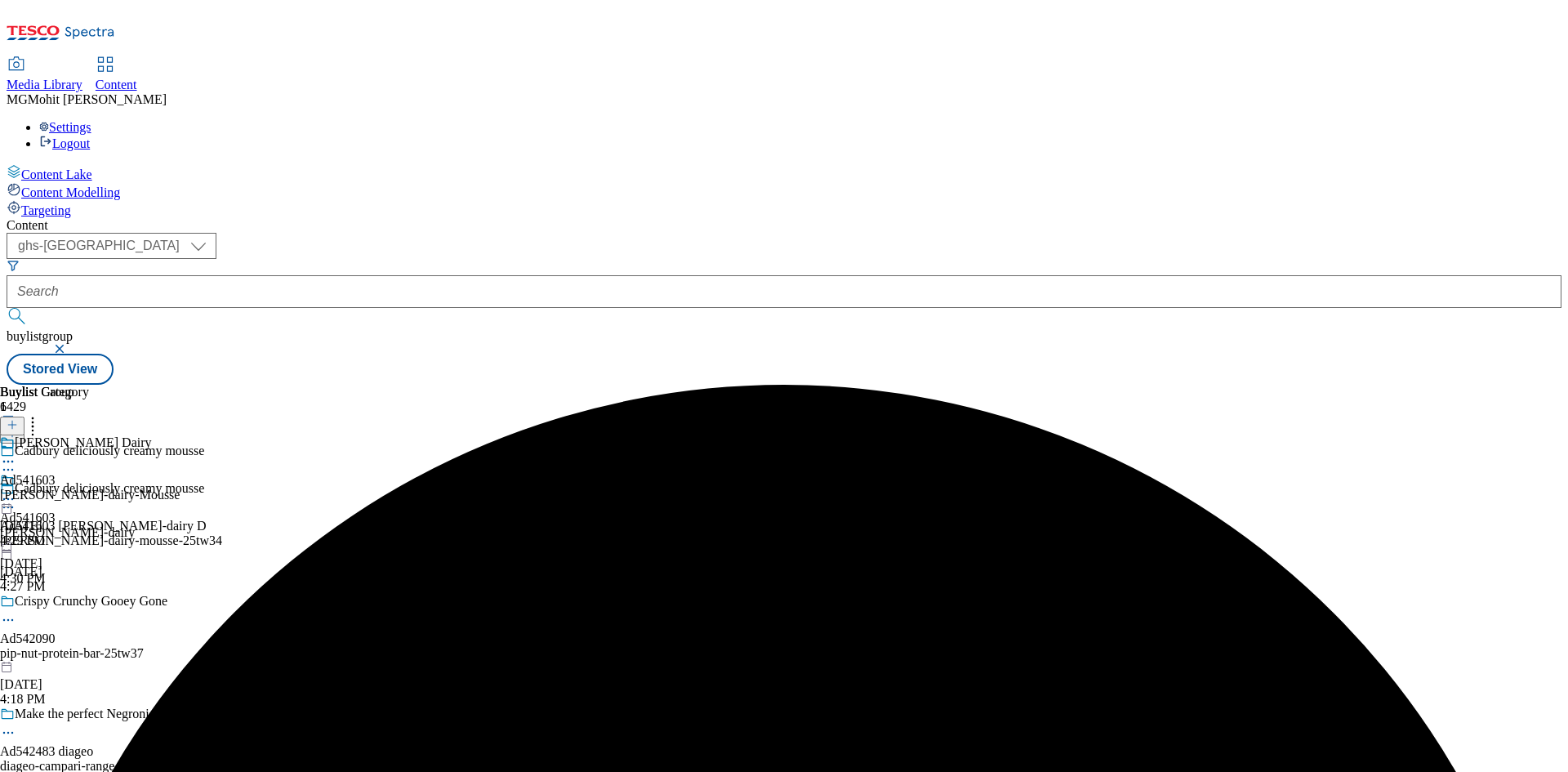
click at [17, 499] on icon at bounding box center [8, 507] width 17 height 17
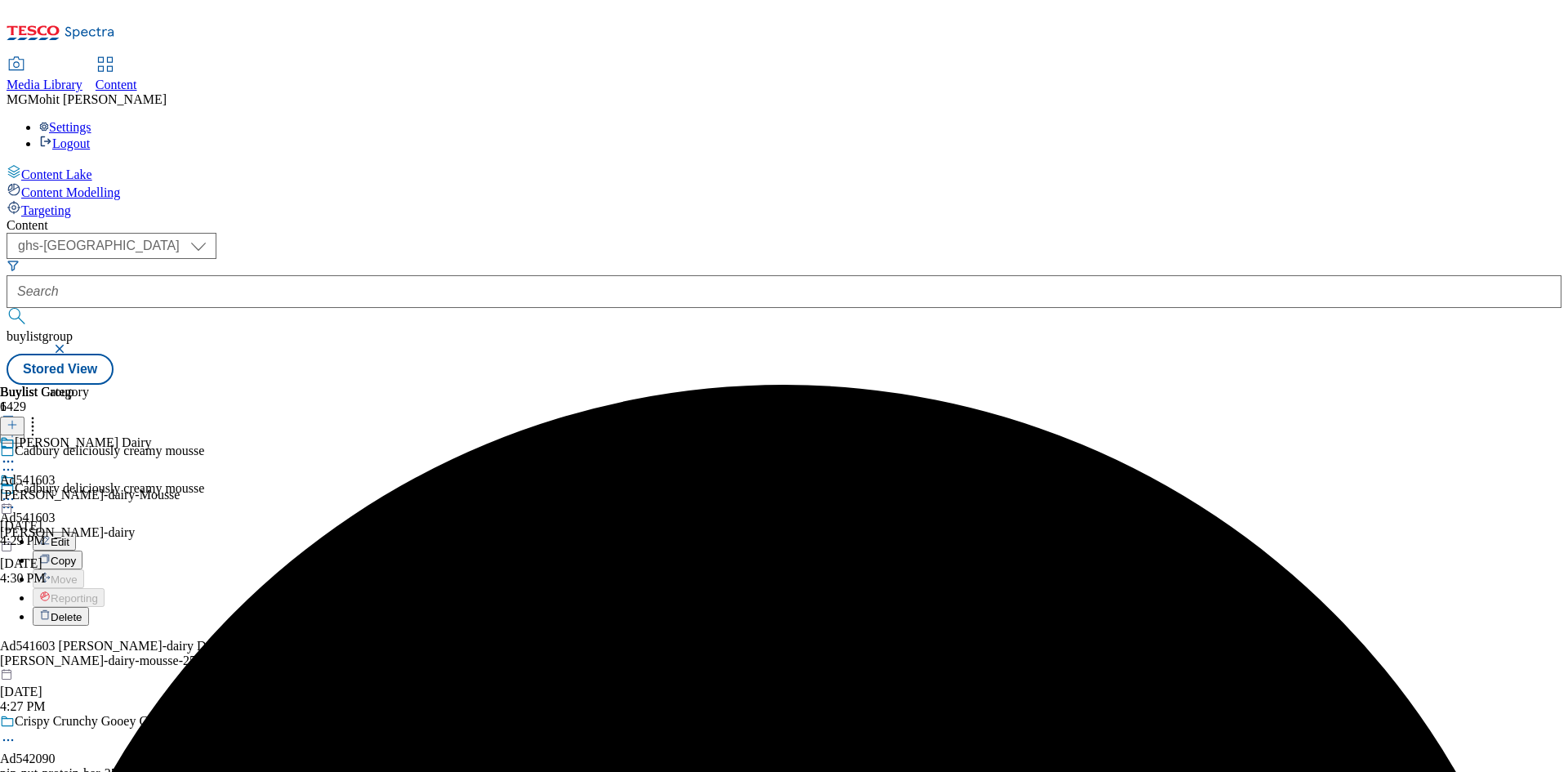
click at [70, 536] on span "Edit" at bounding box center [60, 542] width 18 height 12
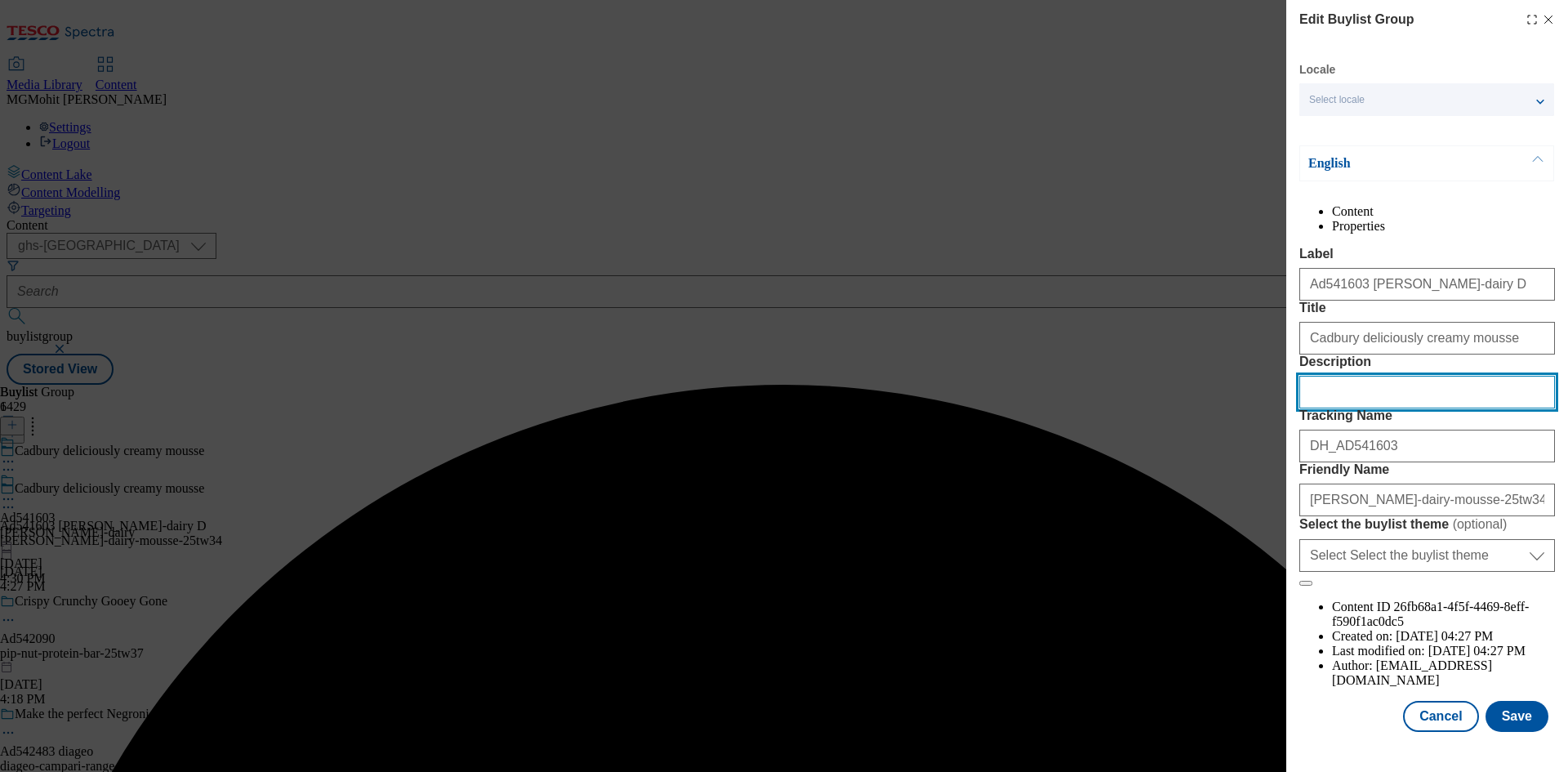
click at [1329, 408] on input "Description" at bounding box center [1427, 392] width 255 height 33
paste input "Cadbury Dairy Milk Orange Creamy Milk Chocolate Dessert Pot 350g"
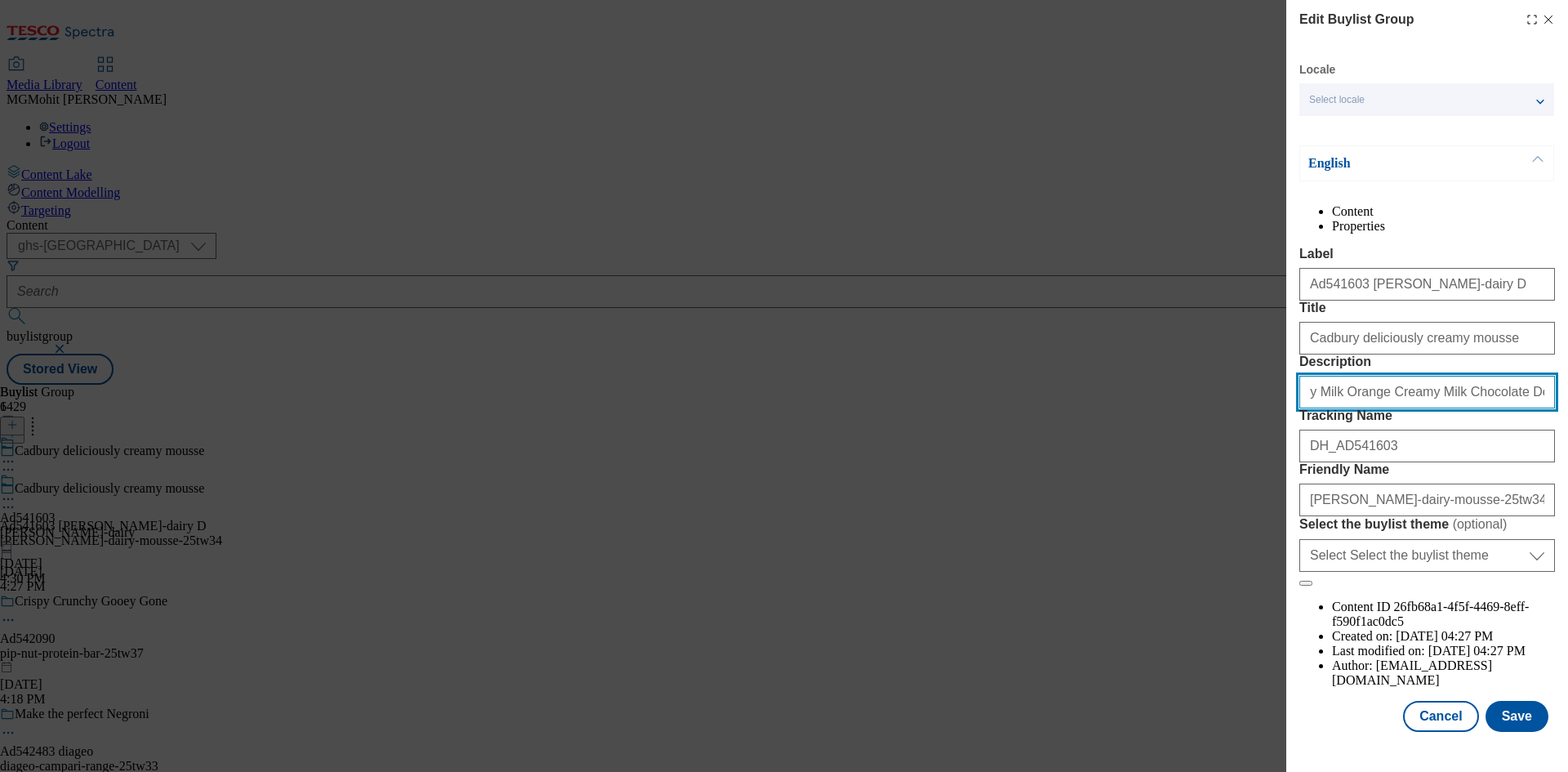
scroll to position [62, 0]
type input "Cadbury Dairy Milk Orange Creamy Milk Chocolate Dessert Pot 350g"
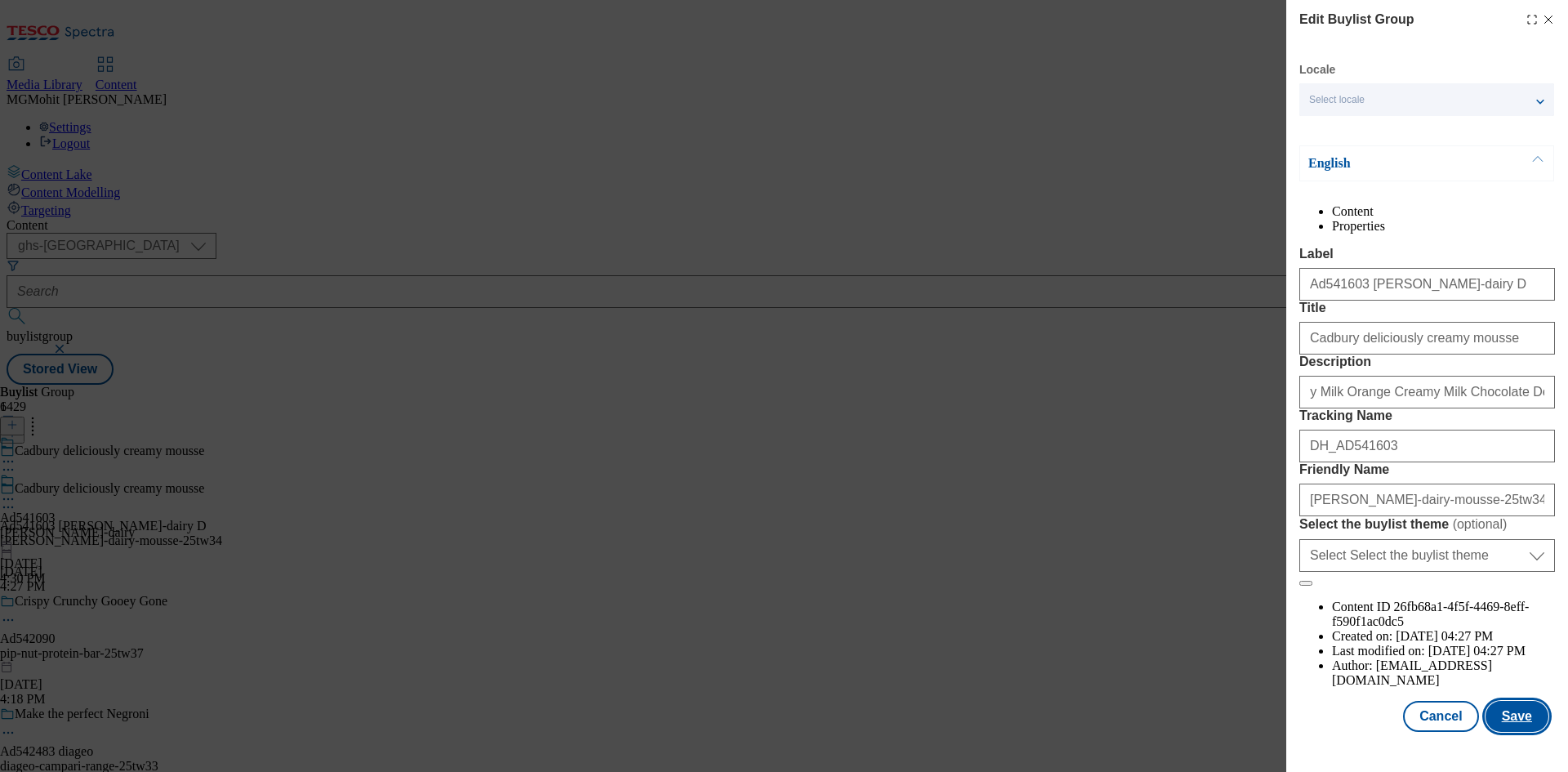
click at [1508, 730] on button "Save" at bounding box center [1517, 716] width 63 height 31
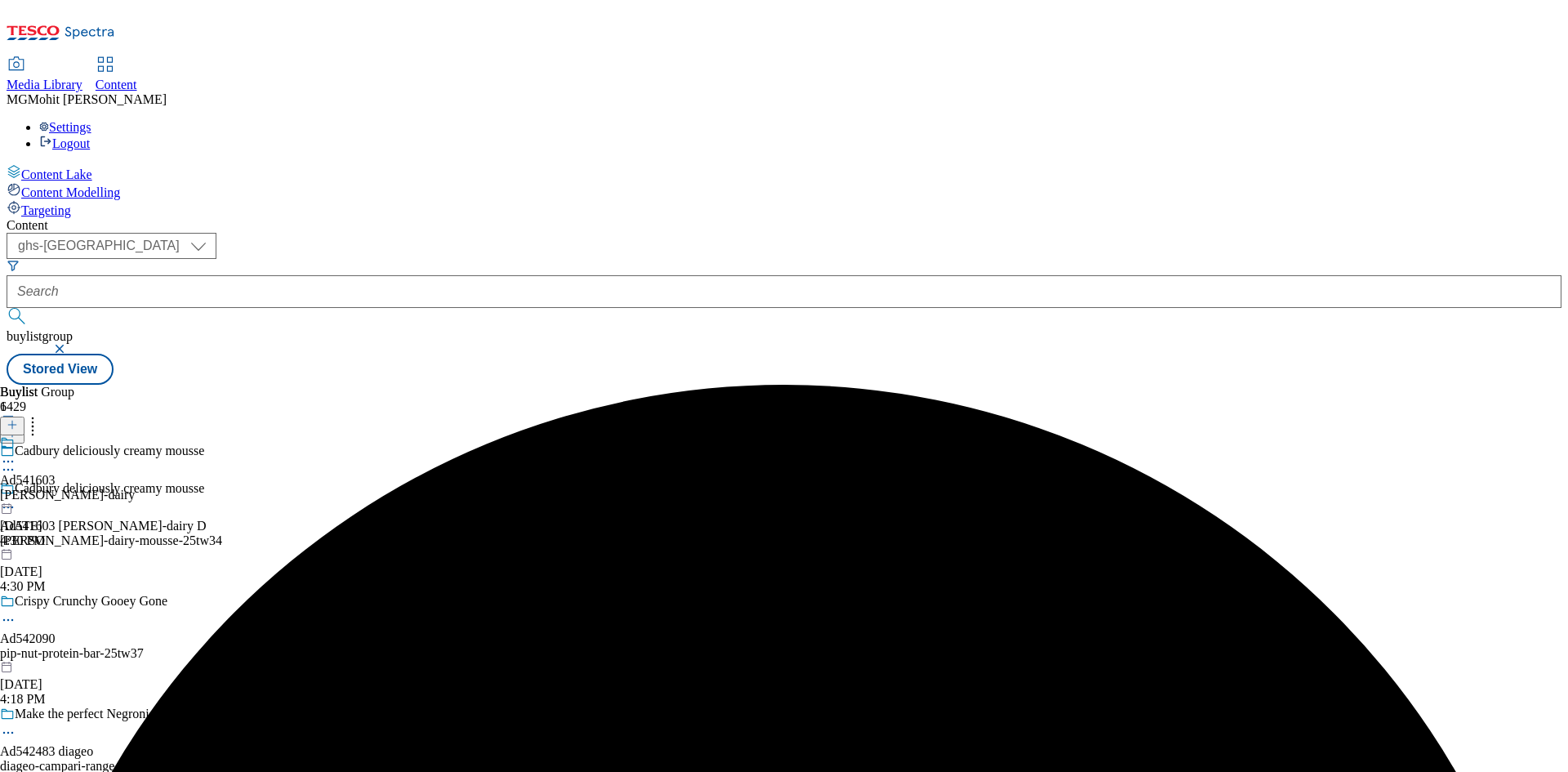
click at [17, 453] on icon at bounding box center [8, 461] width 17 height 17
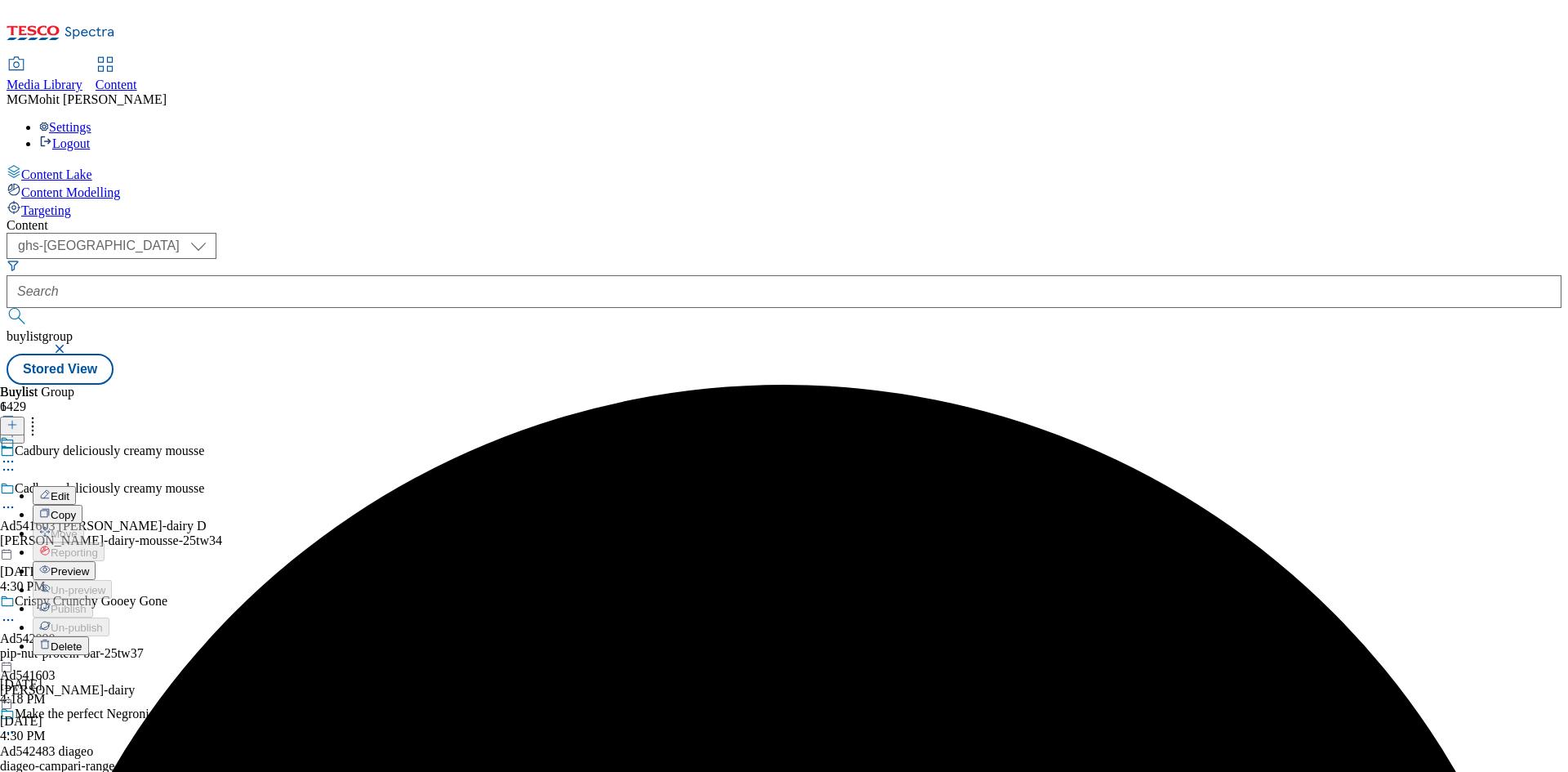
click at [89, 565] on span "Preview" at bounding box center [70, 571] width 39 height 12
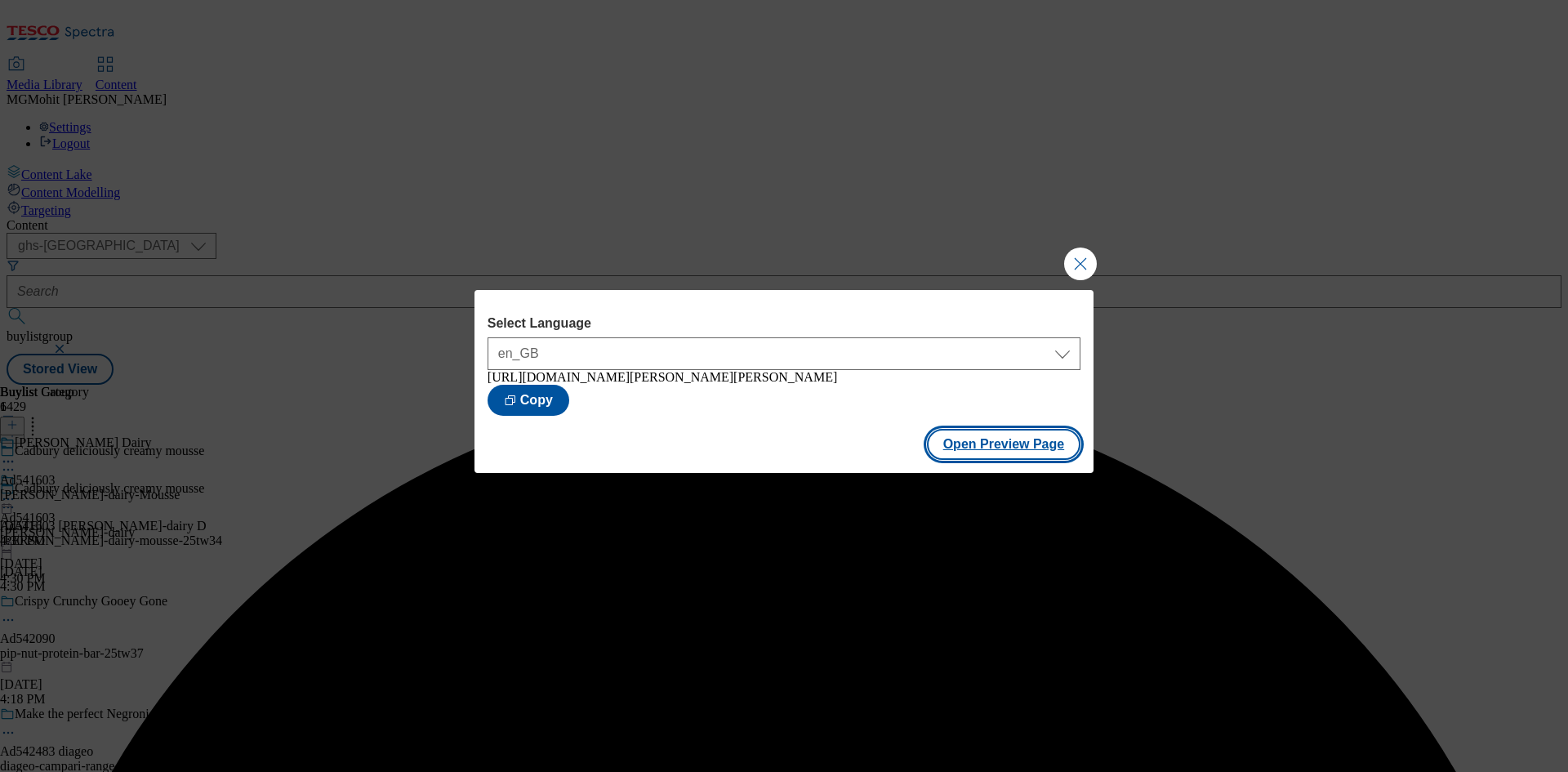
click at [1020, 449] on button "Open Preview Page" at bounding box center [1004, 444] width 154 height 31
click at [1078, 261] on button "Close Modal" at bounding box center [1080, 263] width 33 height 33
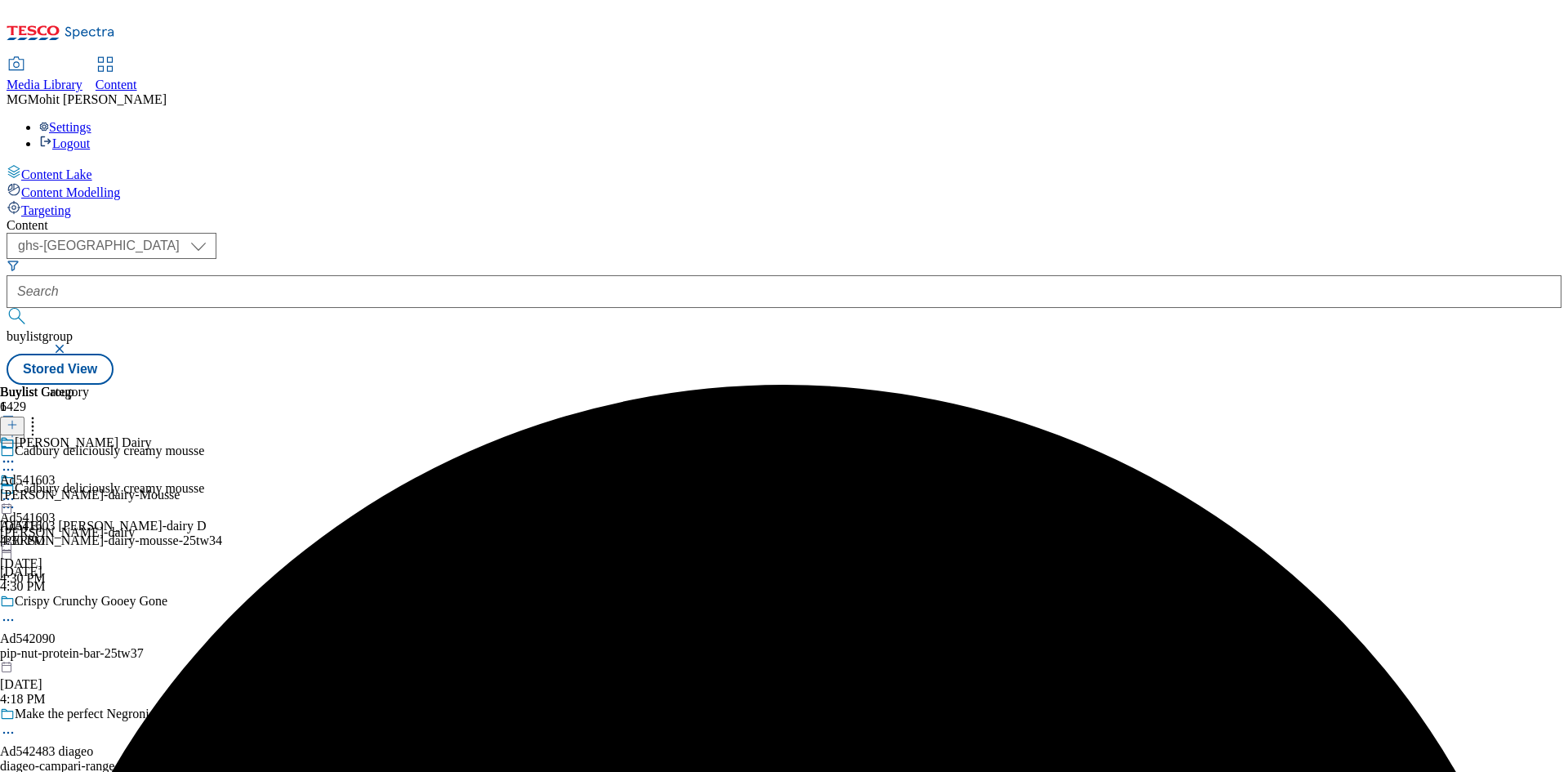
click at [17, 491] on icon at bounding box center [8, 499] width 17 height 17
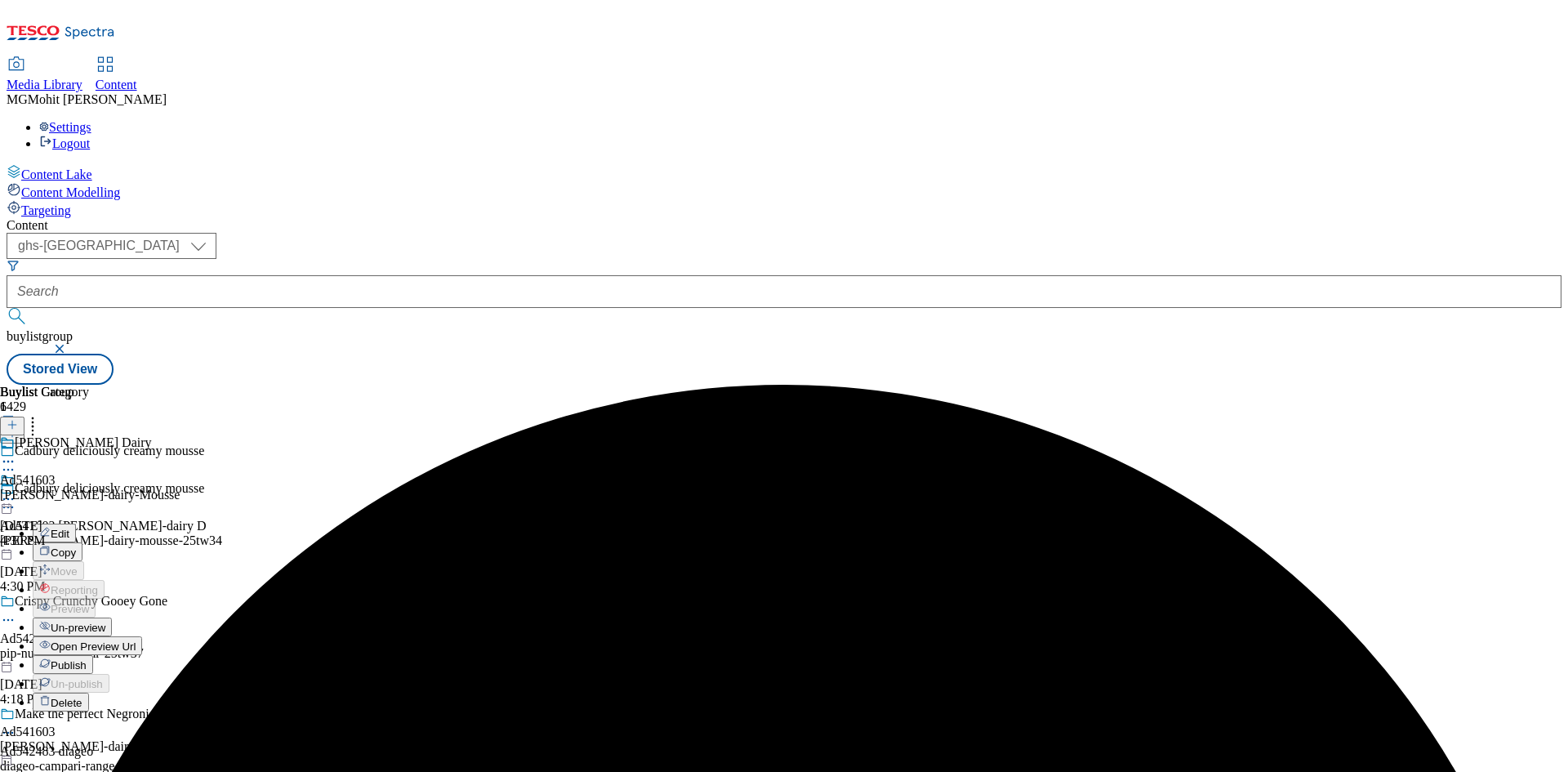
click at [86, 659] on span "Publish" at bounding box center [69, 665] width 36 height 12
